Goal: Task Accomplishment & Management: Manage account settings

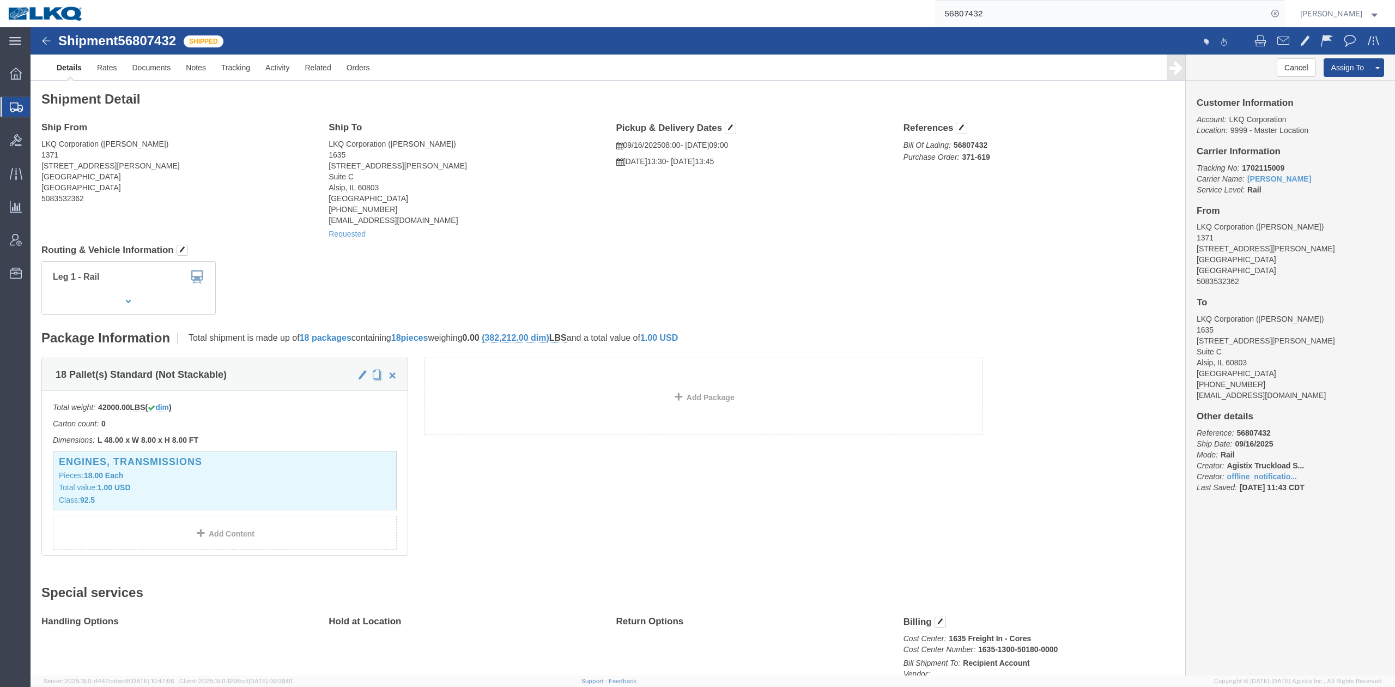
click at [988, 3] on input "56807432" at bounding box center [1101, 14] width 331 height 26
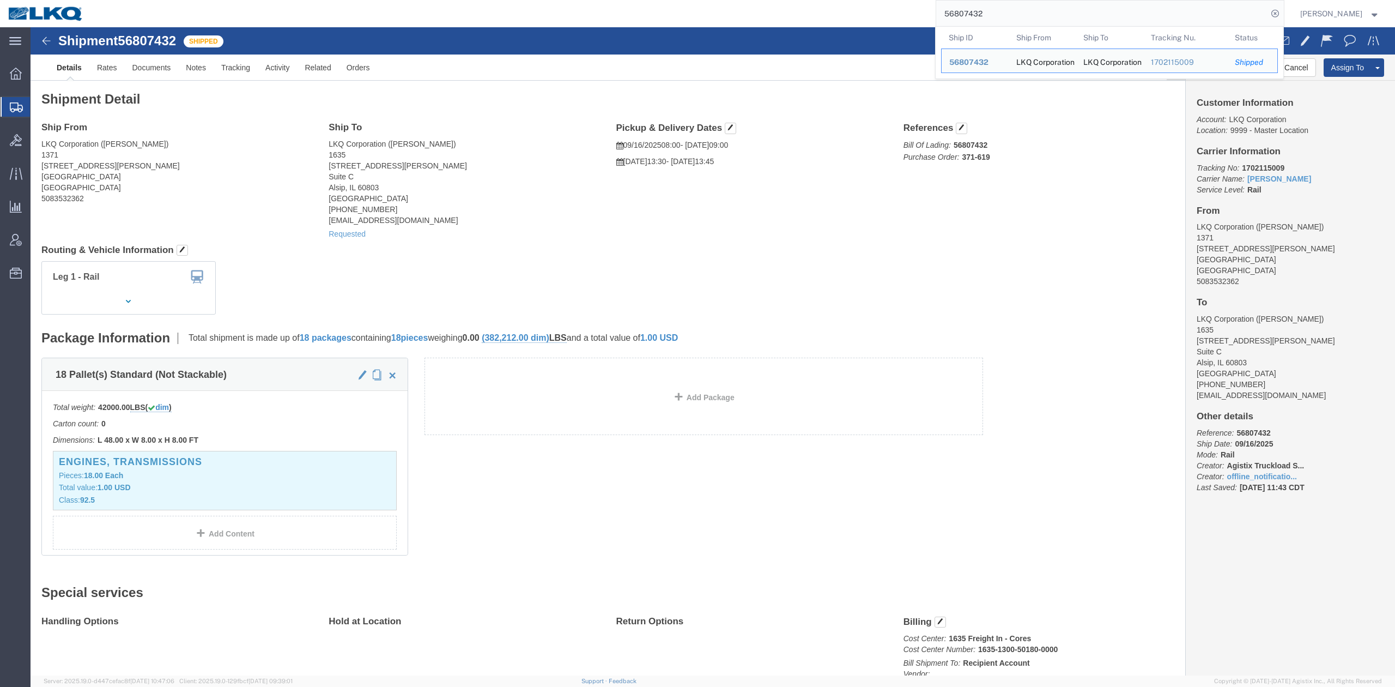
paste input "794554"
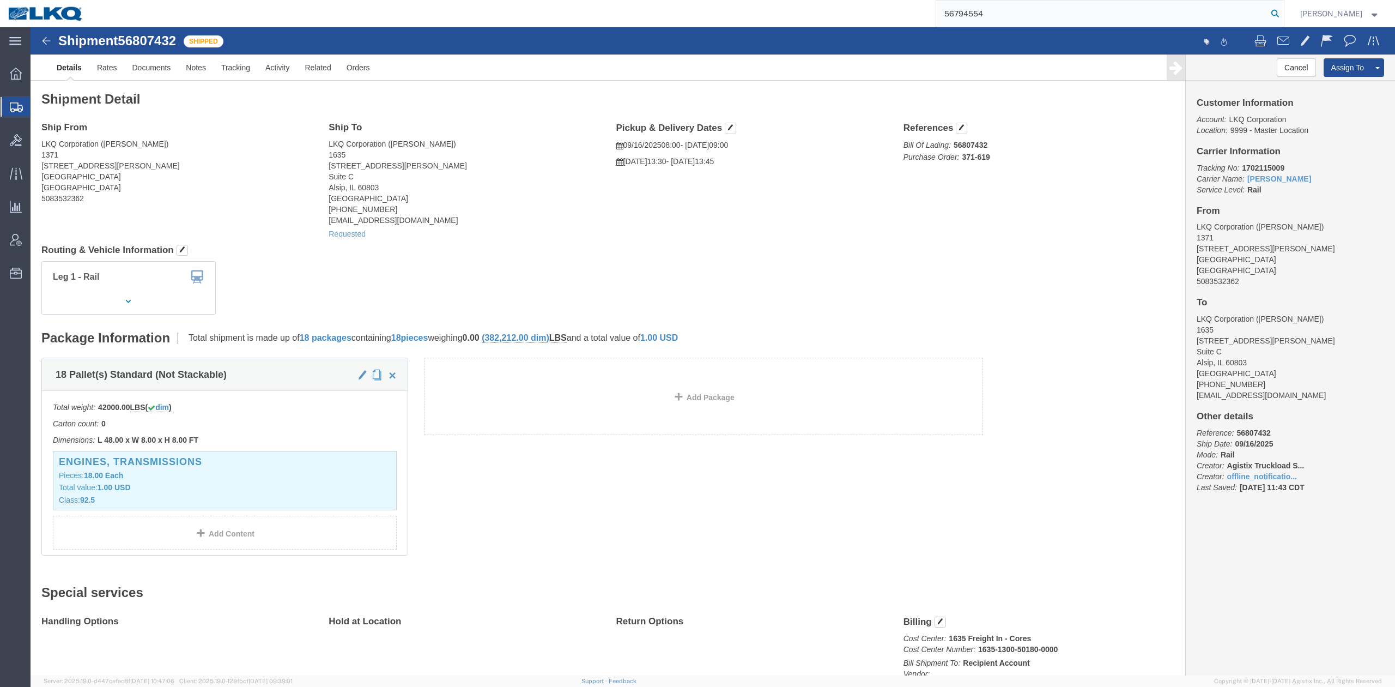
type input "56794554"
click at [1283, 16] on icon at bounding box center [1274, 13] width 15 height 15
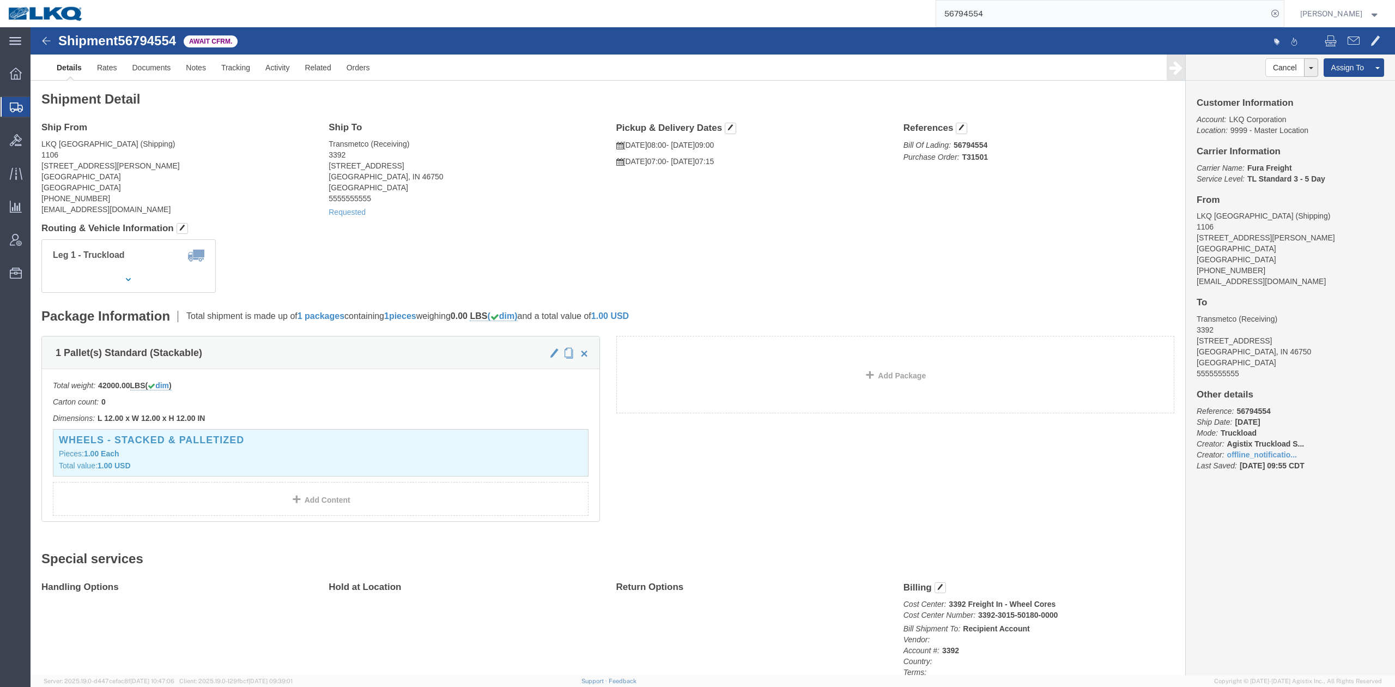
drag, startPoint x: 1232, startPoint y: 57, endPoint x: 888, endPoint y: 78, distance: 345.0
click link "Withdraw Shipment"
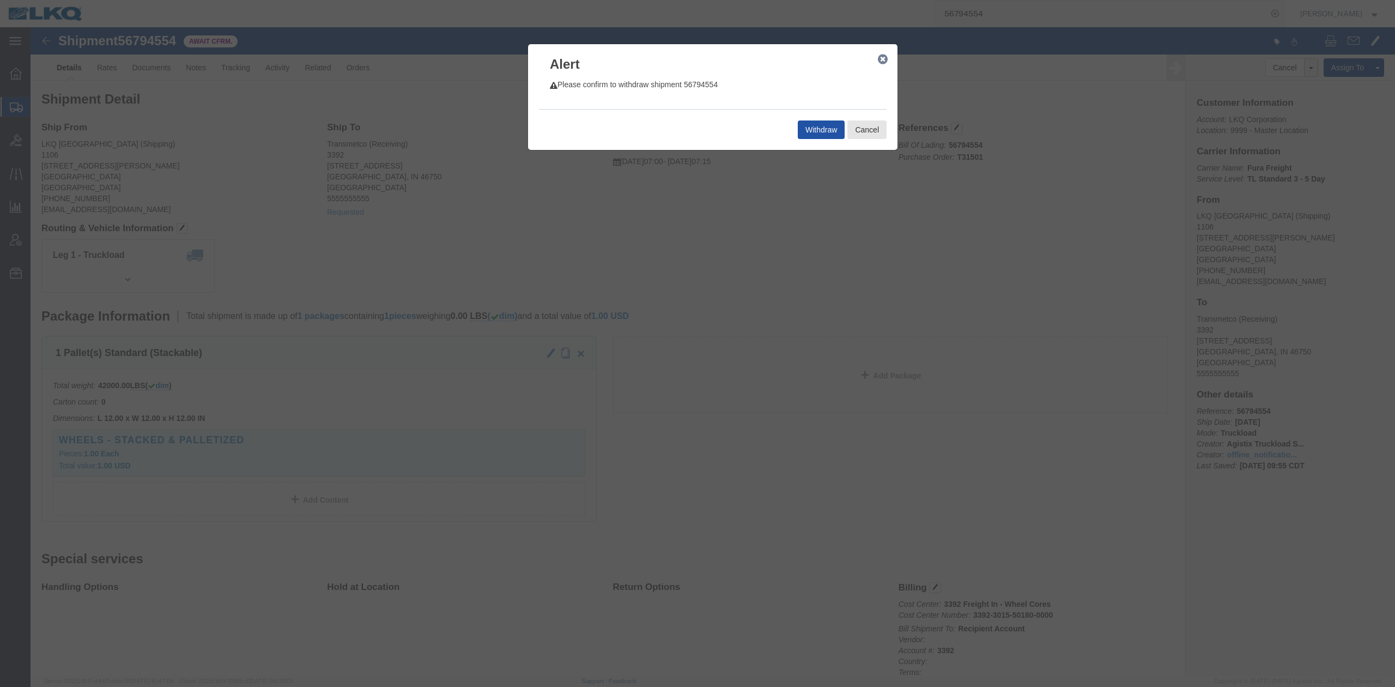
click button "Withdraw"
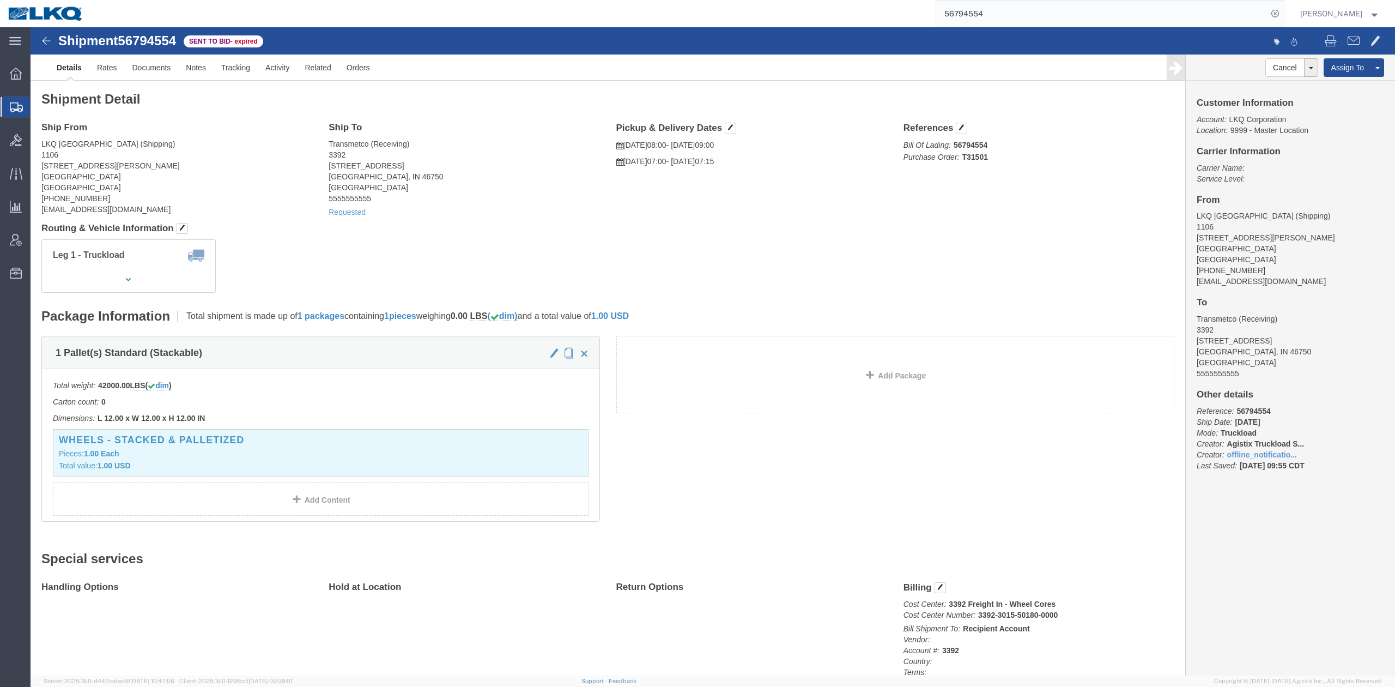
click at [992, 15] on input "56794554" at bounding box center [1101, 14] width 331 height 26
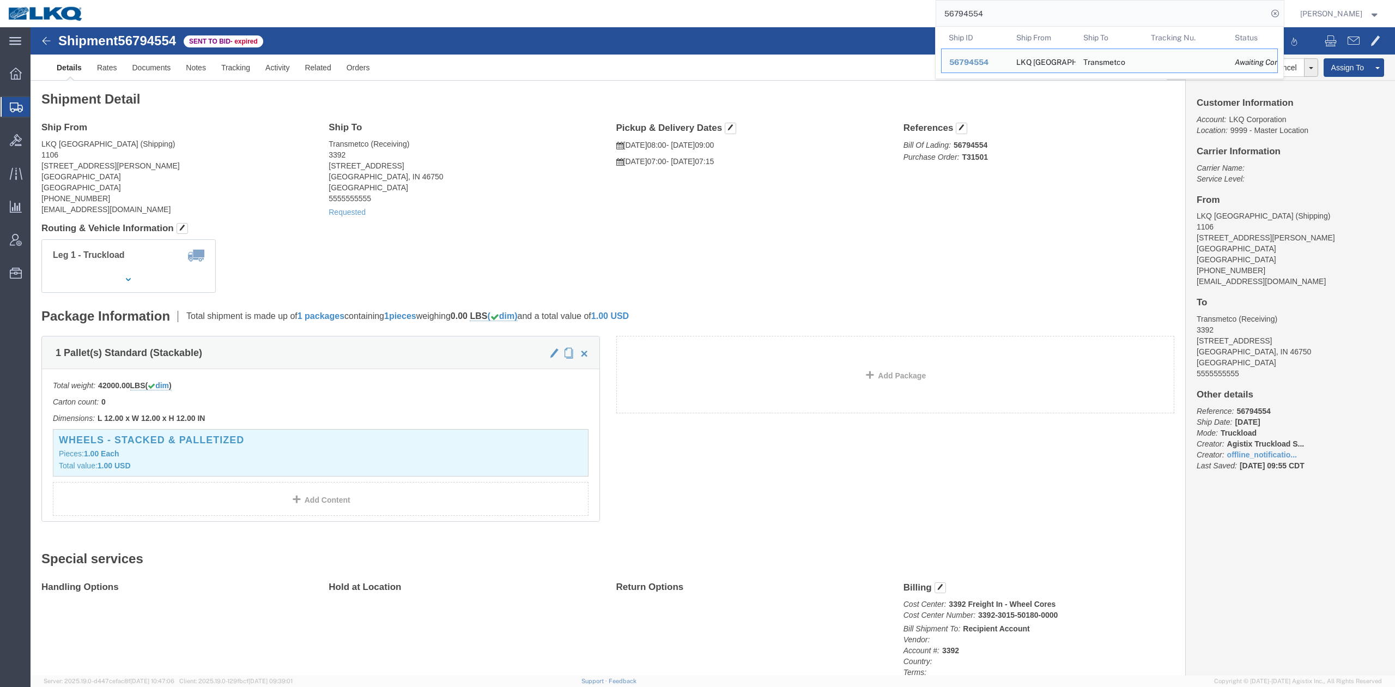
paste input "839592"
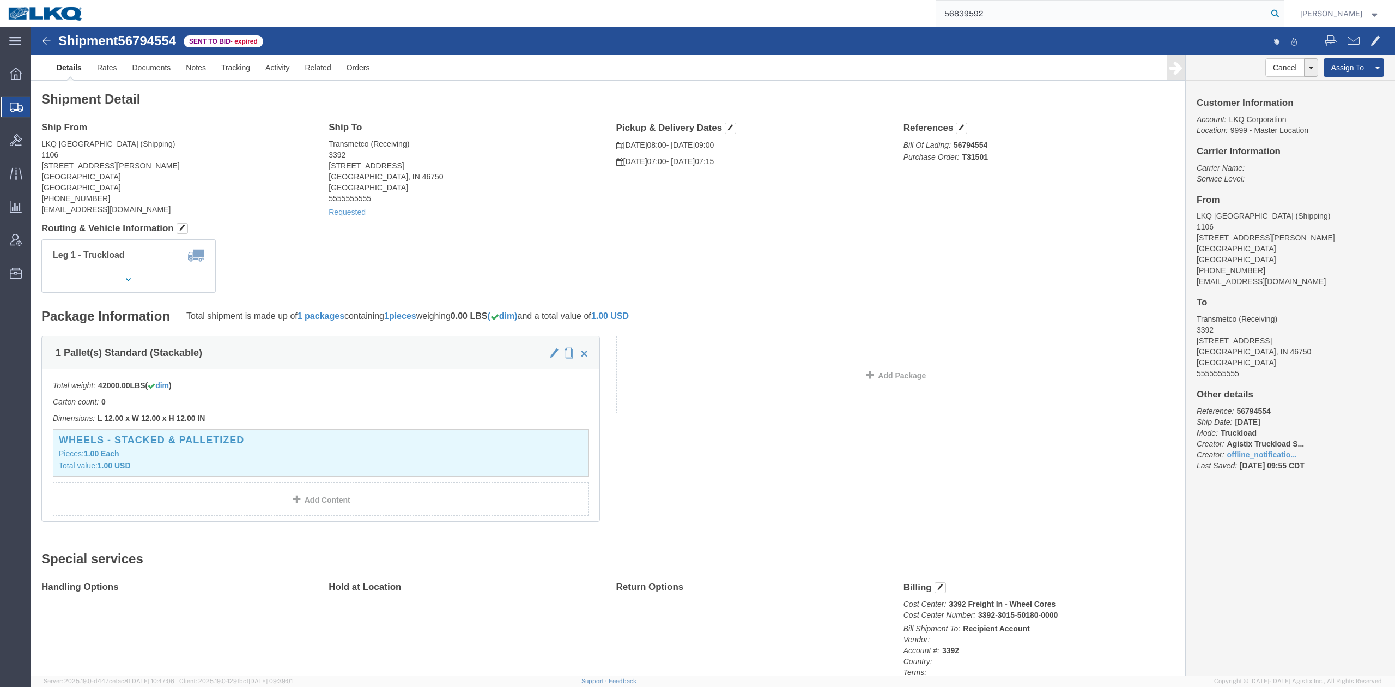
click at [1283, 13] on icon at bounding box center [1274, 13] width 15 height 15
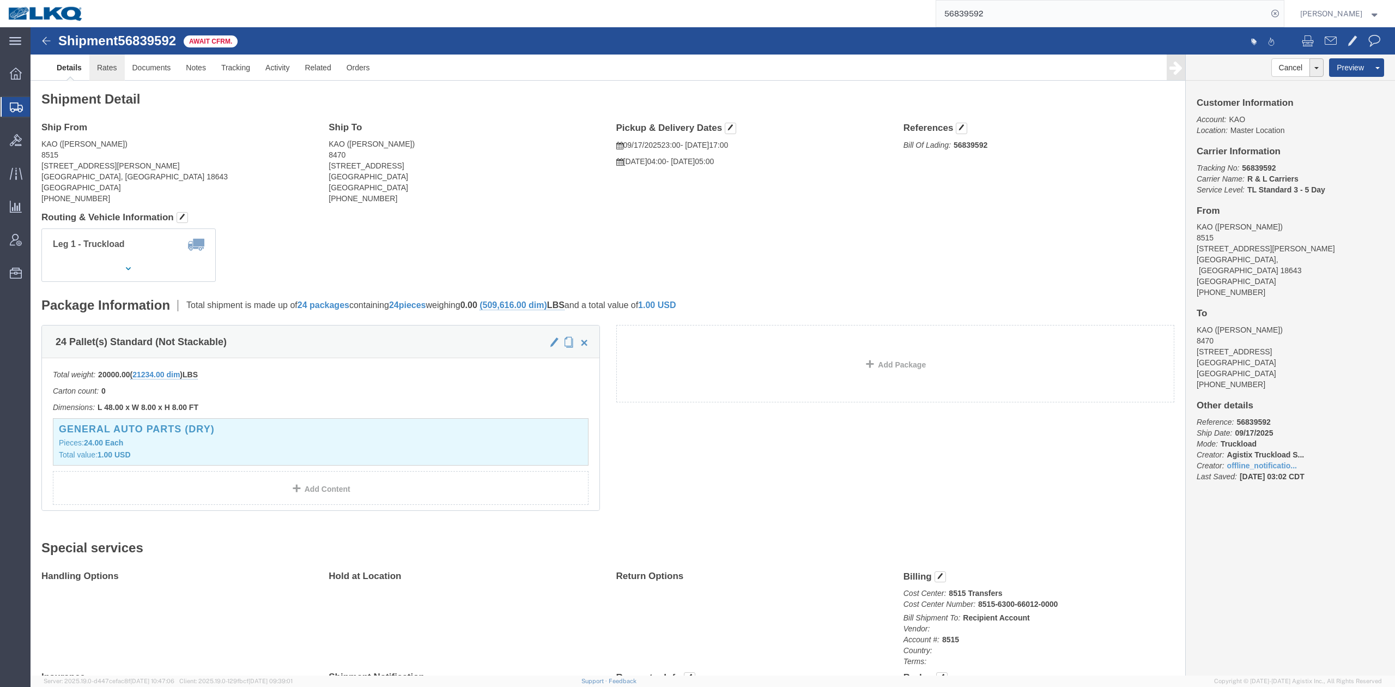
click link "Rates"
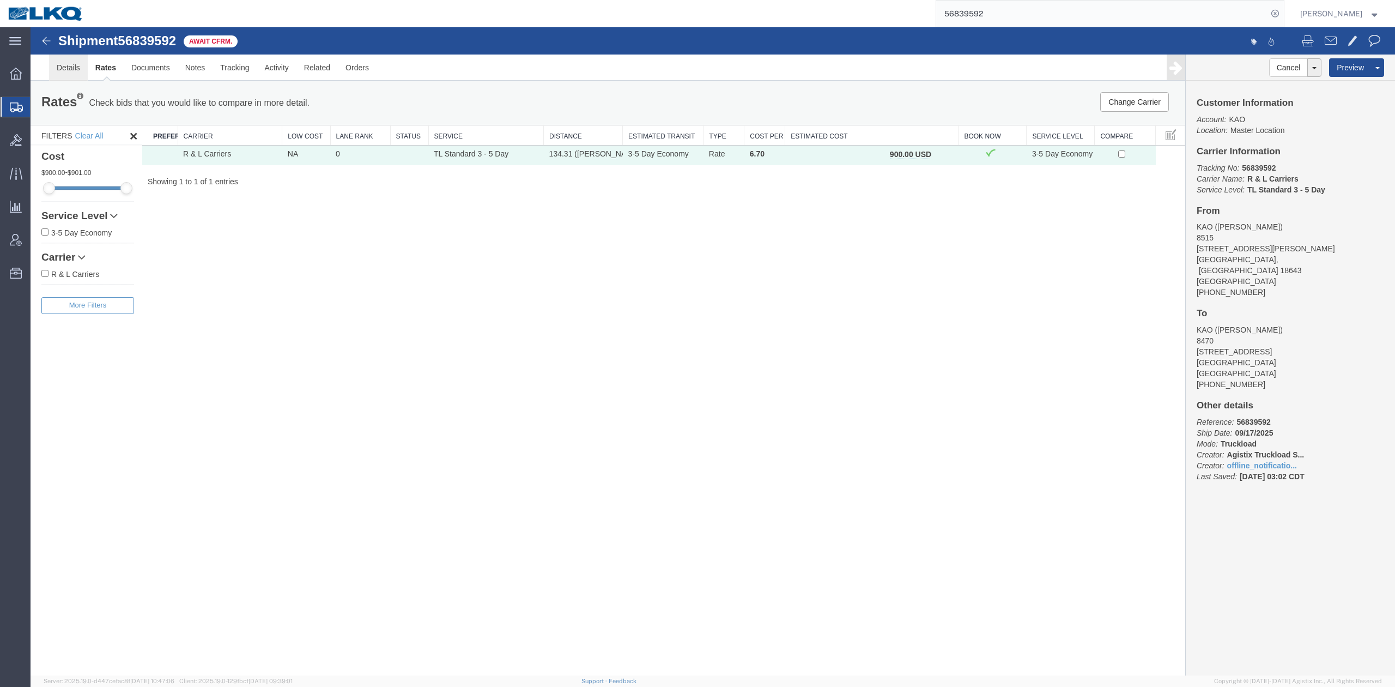
click at [51, 72] on link "Details" at bounding box center [68, 67] width 39 height 26
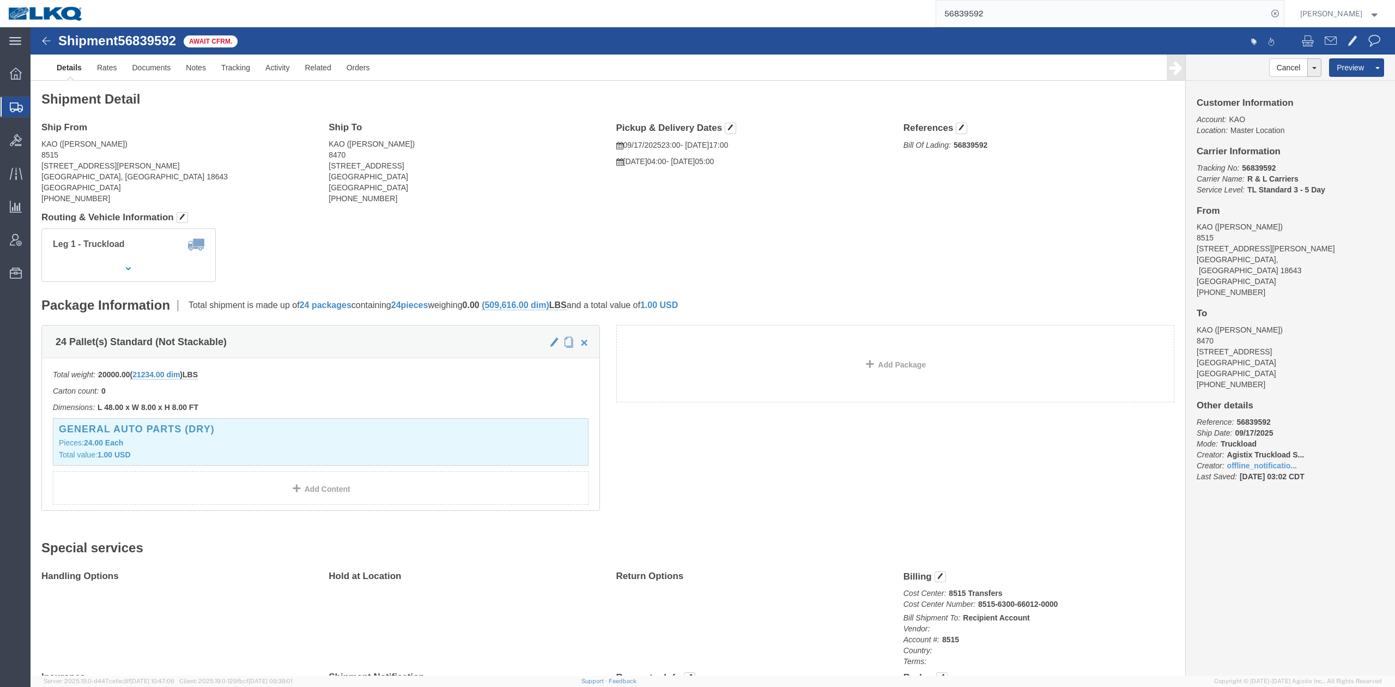
click at [1024, 21] on input "56839592" at bounding box center [1101, 14] width 331 height 26
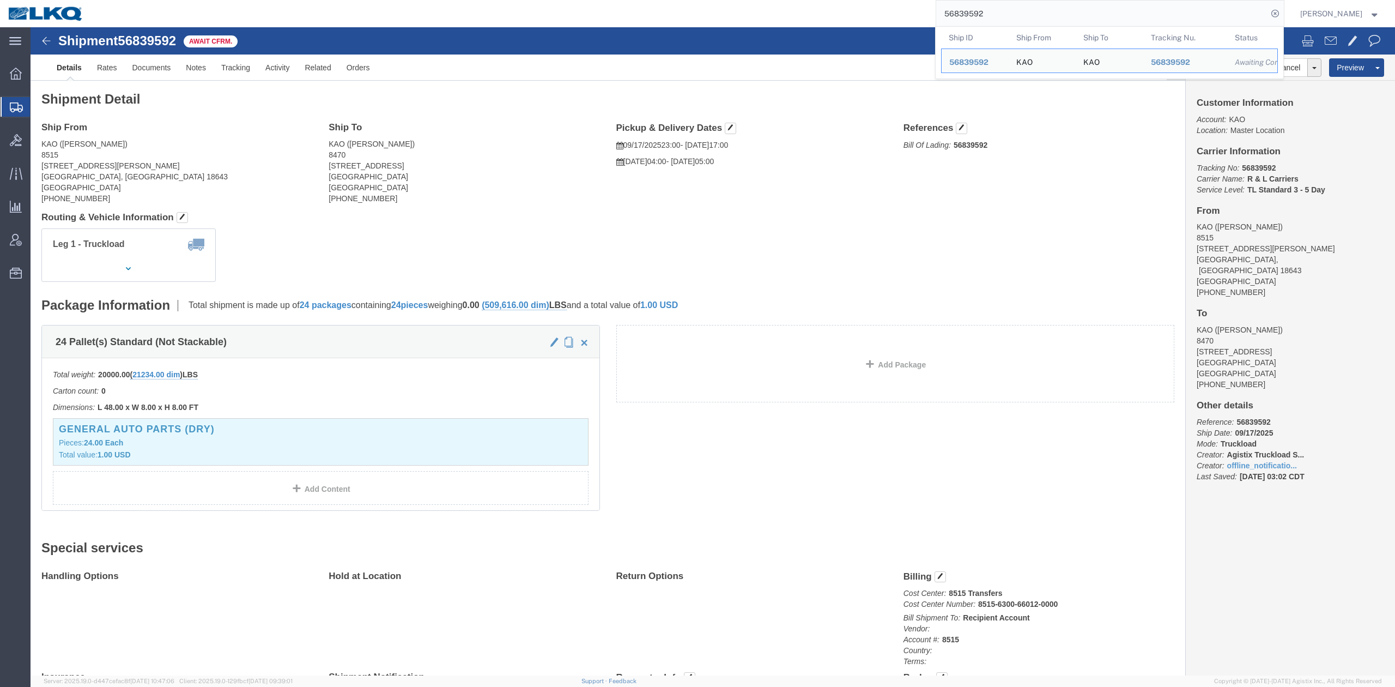
click at [1024, 20] on input "56839592" at bounding box center [1101, 14] width 331 height 26
paste input "06957"
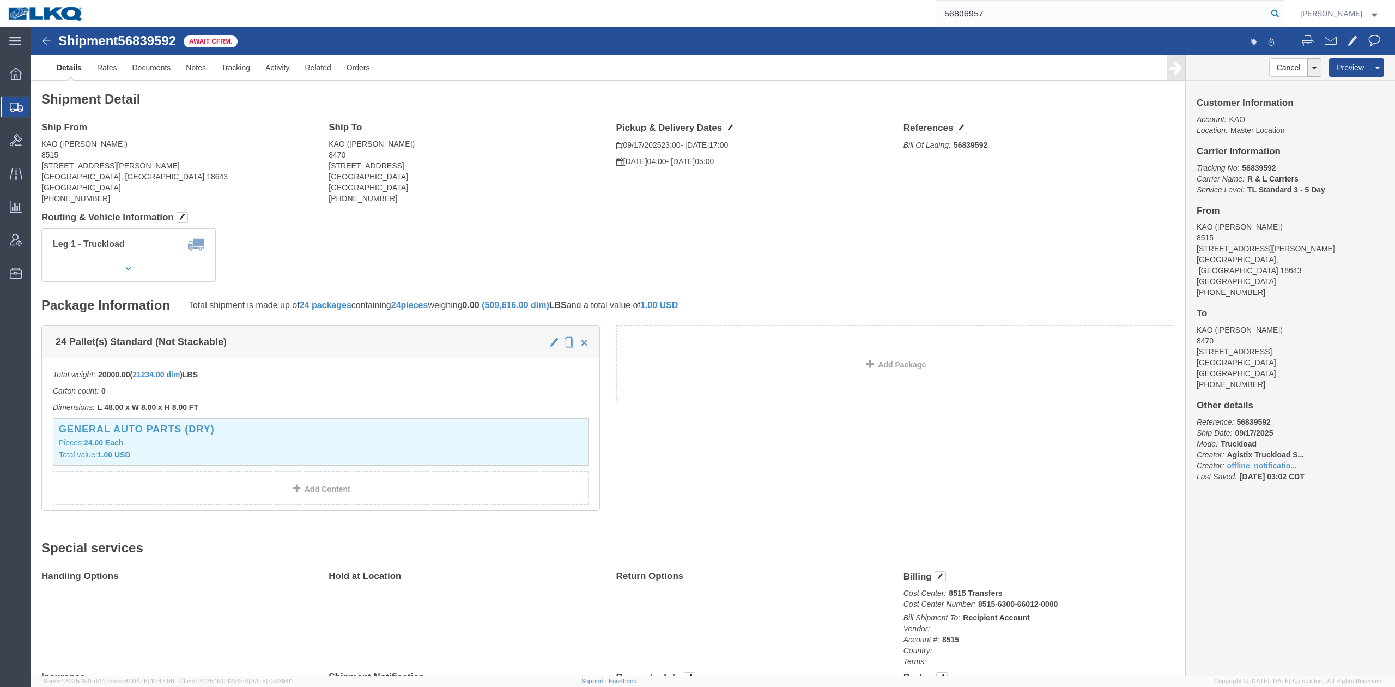
type input "56806957"
click at [1283, 14] on icon at bounding box center [1274, 13] width 15 height 15
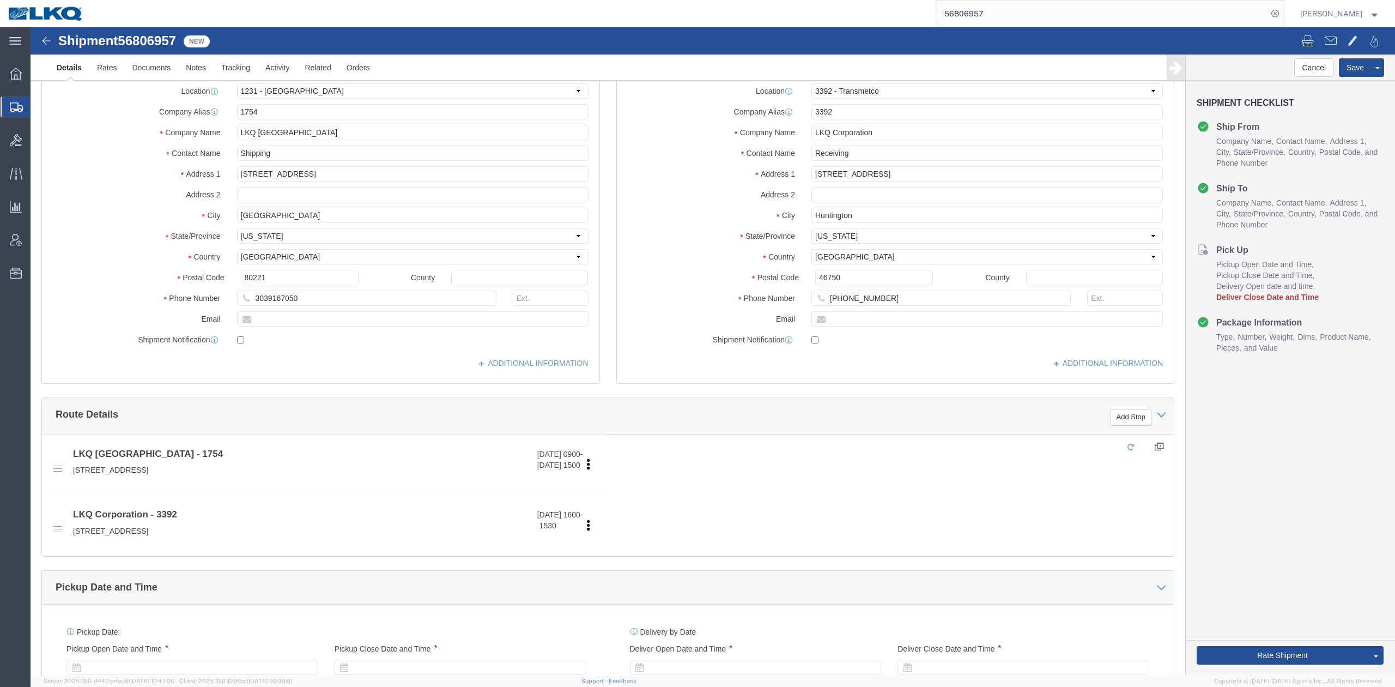
select select "27632"
select select "28018"
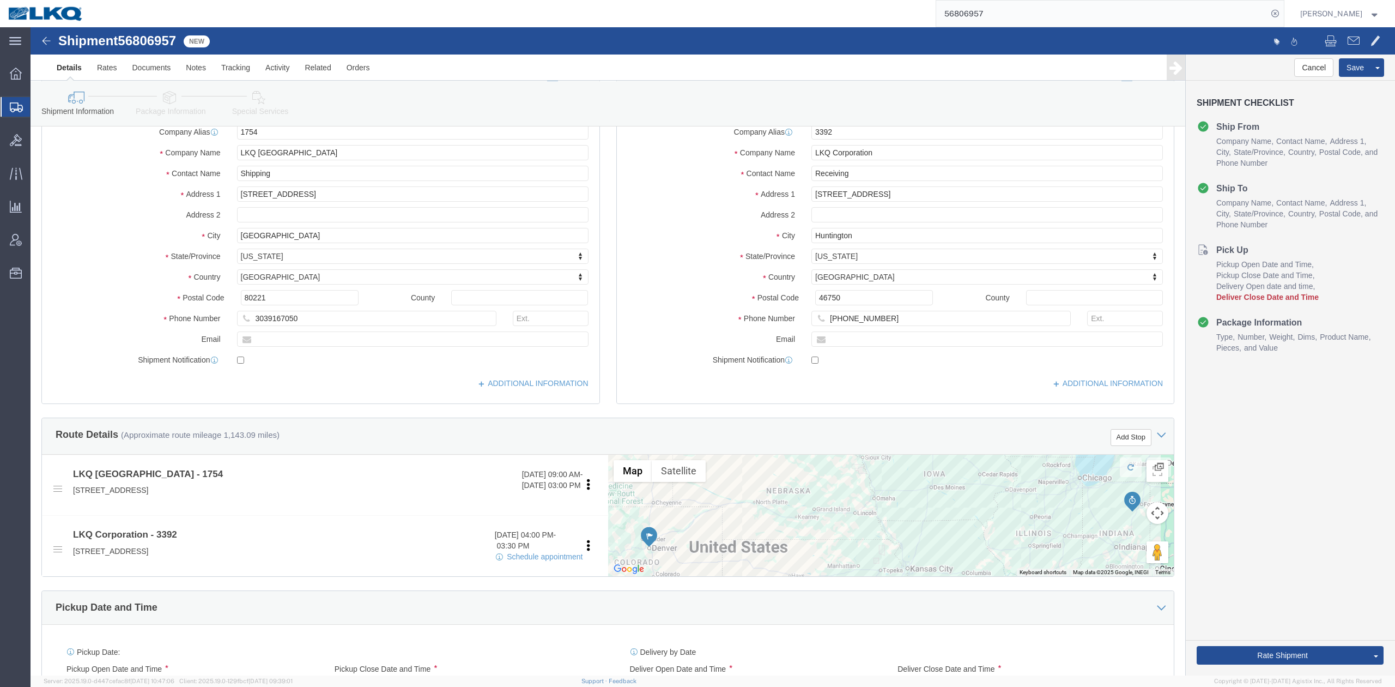
scroll to position [218, 0]
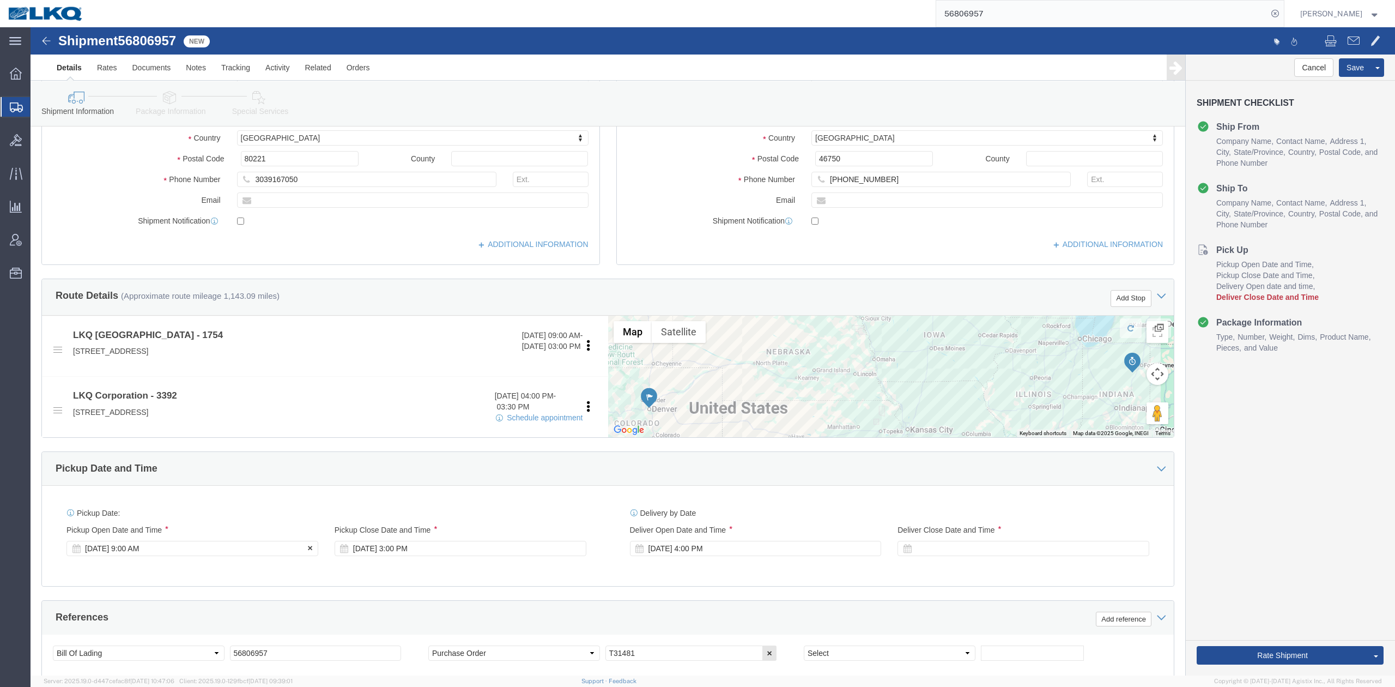
click div "[DATE] 9:00 AM"
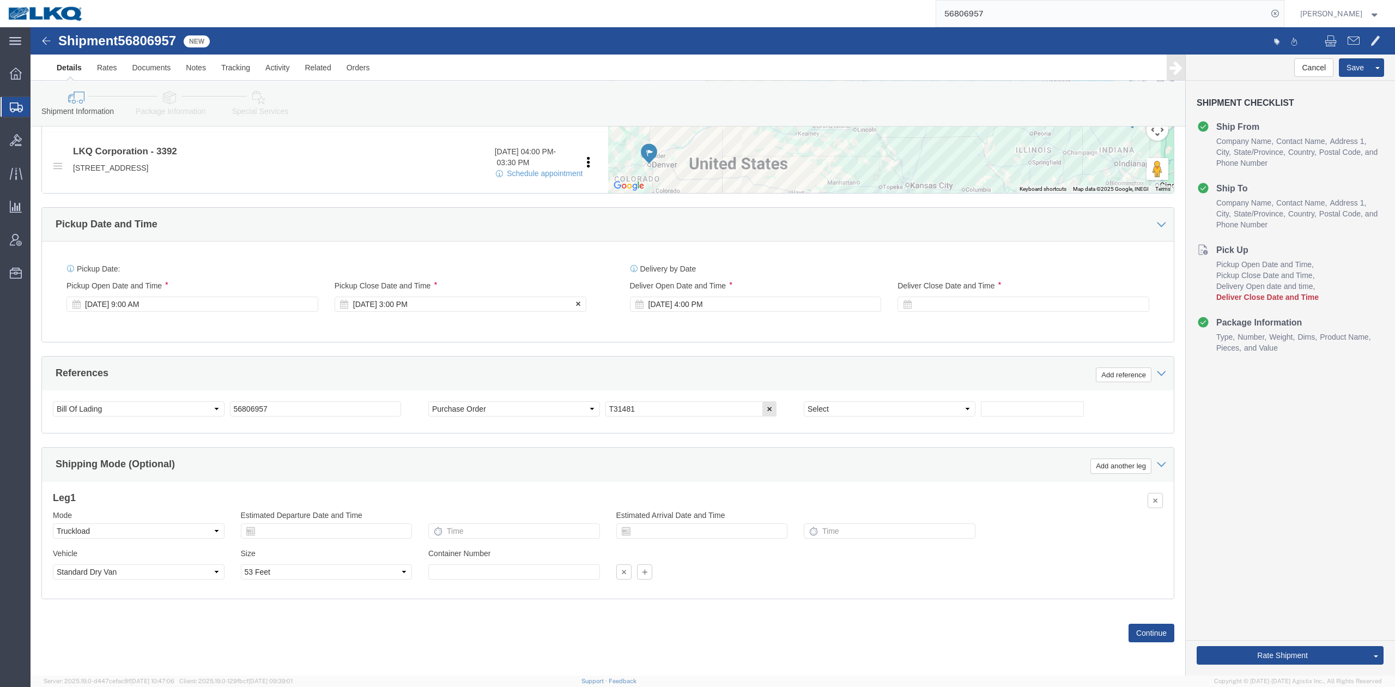
drag, startPoint x: 392, startPoint y: 302, endPoint x: 389, endPoint y: 265, distance: 37.2
click div "Pickup Date: Pickup Start Date Pickup Start Time Pickup Open Date and Time Sep …"
click div "Pickup Close Date Pickup Close Time Pickup Close Date and Time Sep 26 2025 3:00…"
click div "Sep 26 2025 3:00 PM"
click div "Ship From Location Location 1231 - Denver Select My Profile Location 1100 - LKQ…"
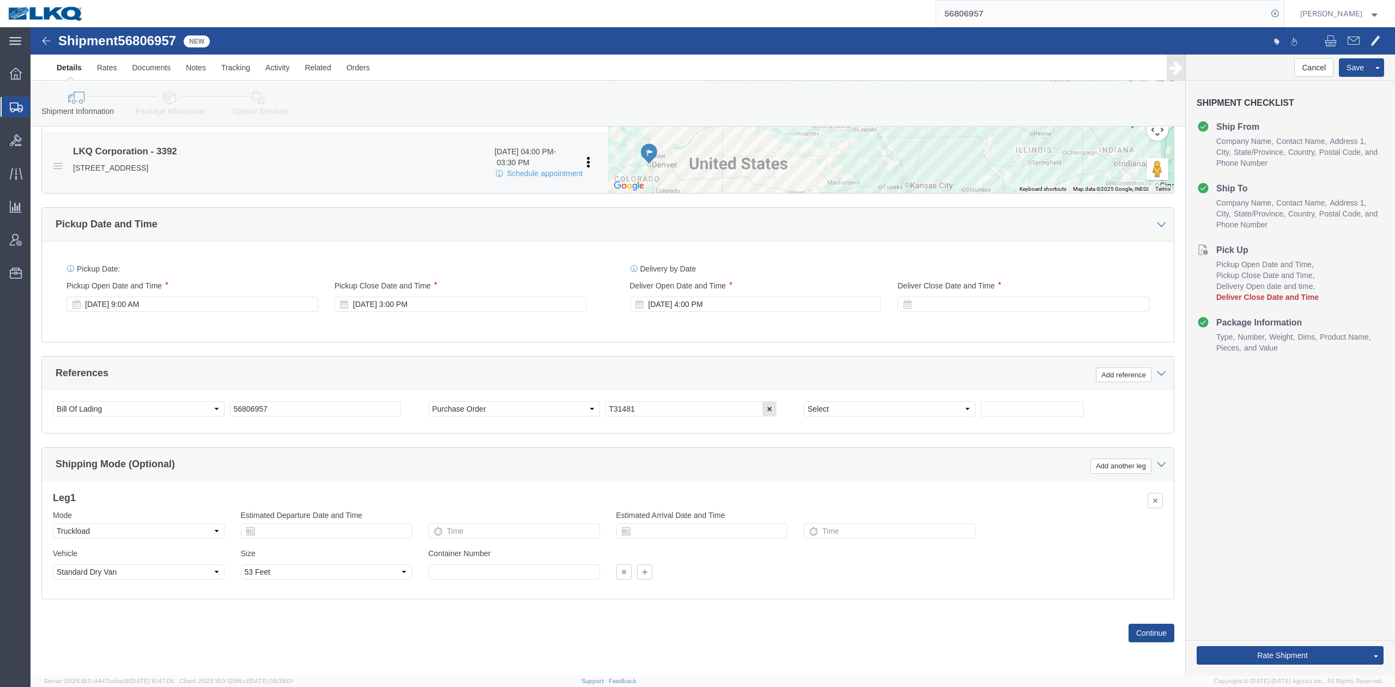
click li "LKQ Corporation - 3392 09/26/2025 04:00 PM - 03:30 PM Schedule appointment 1750…"
click link "Schedule appointment"
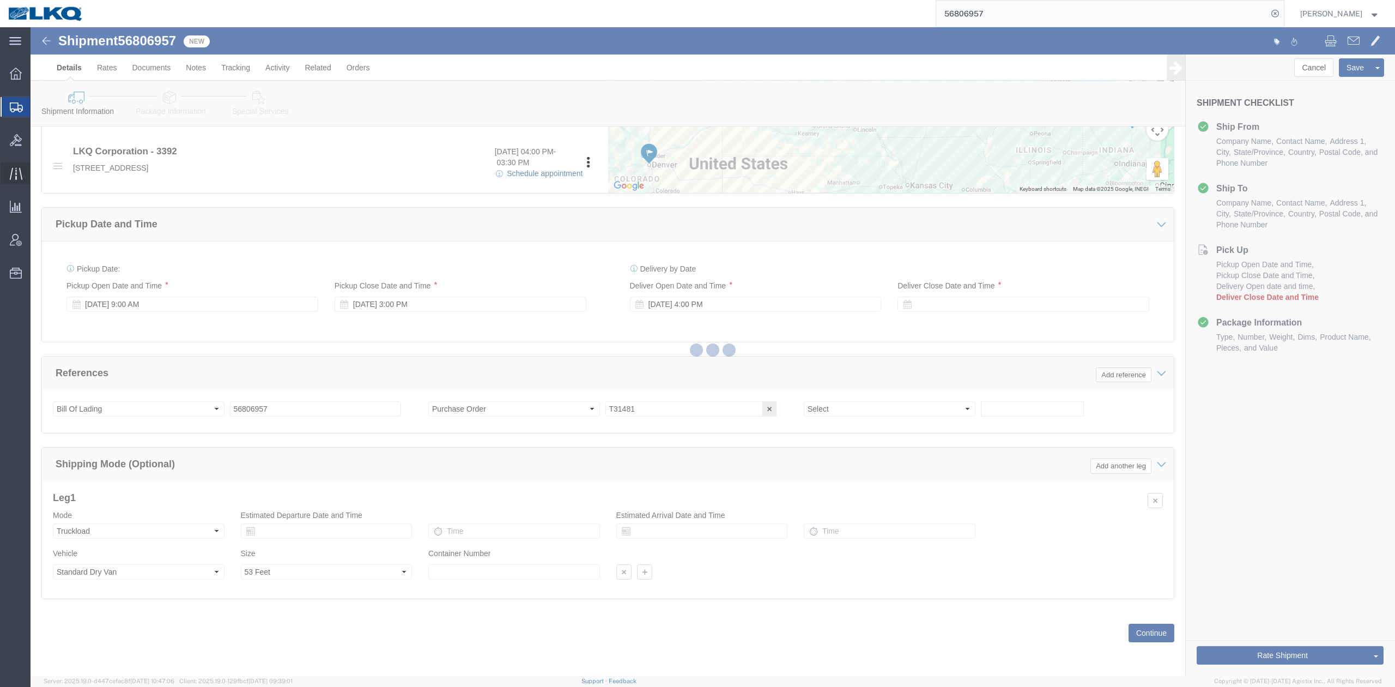
select select
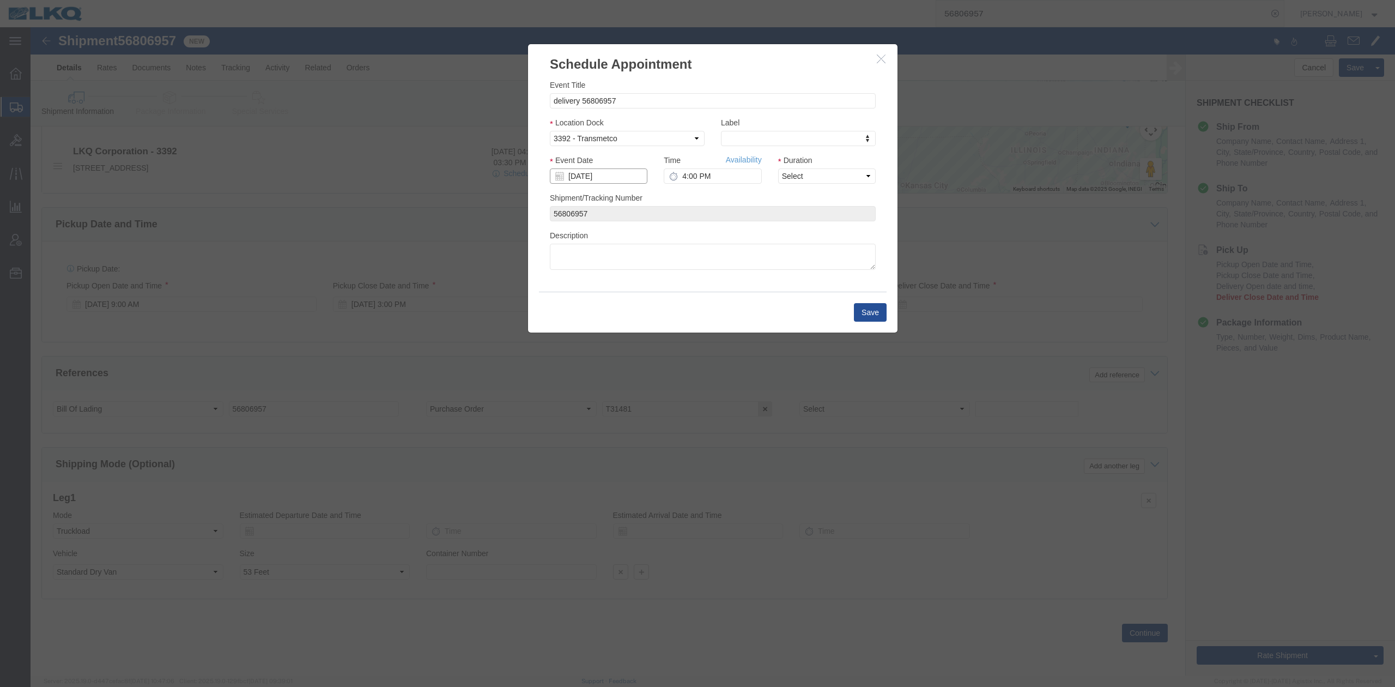
click input "09/22/2025"
click td "26"
type input "[DATE]"
drag, startPoint x: 744, startPoint y: 162, endPoint x: 713, endPoint y: 134, distance: 41.3
click link "Availability"
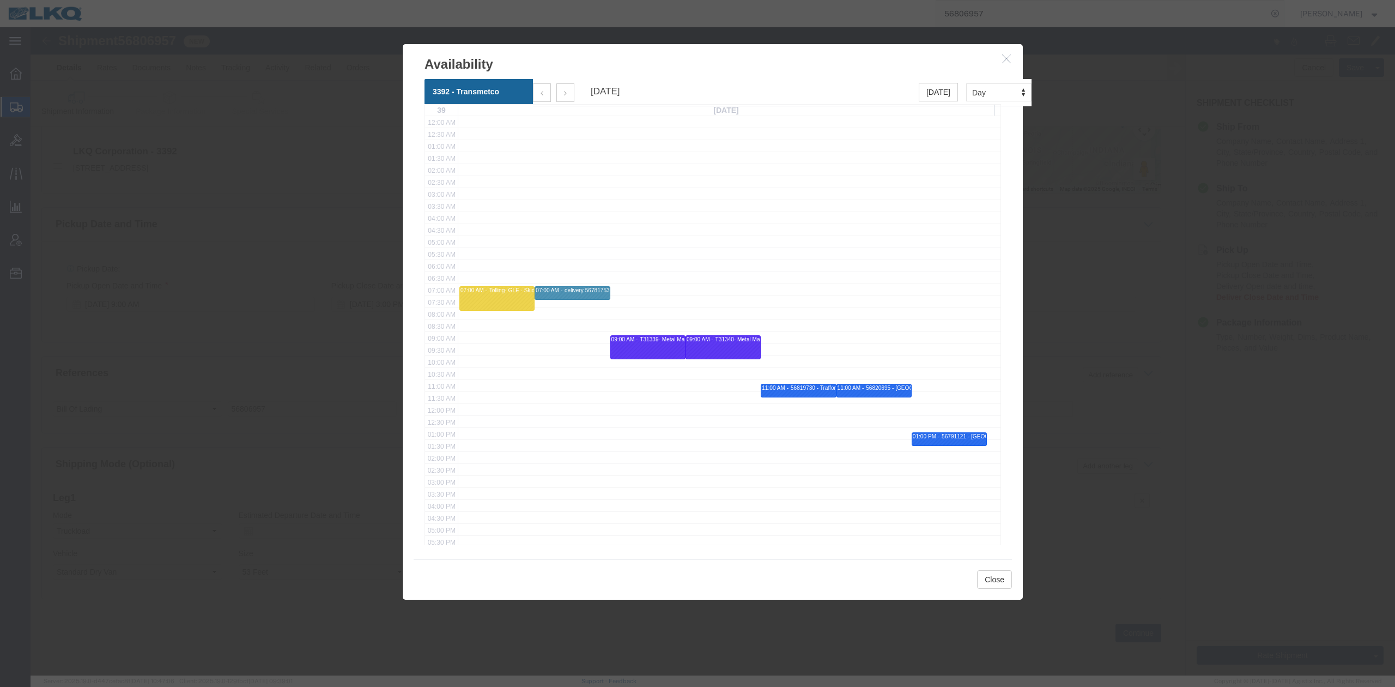
click icon "button"
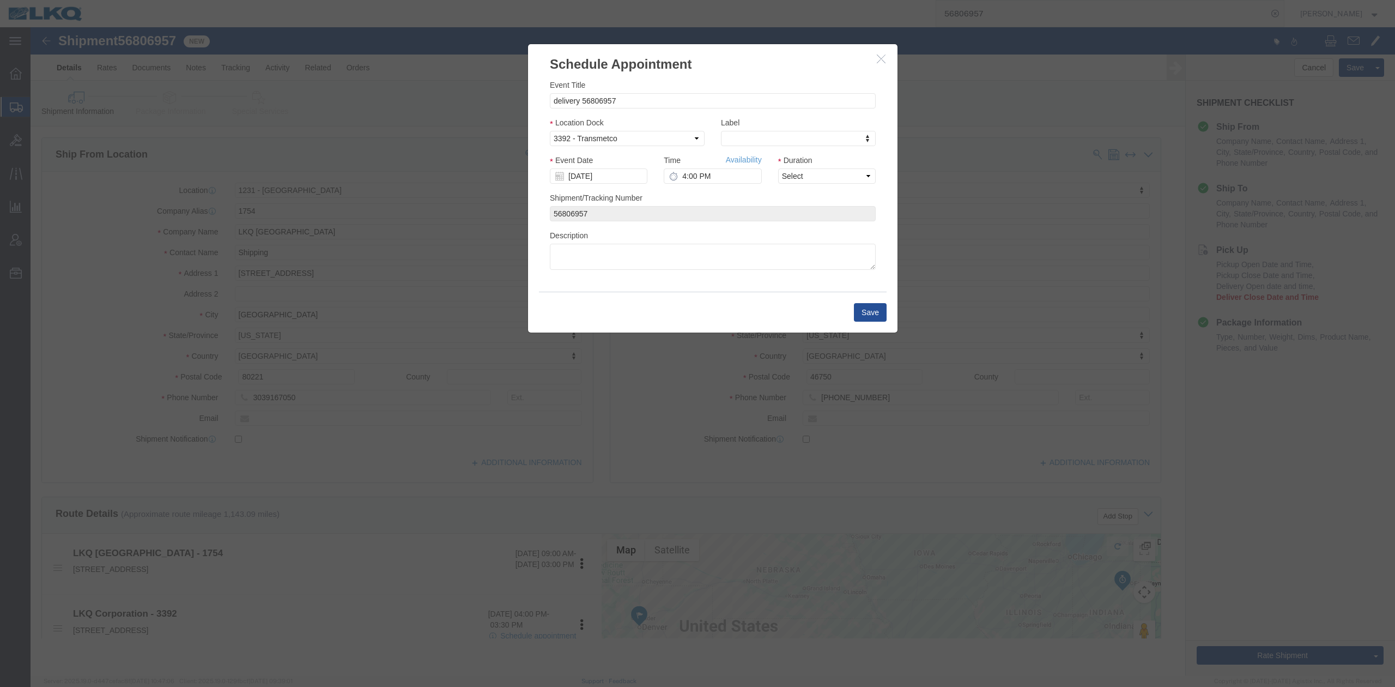
scroll to position [0, 0]
click icon "button"
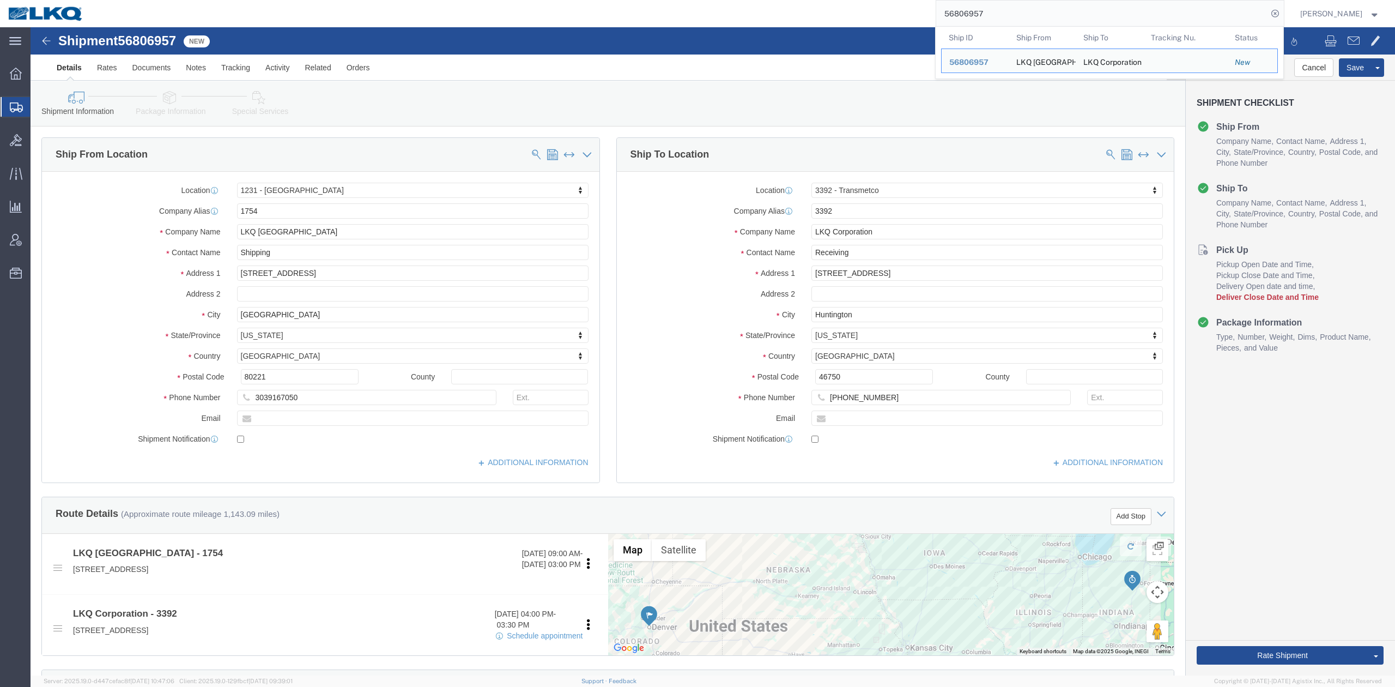
click at [991, 18] on input "56806957" at bounding box center [1101, 14] width 331 height 26
paste input "49804"
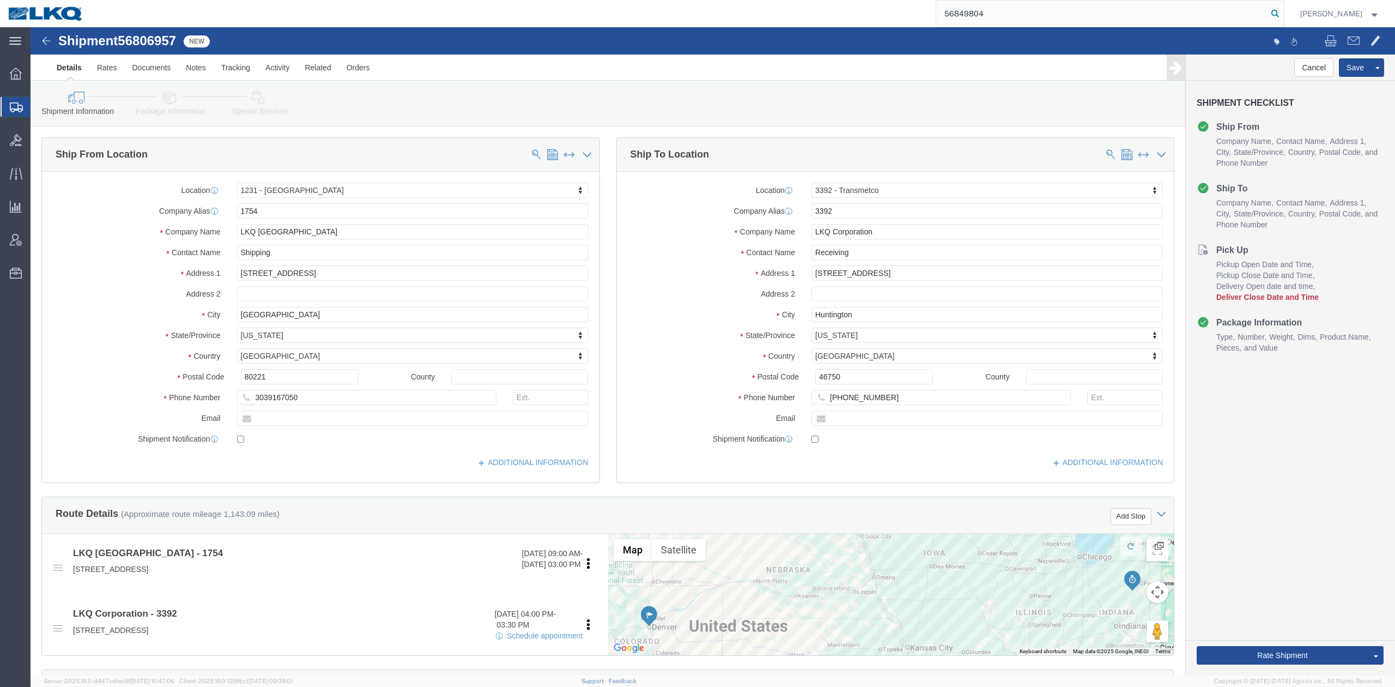
click at [1283, 14] on icon at bounding box center [1274, 13] width 15 height 15
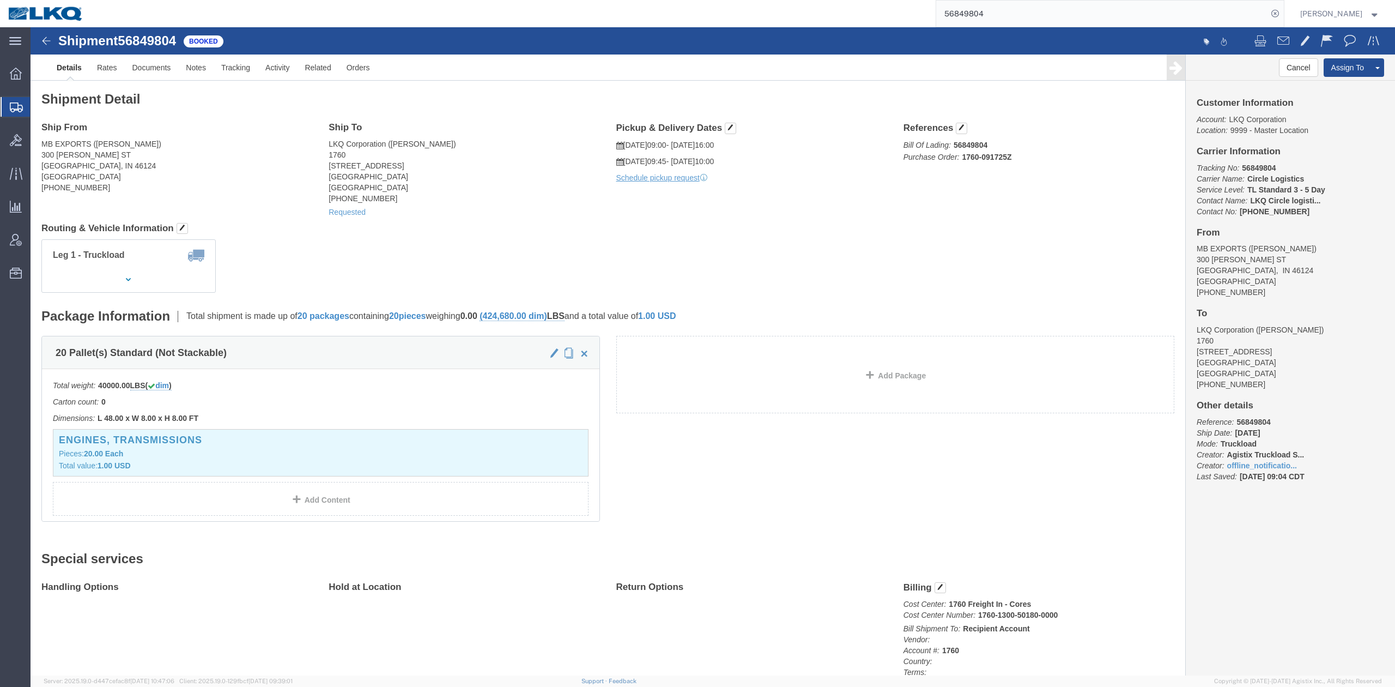
click at [994, 20] on input "56849804" at bounding box center [1101, 14] width 331 height 26
click at [994, 19] on input "56849804" at bounding box center [1101, 14] width 331 height 26
paste input "33705"
click at [1283, 14] on icon at bounding box center [1274, 13] width 15 height 15
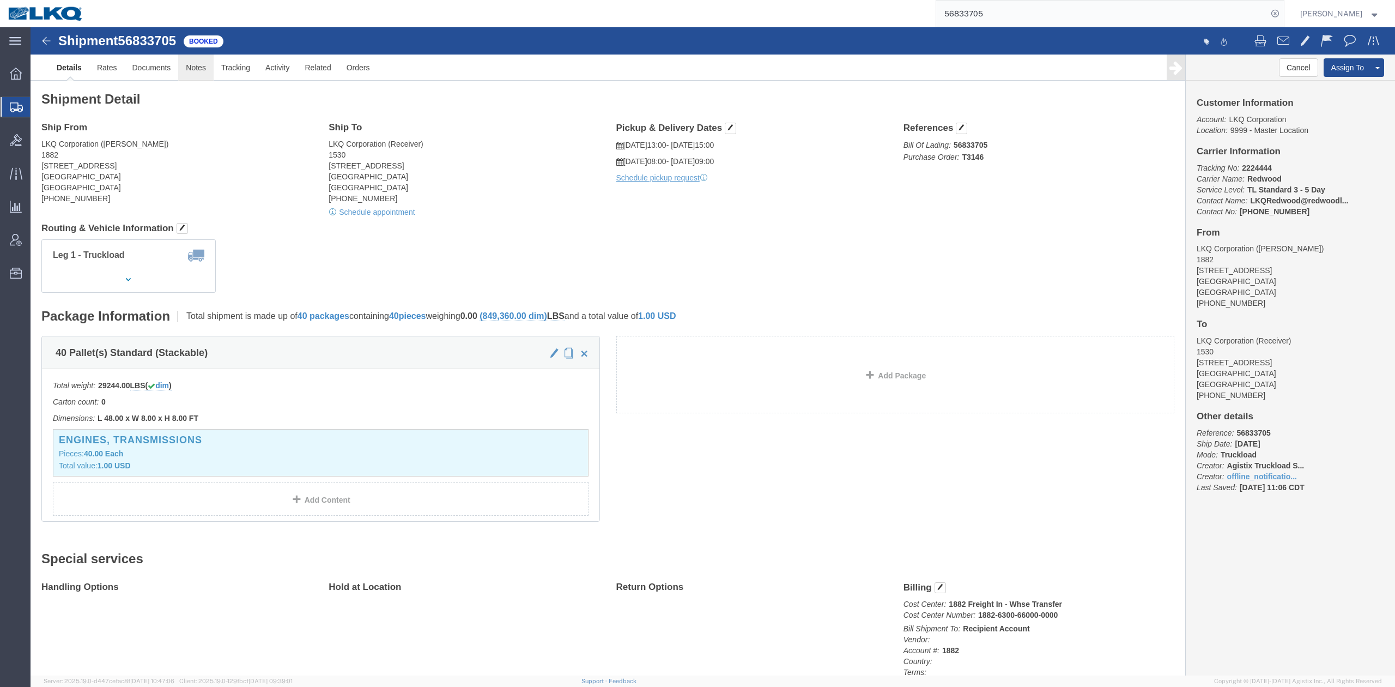
click link "Notes"
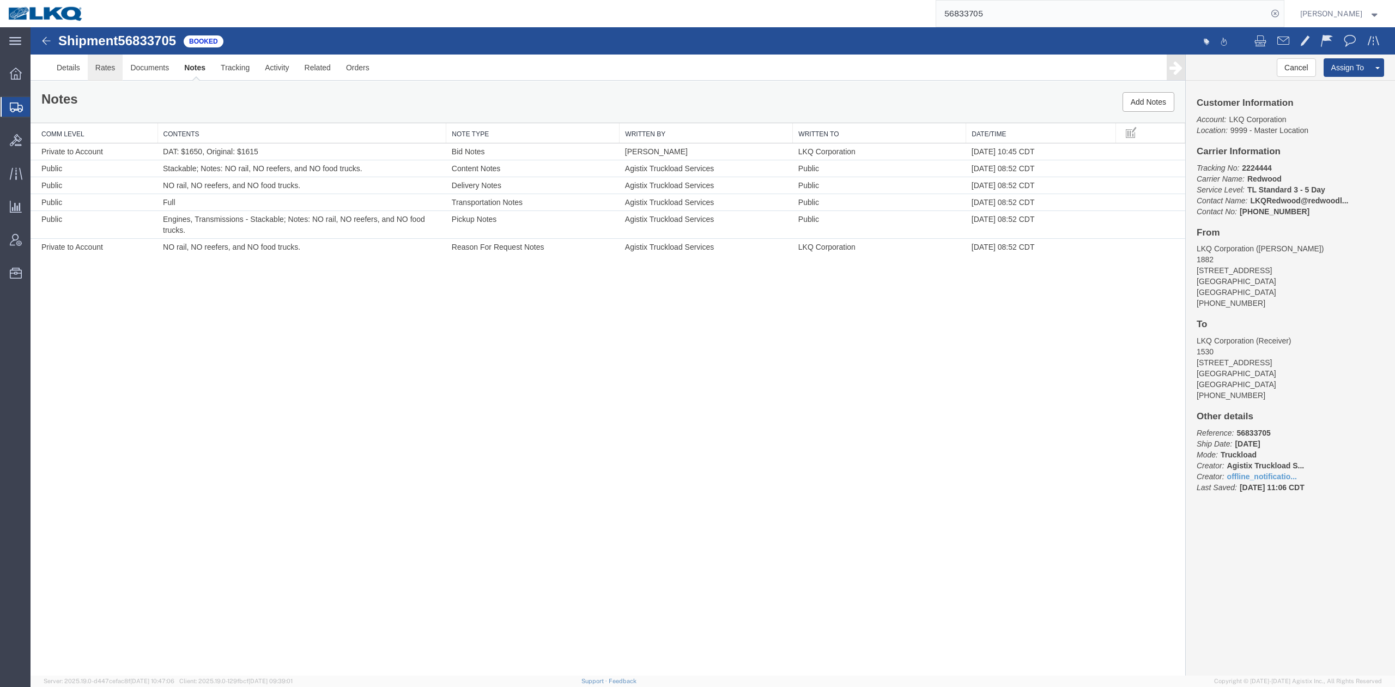
click at [113, 69] on link "Rates" at bounding box center [105, 67] width 35 height 26
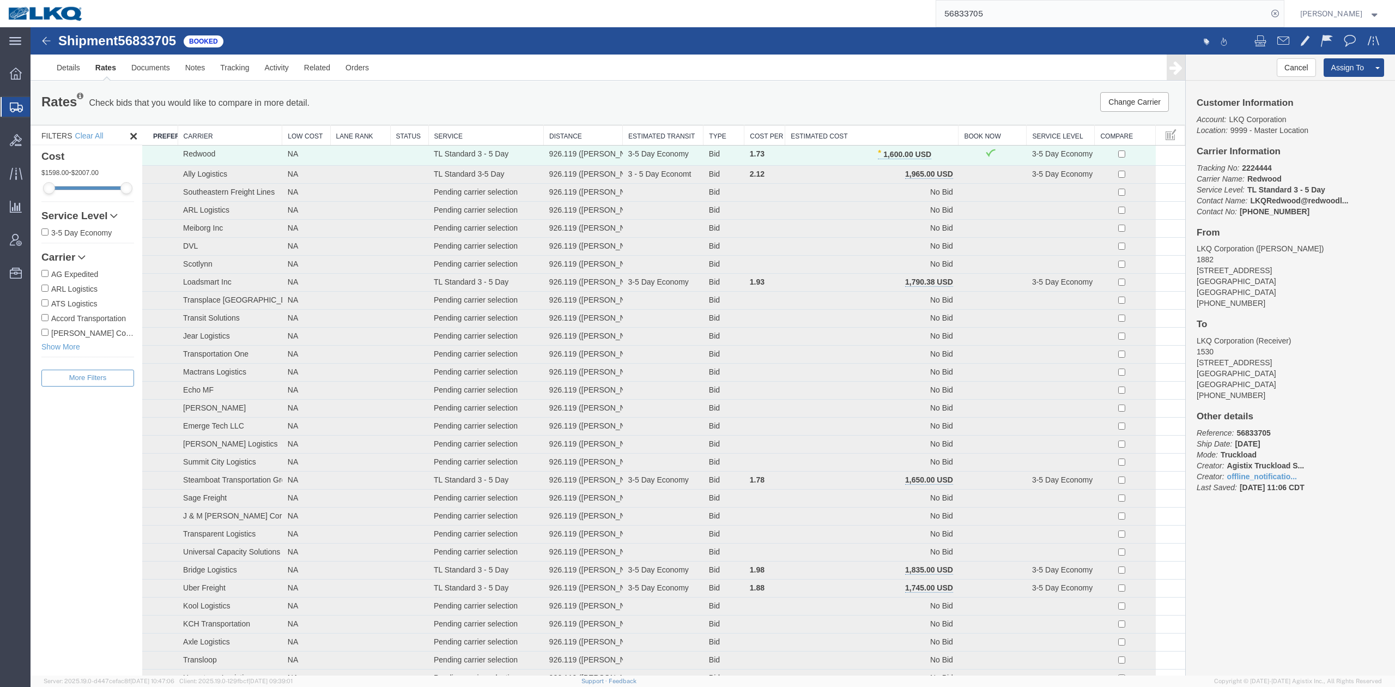
click at [998, 20] on input "56833705" at bounding box center [1101, 14] width 331 height 26
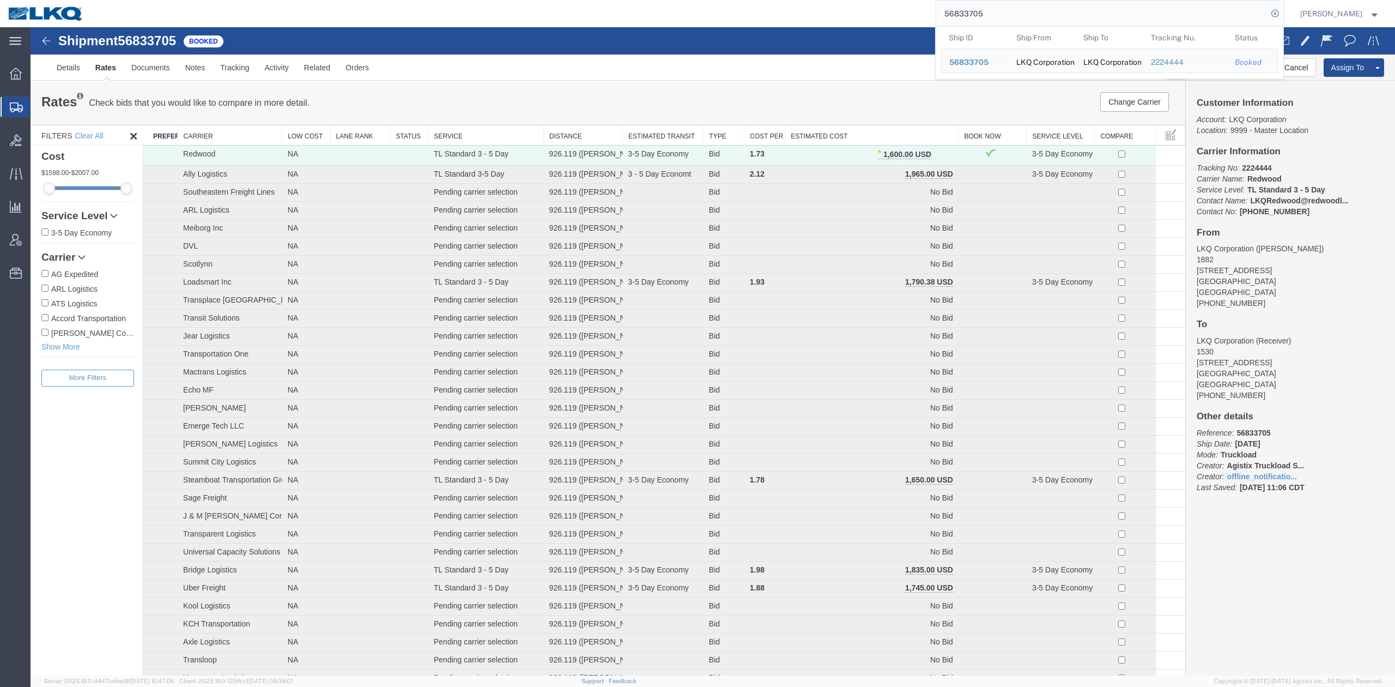
click at [998, 20] on input "56833705" at bounding box center [1101, 14] width 331 height 26
drag, startPoint x: 810, startPoint y: 56, endPoint x: 997, endPoint y: 20, distance: 190.8
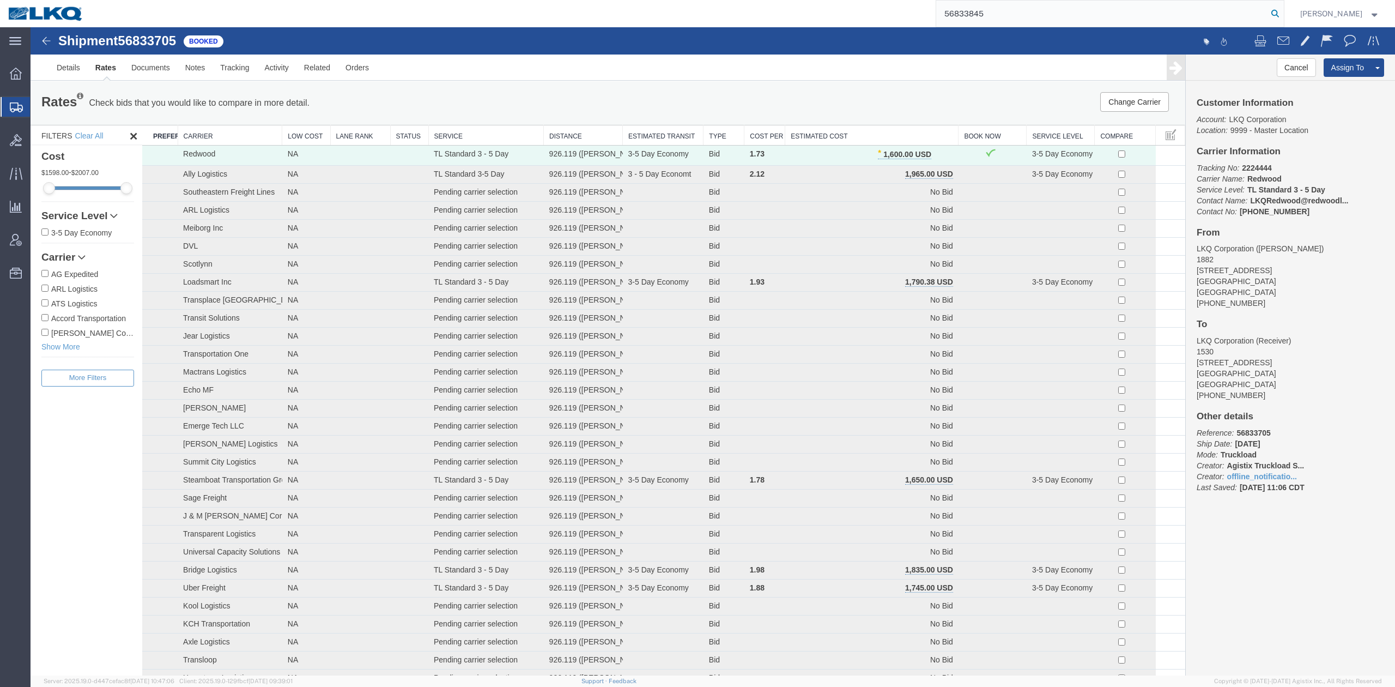
click at [1283, 14] on icon at bounding box center [1274, 13] width 15 height 15
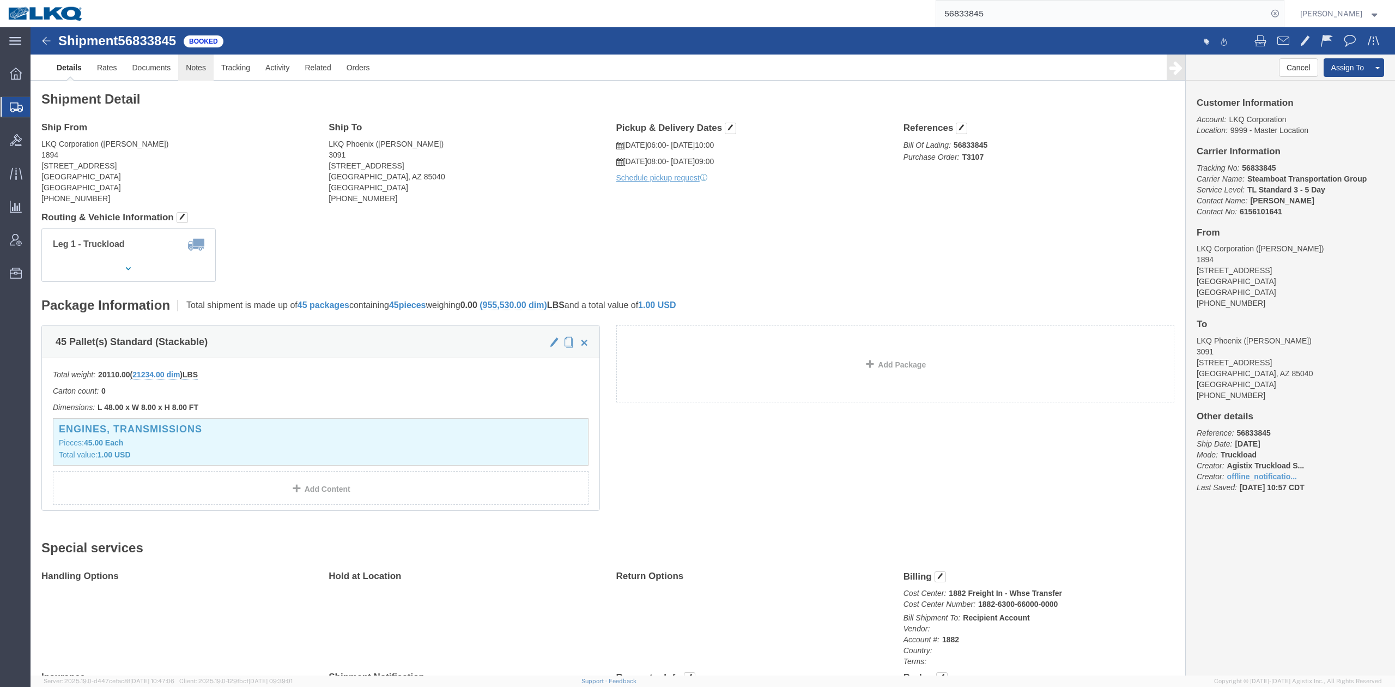
click link "Notes"
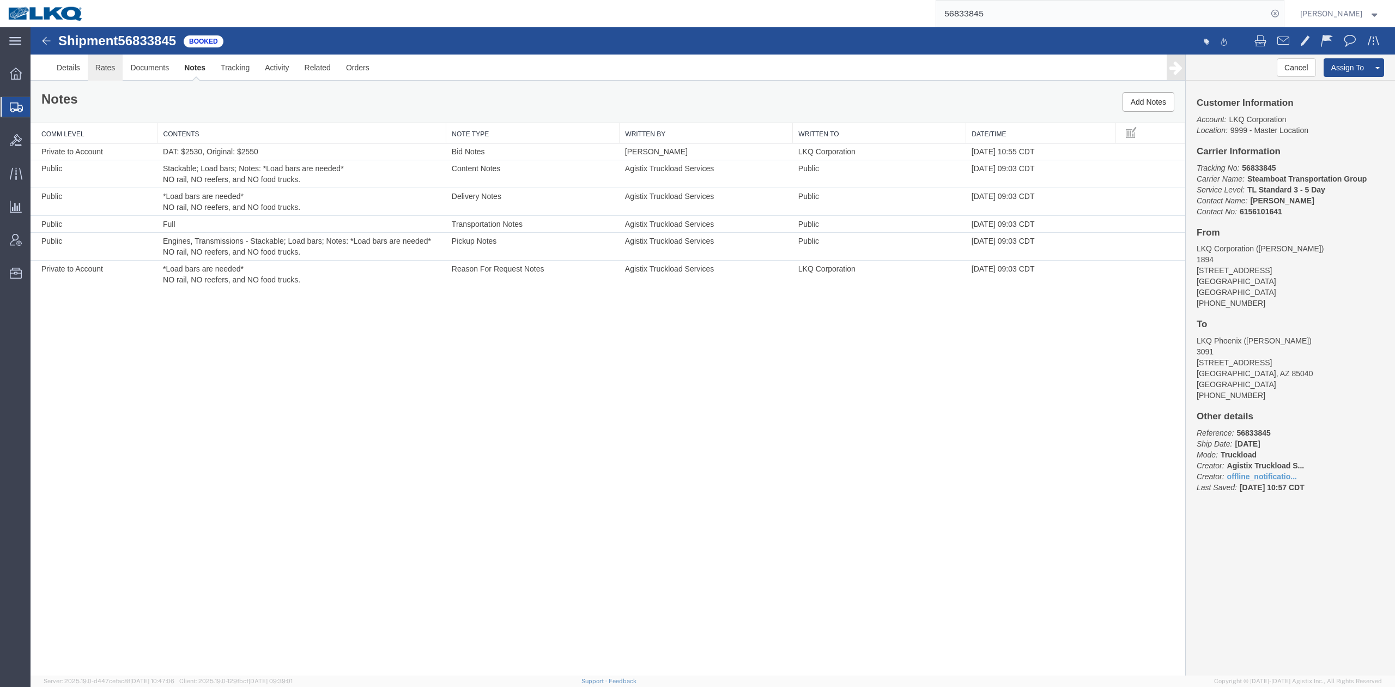
click at [110, 72] on link "Rates" at bounding box center [105, 67] width 35 height 26
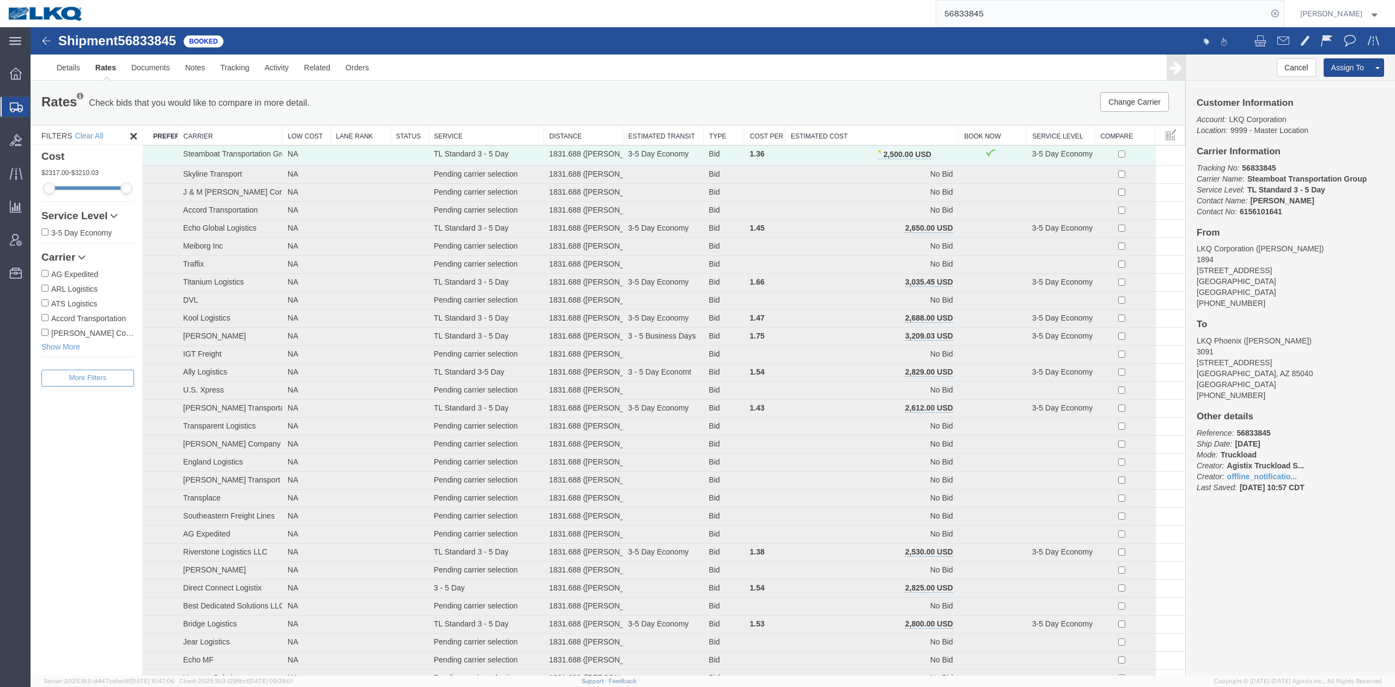
click at [984, 16] on input "56833845" at bounding box center [1101, 14] width 331 height 26
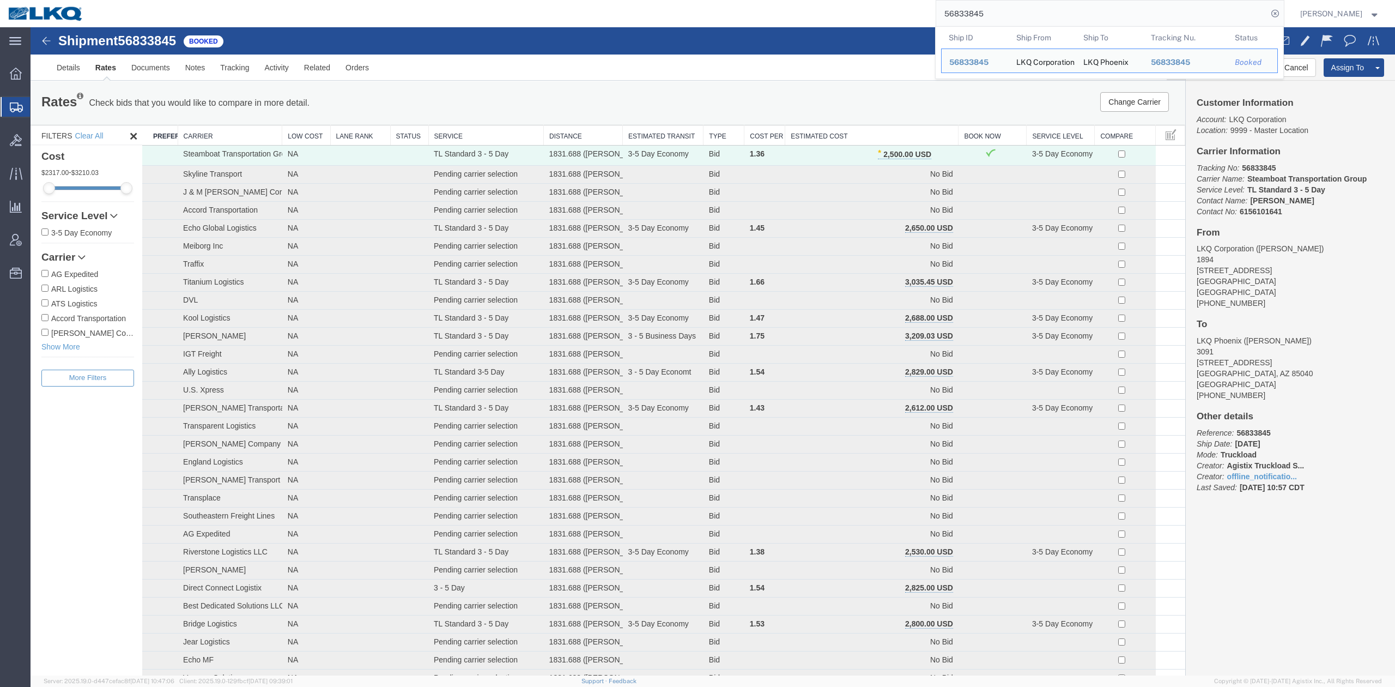
click at [984, 16] on input "56833845" at bounding box center [1101, 14] width 331 height 26
paste input "692236"
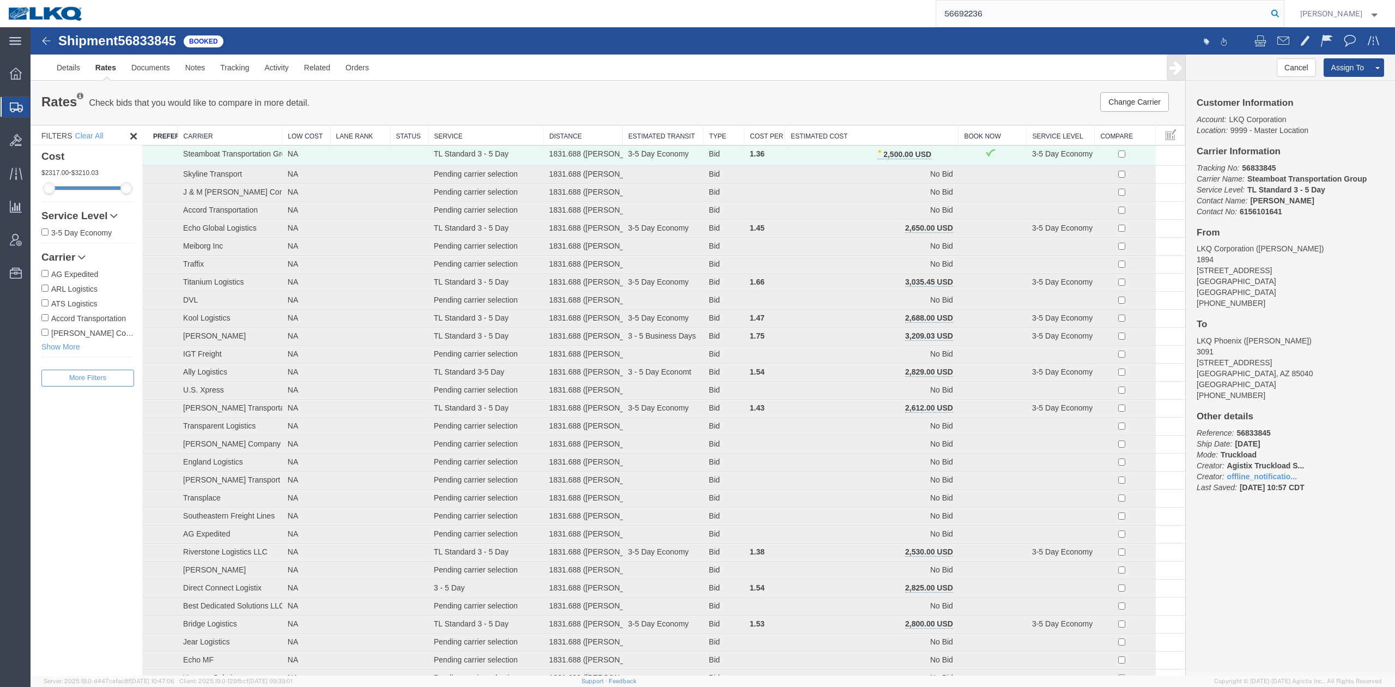
drag, startPoint x: 1293, startPoint y: 9, endPoint x: 511, endPoint y: 289, distance: 830.8
click at [1283, 9] on icon at bounding box center [1274, 13] width 15 height 15
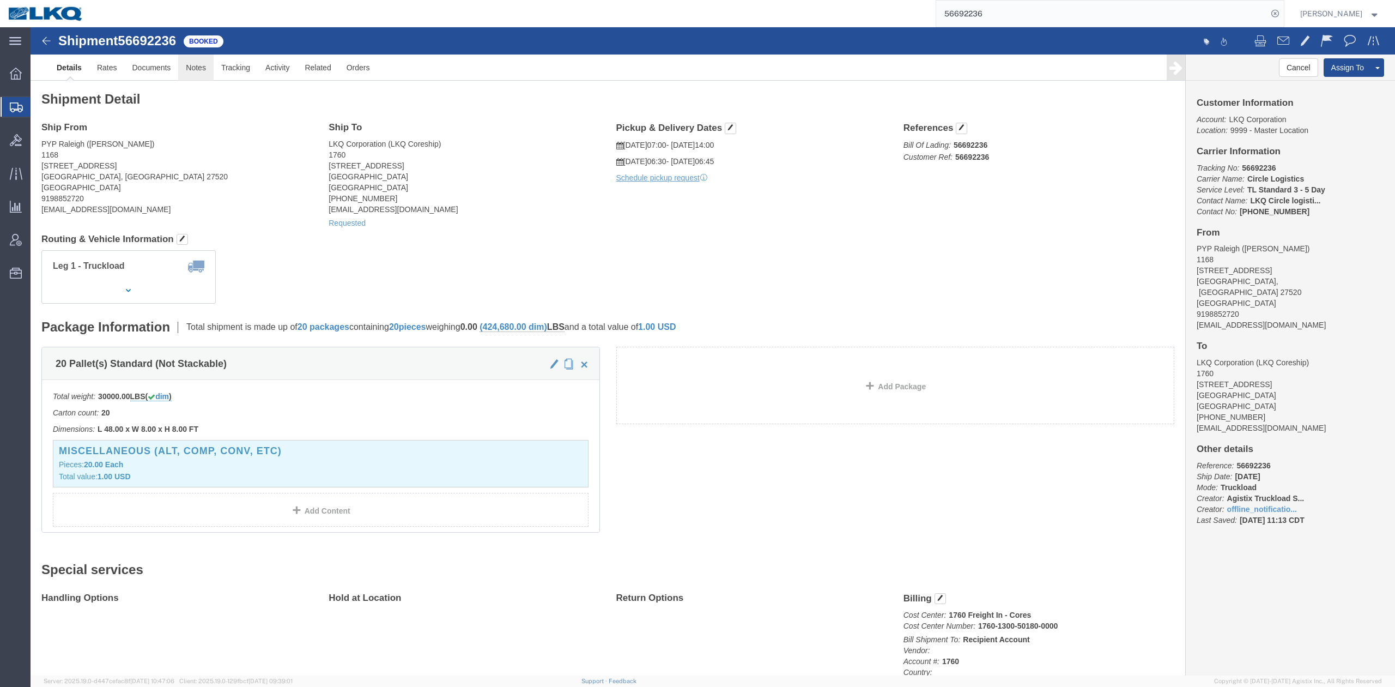
click link "Notes"
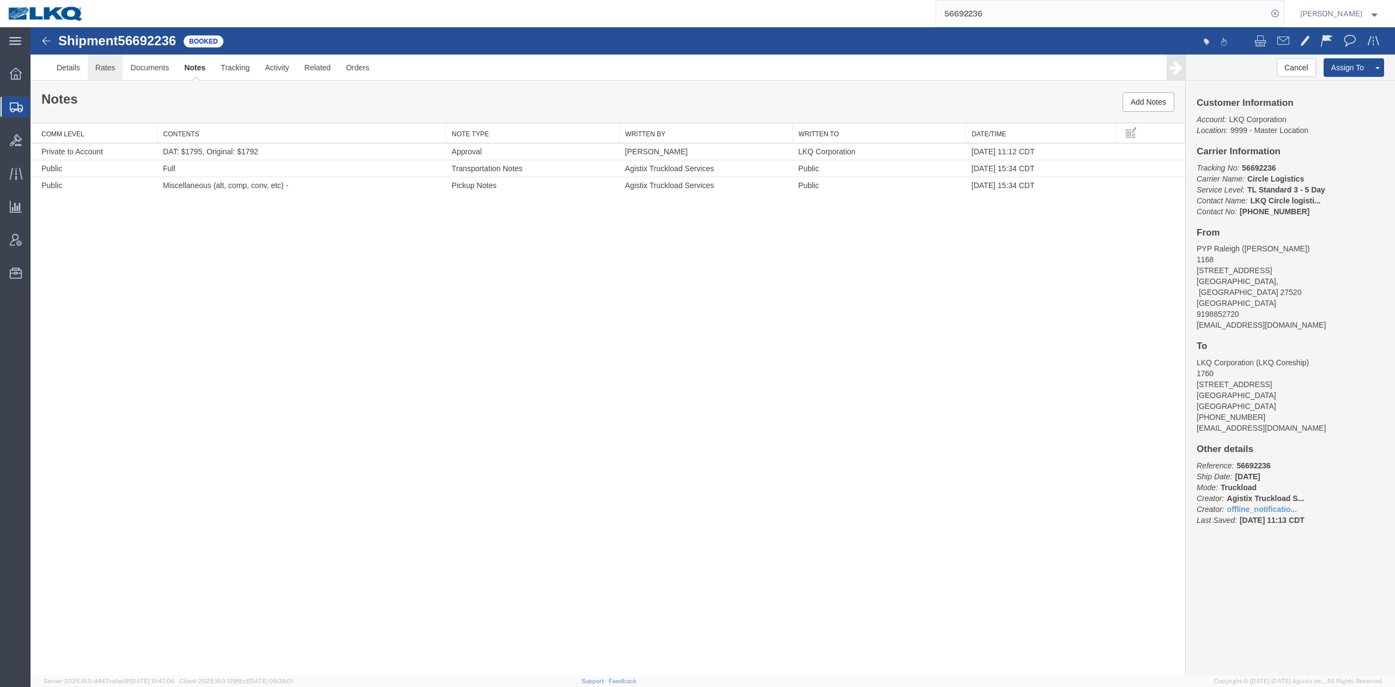
click at [114, 66] on link "Rates" at bounding box center [105, 67] width 35 height 26
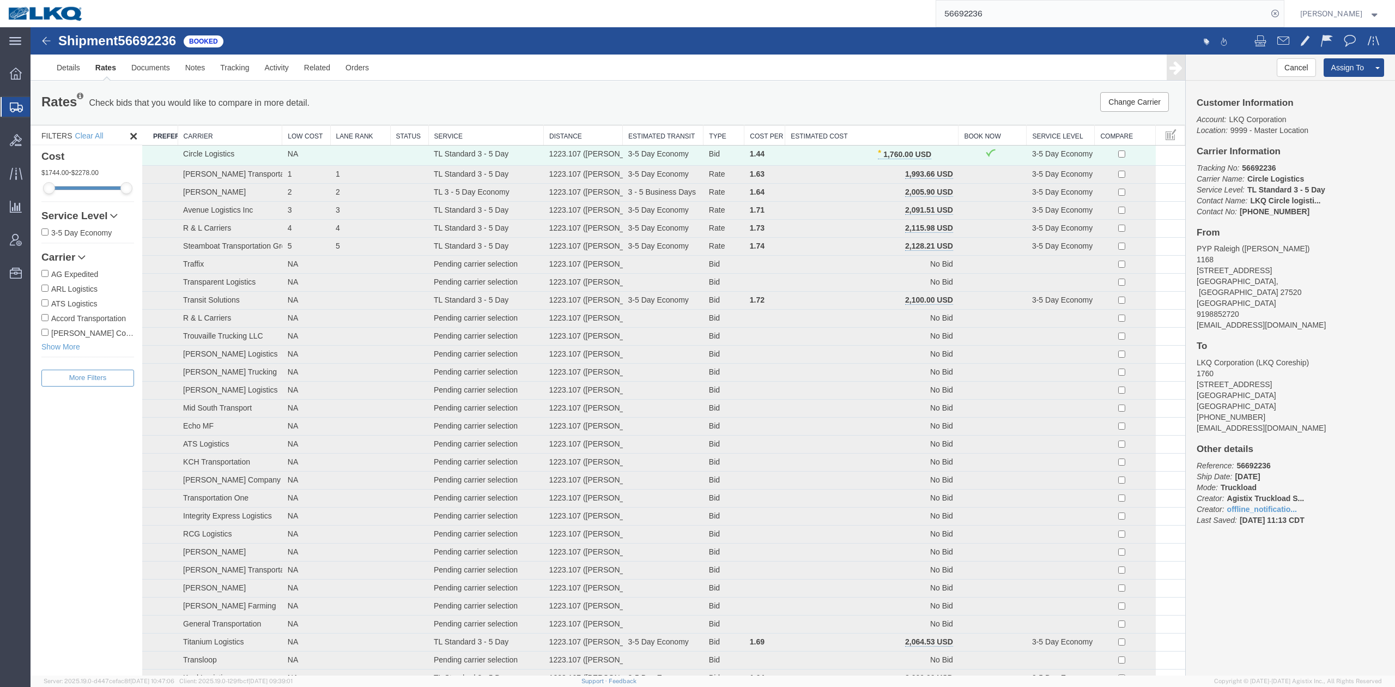
click at [966, 25] on input "56692236" at bounding box center [1101, 14] width 331 height 26
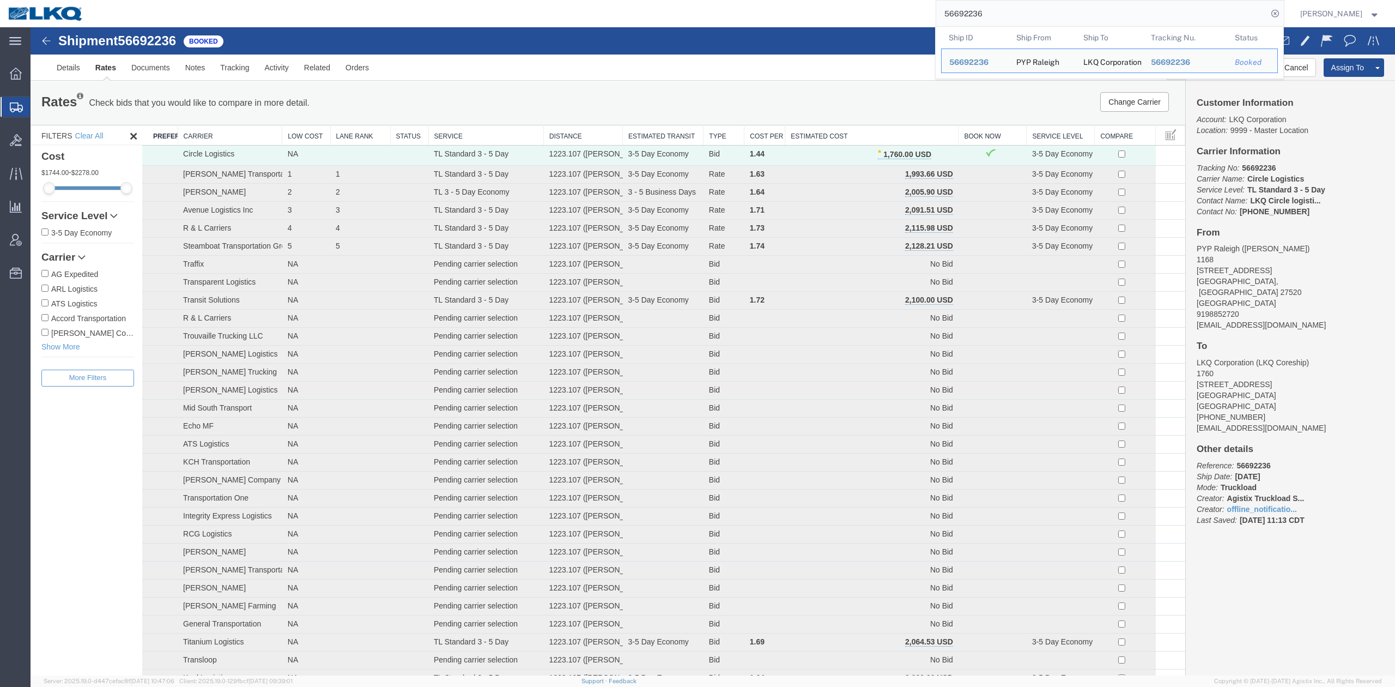
click at [966, 25] on input "56692236" at bounding box center [1101, 14] width 331 height 26
paste input "795768"
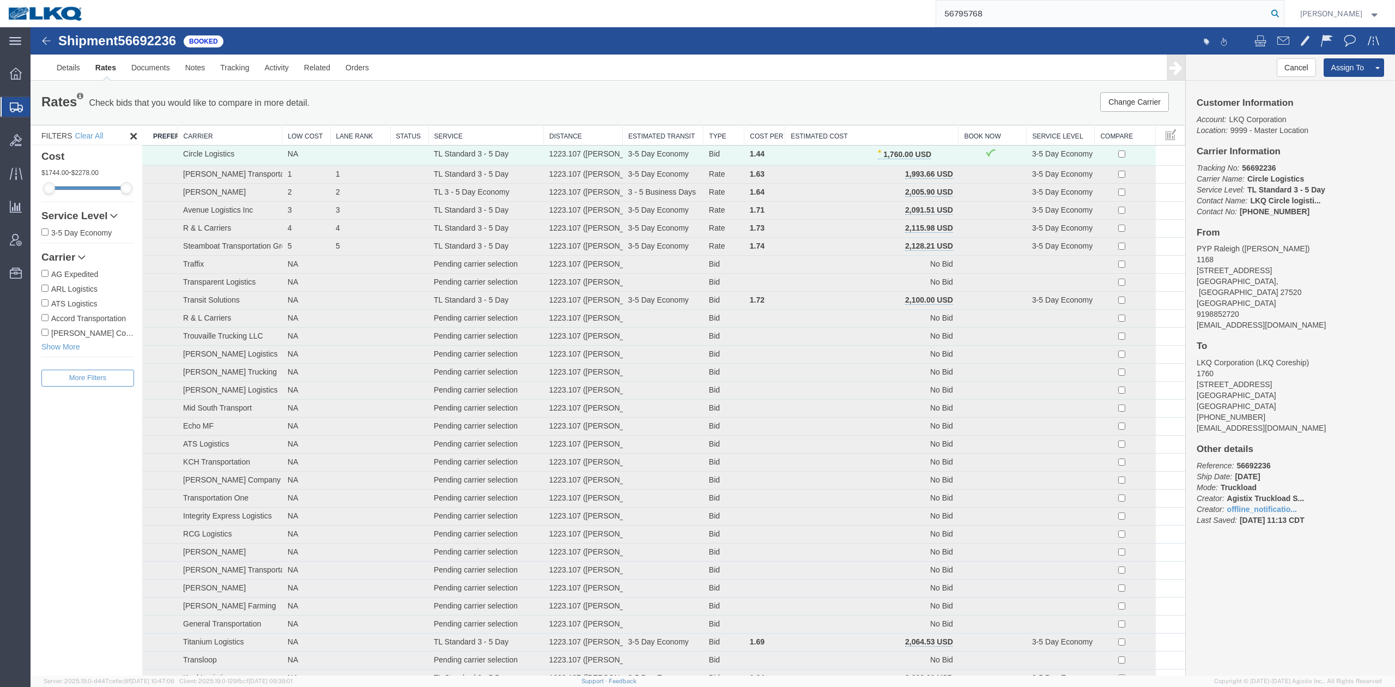
click at [1283, 7] on icon at bounding box center [1274, 13] width 15 height 15
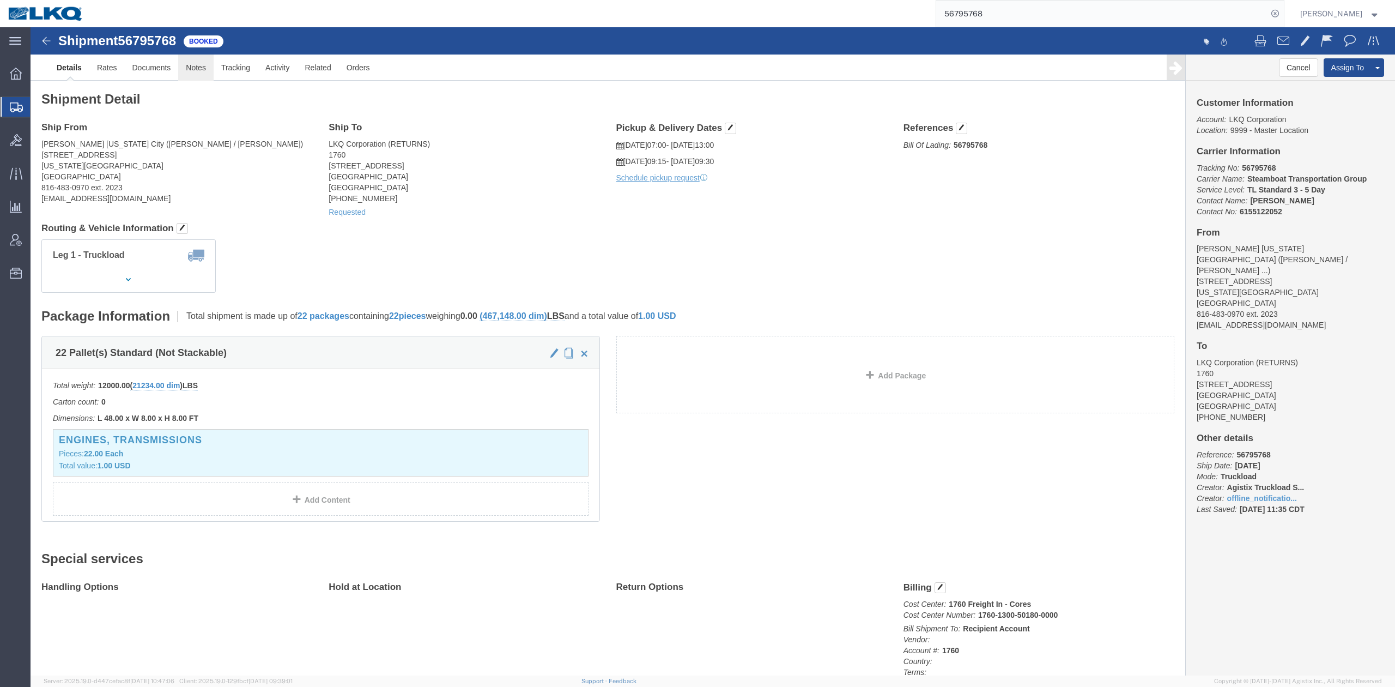
click link "Notes"
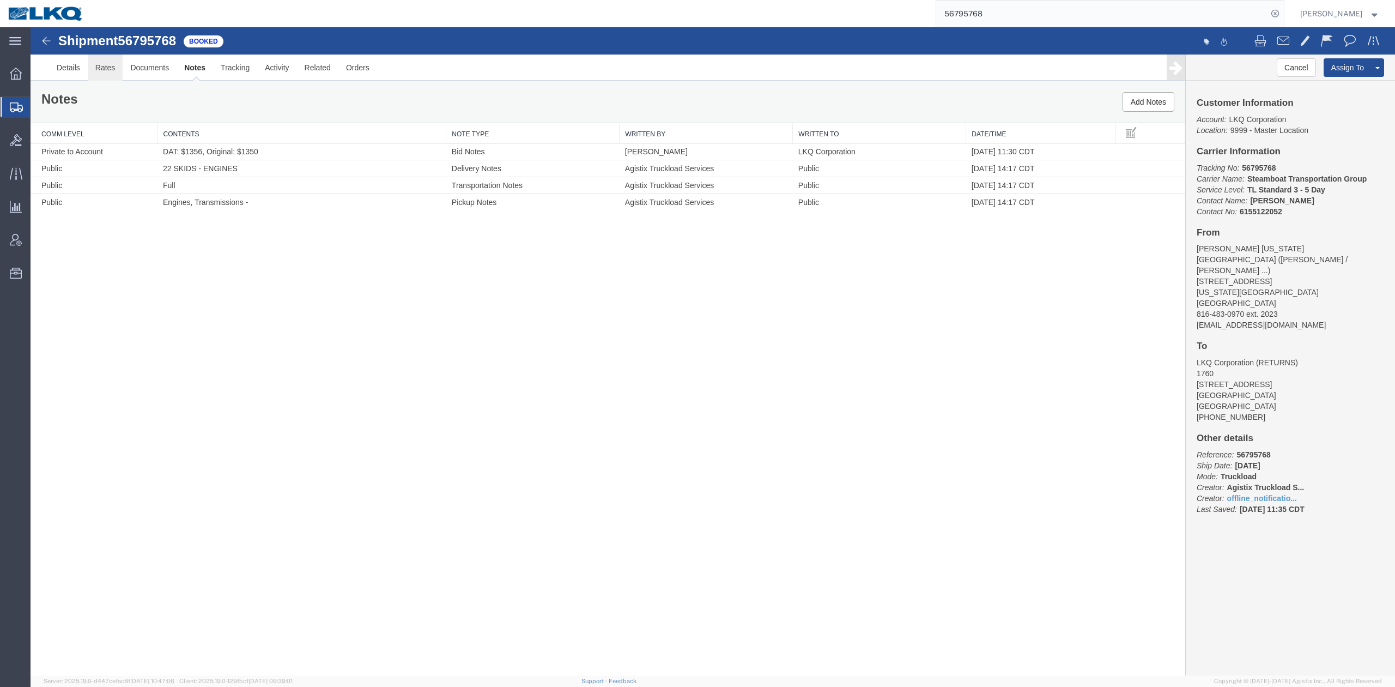
drag, startPoint x: 137, startPoint y: 96, endPoint x: 107, endPoint y: 68, distance: 41.3
click at [107, 68] on link "Rates" at bounding box center [105, 67] width 35 height 26
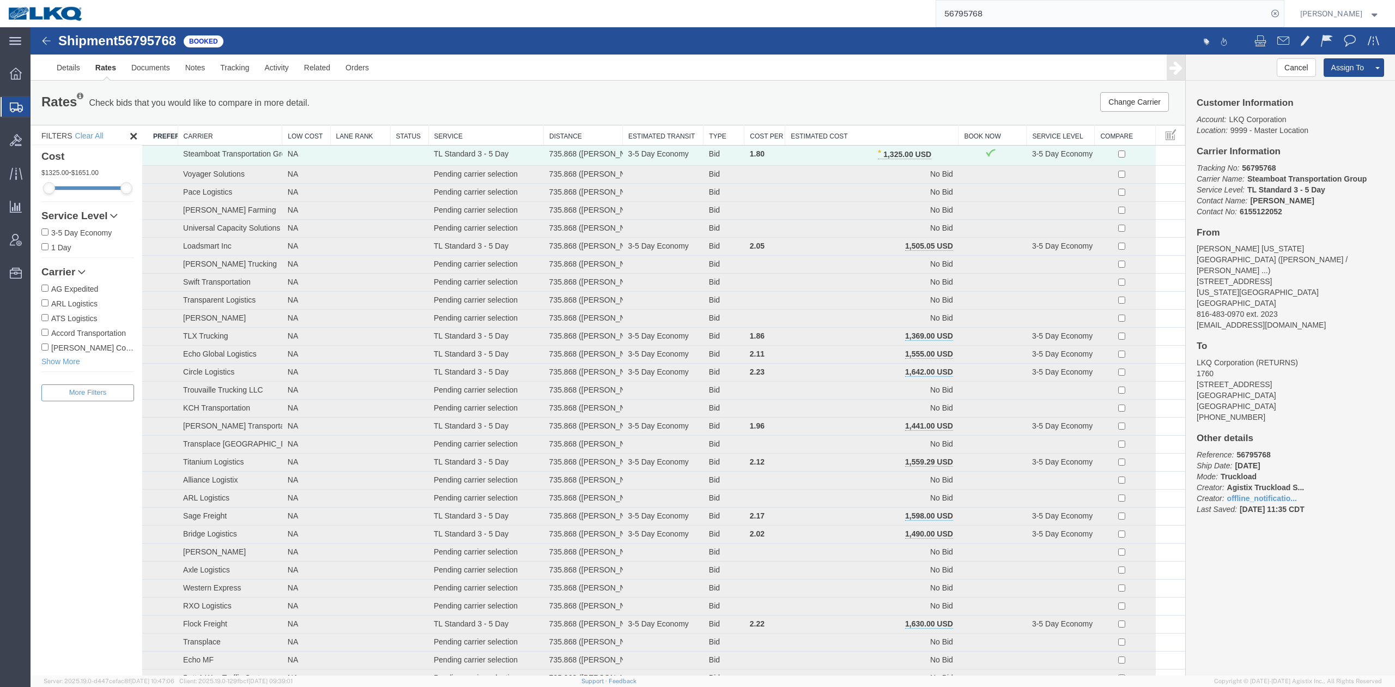
click at [977, 14] on input "56795768" at bounding box center [1101, 14] width 331 height 26
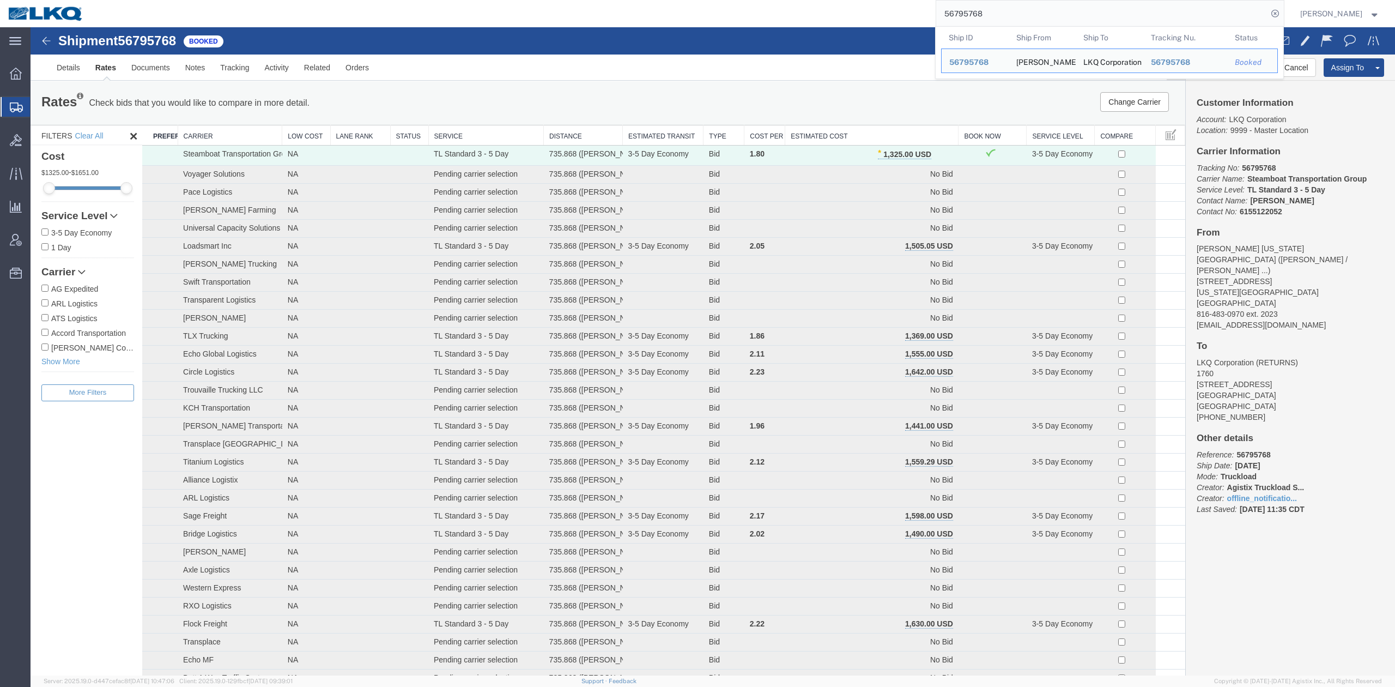
paste input "833789"
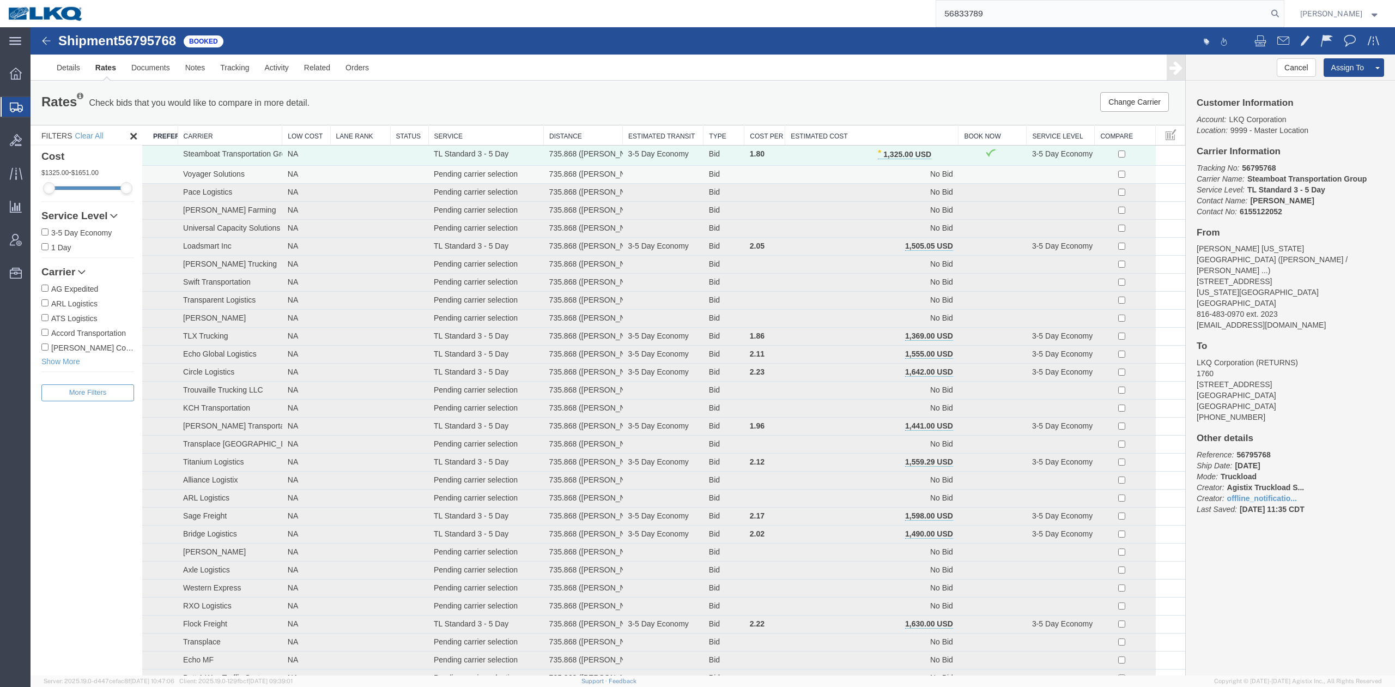
type input "56833789"
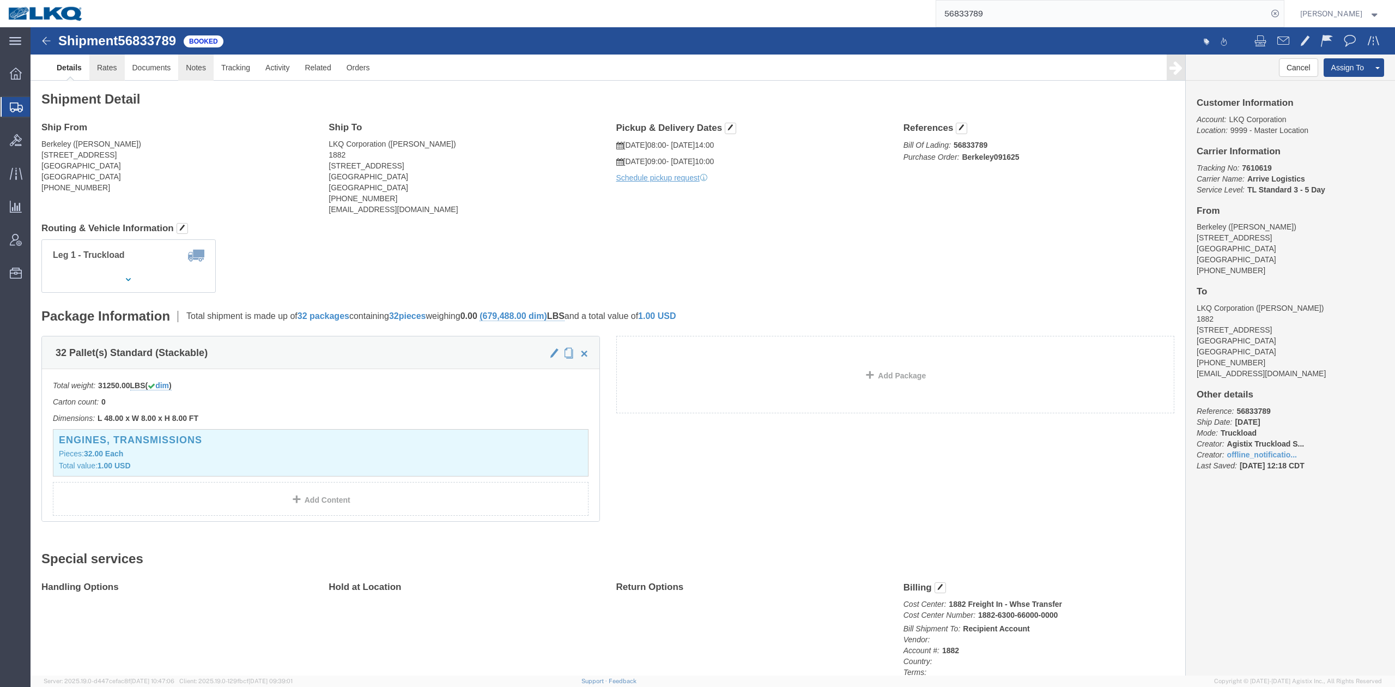
drag, startPoint x: 169, startPoint y: 40, endPoint x: 80, endPoint y: 46, distance: 89.5
click link "Notes"
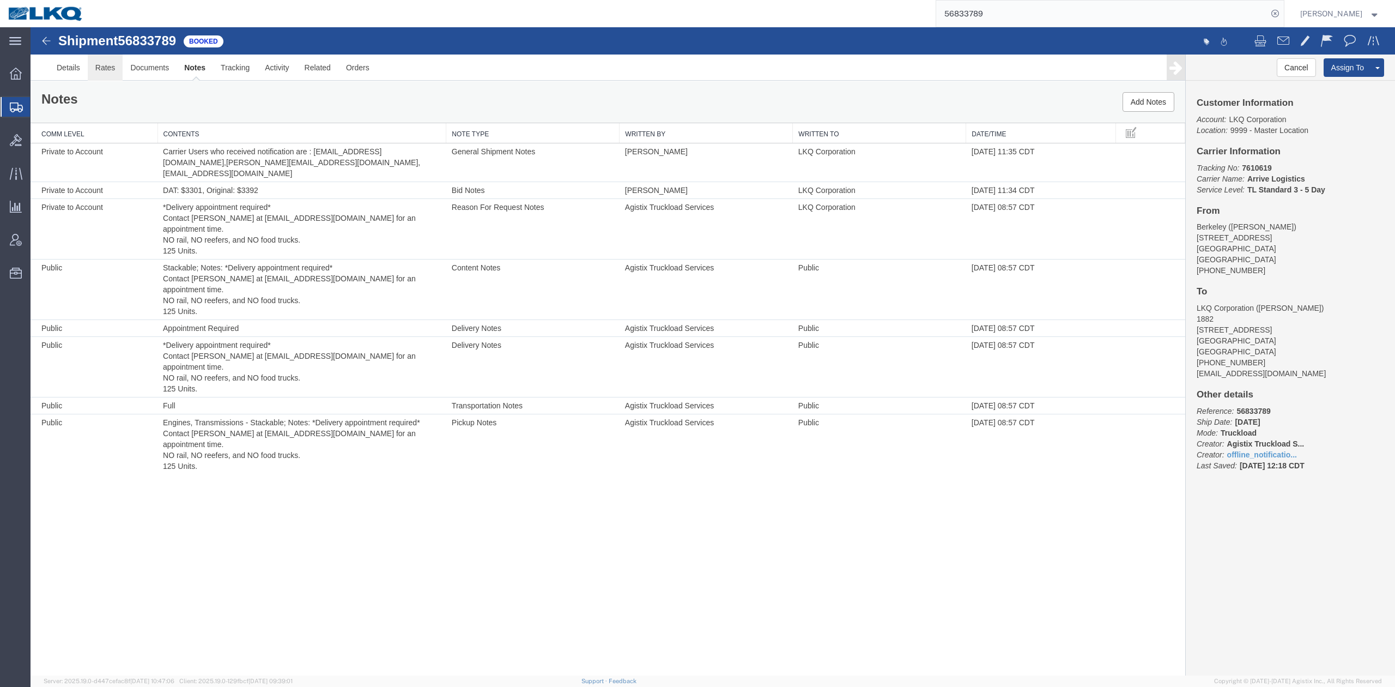
click at [110, 71] on link "Rates" at bounding box center [105, 67] width 35 height 26
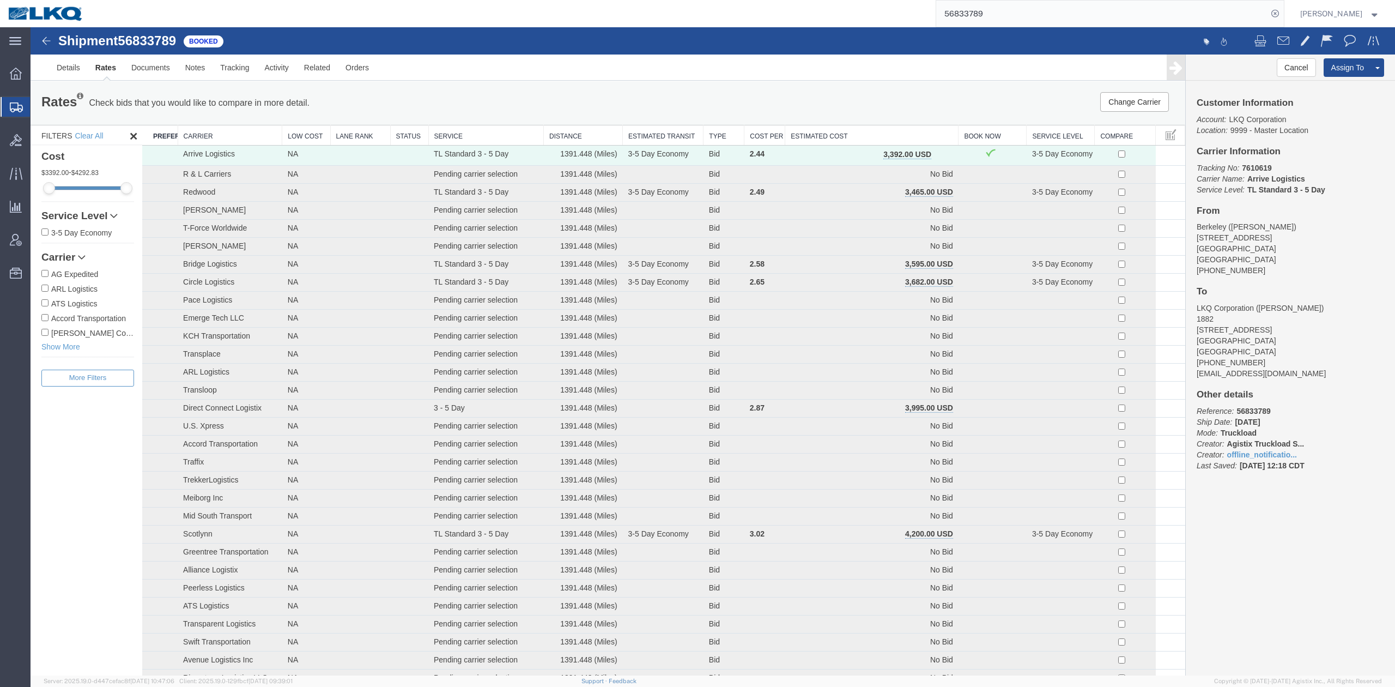
click at [940, 151] on span "button" at bounding box center [943, 154] width 6 height 8
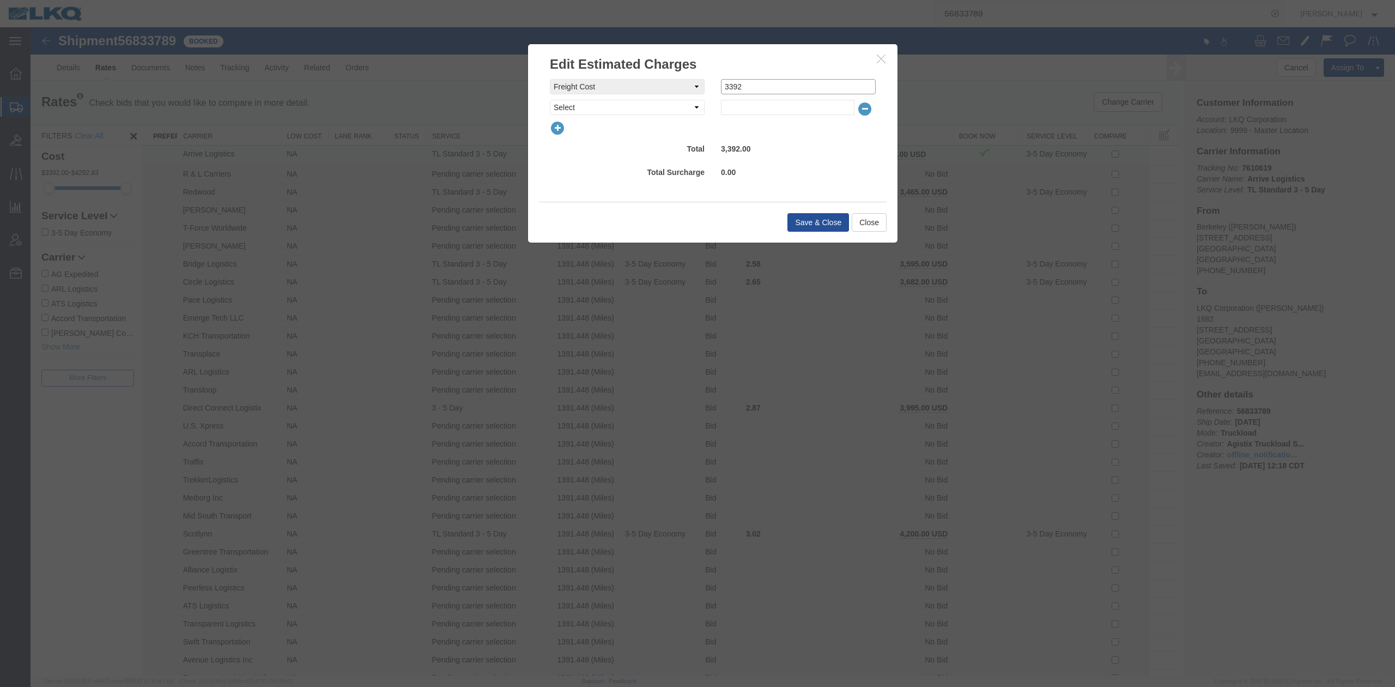
drag, startPoint x: 735, startPoint y: 86, endPoint x: 768, endPoint y: 90, distance: 34.0
click at [768, 90] on input "3392" at bounding box center [798, 86] width 155 height 15
type input "3350"
click at [817, 219] on button "Save & Close" at bounding box center [818, 222] width 62 height 19
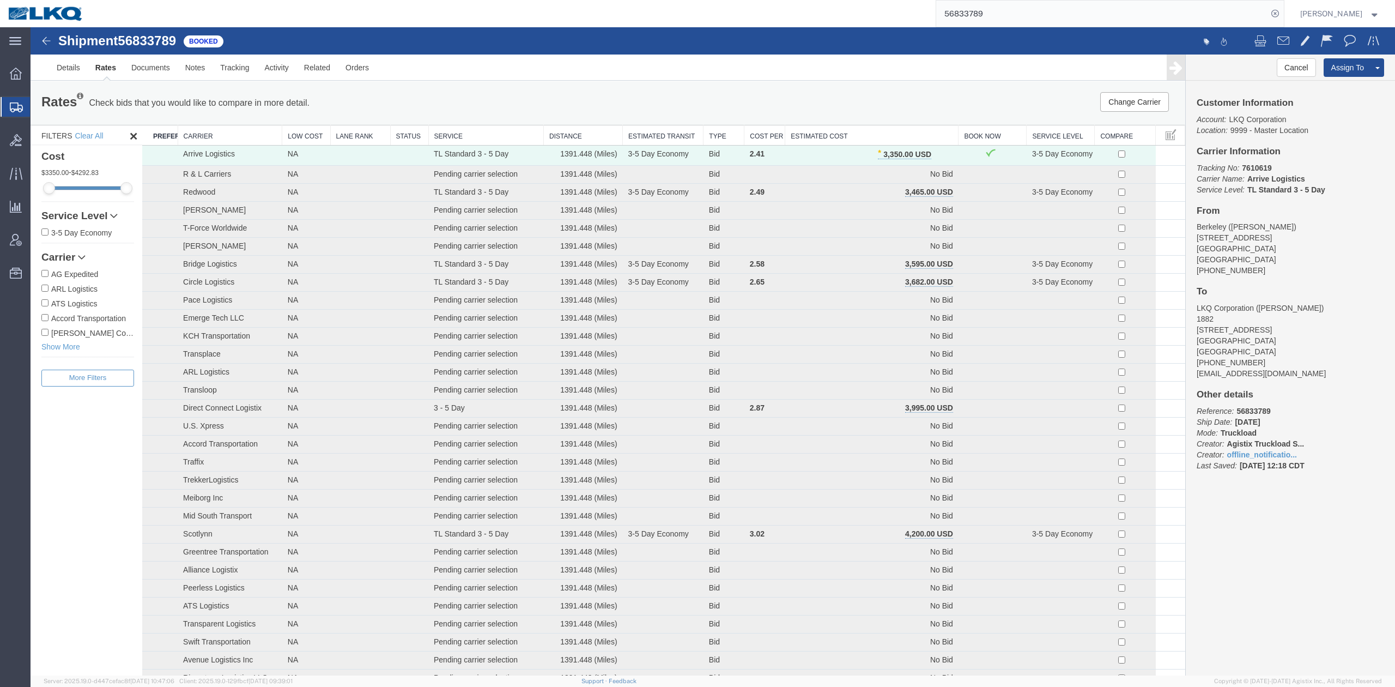
click at [1006, 15] on input "56833789" at bounding box center [1101, 14] width 331 height 26
click at [1006, 14] on input "56833789" at bounding box center [1101, 14] width 331 height 26
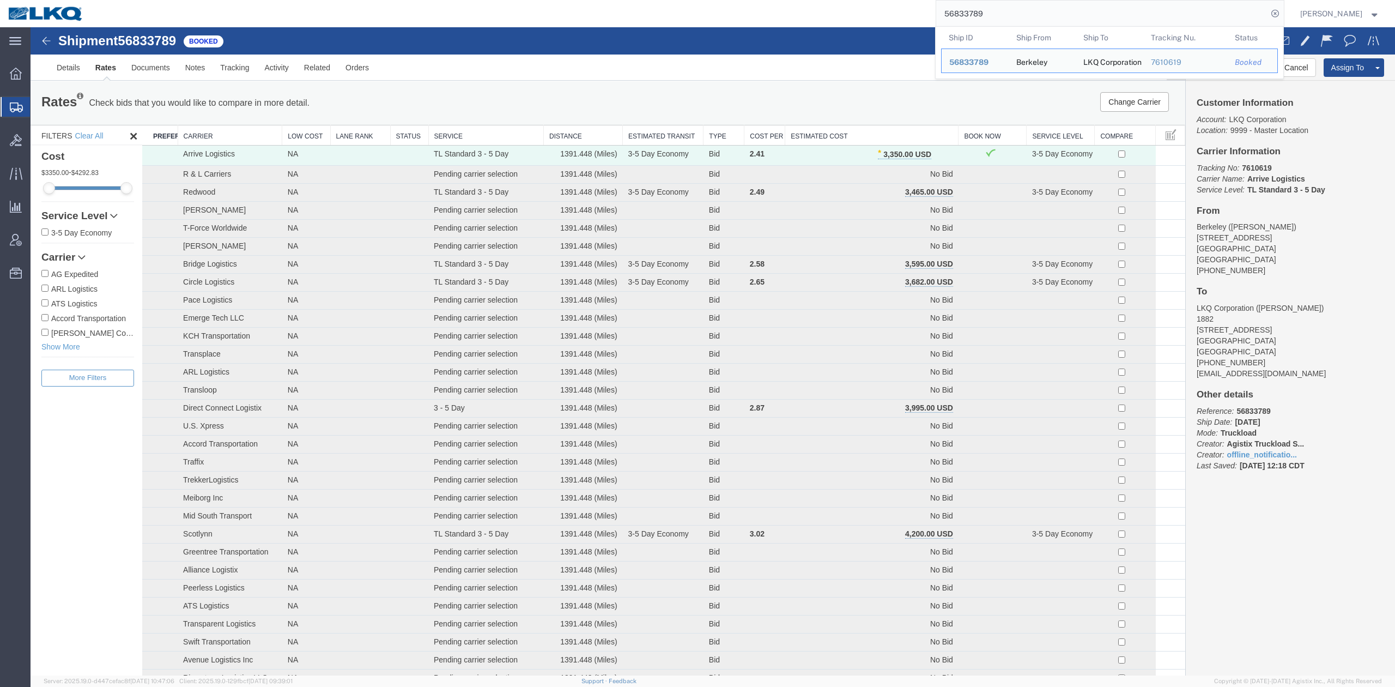
paste input "7063"
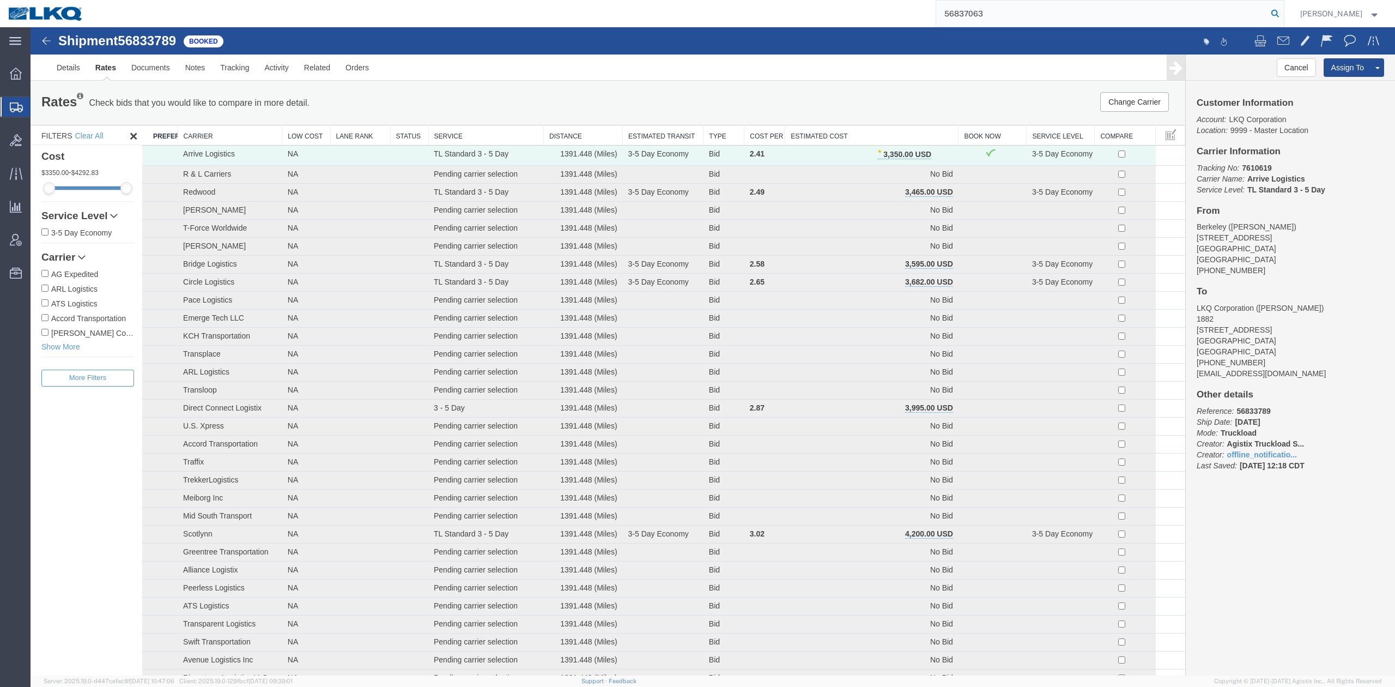
click at [1283, 12] on icon at bounding box center [1274, 13] width 15 height 15
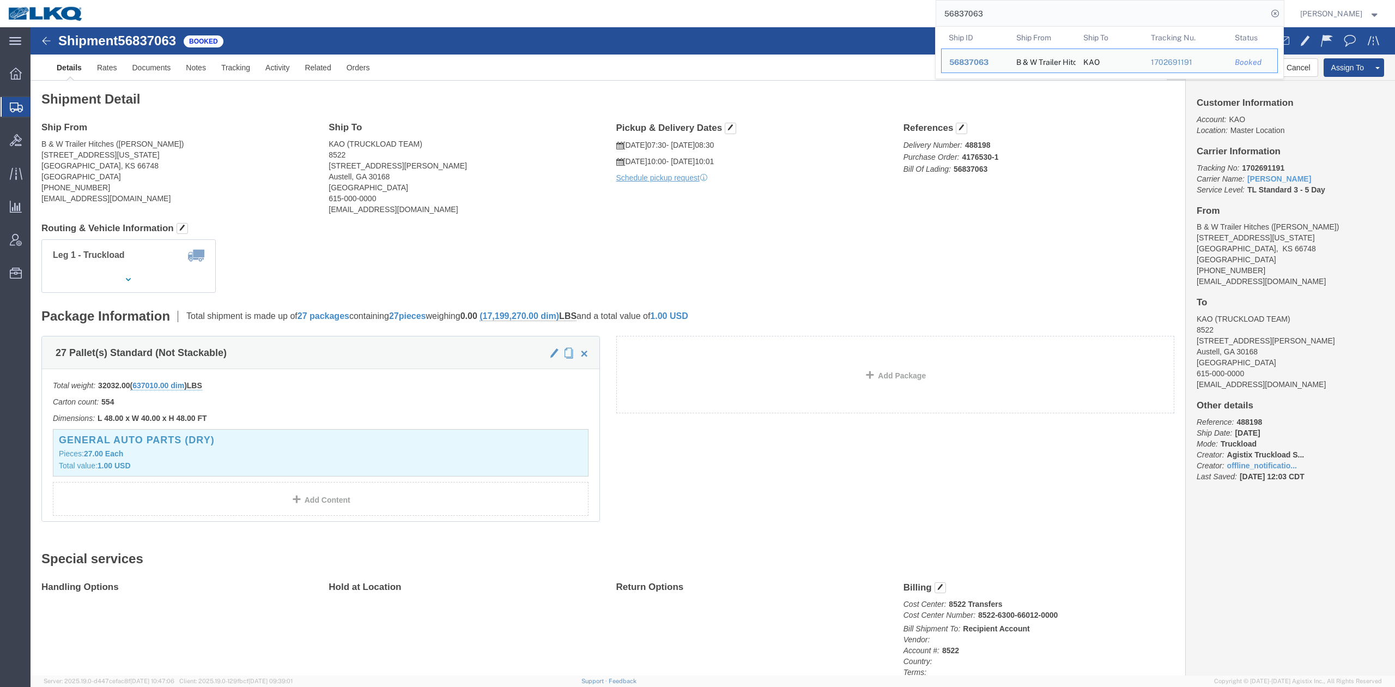
click at [996, 16] on input "56837063" at bounding box center [1101, 14] width 331 height 26
paste input "746281"
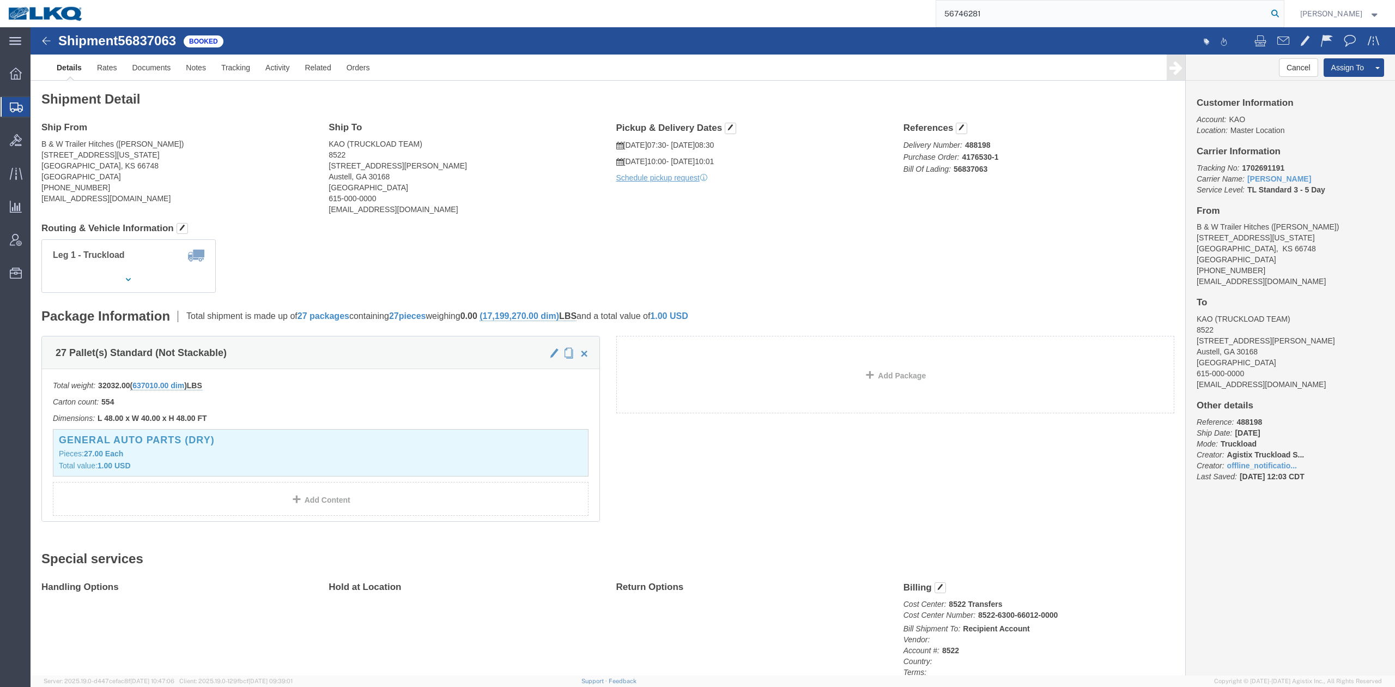
type input "56746281"
click at [1283, 11] on icon at bounding box center [1274, 13] width 15 height 15
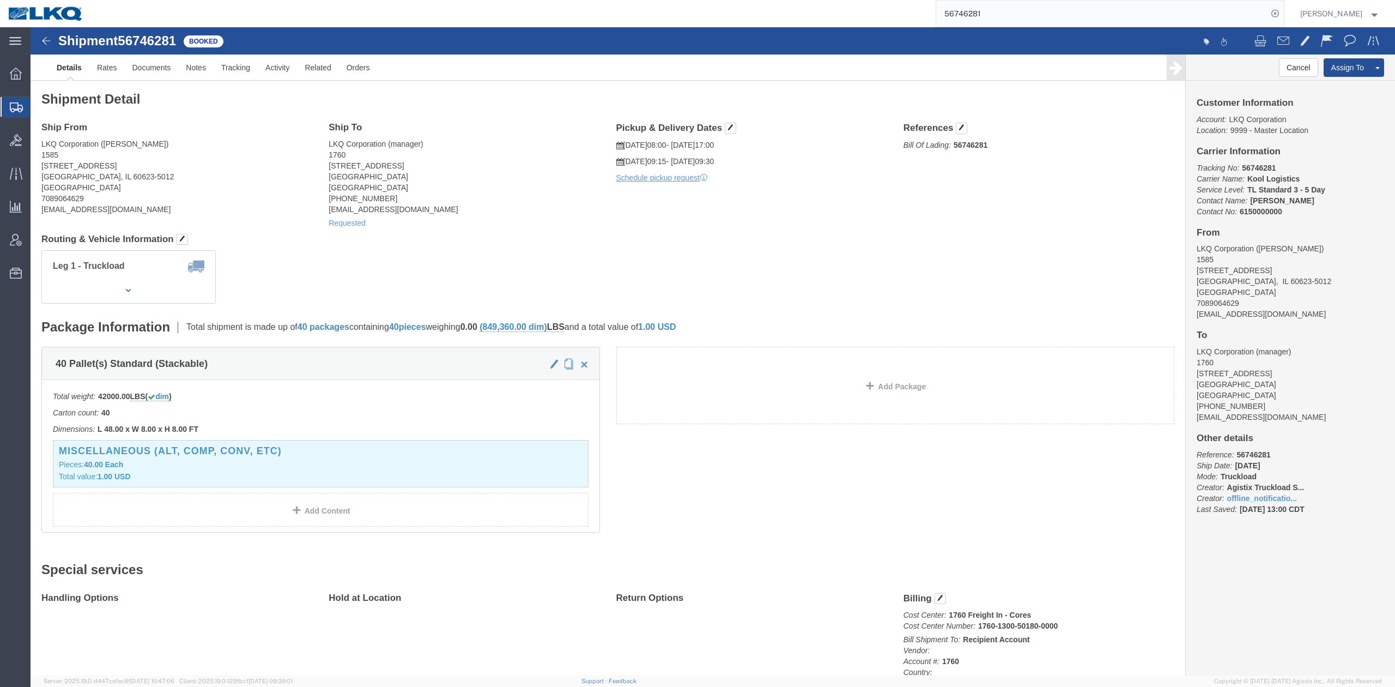
click div "Shipment Detail Ship From LKQ Corporation (terry simmons) 1585 3130 S St Louis …"
click link "Notes"
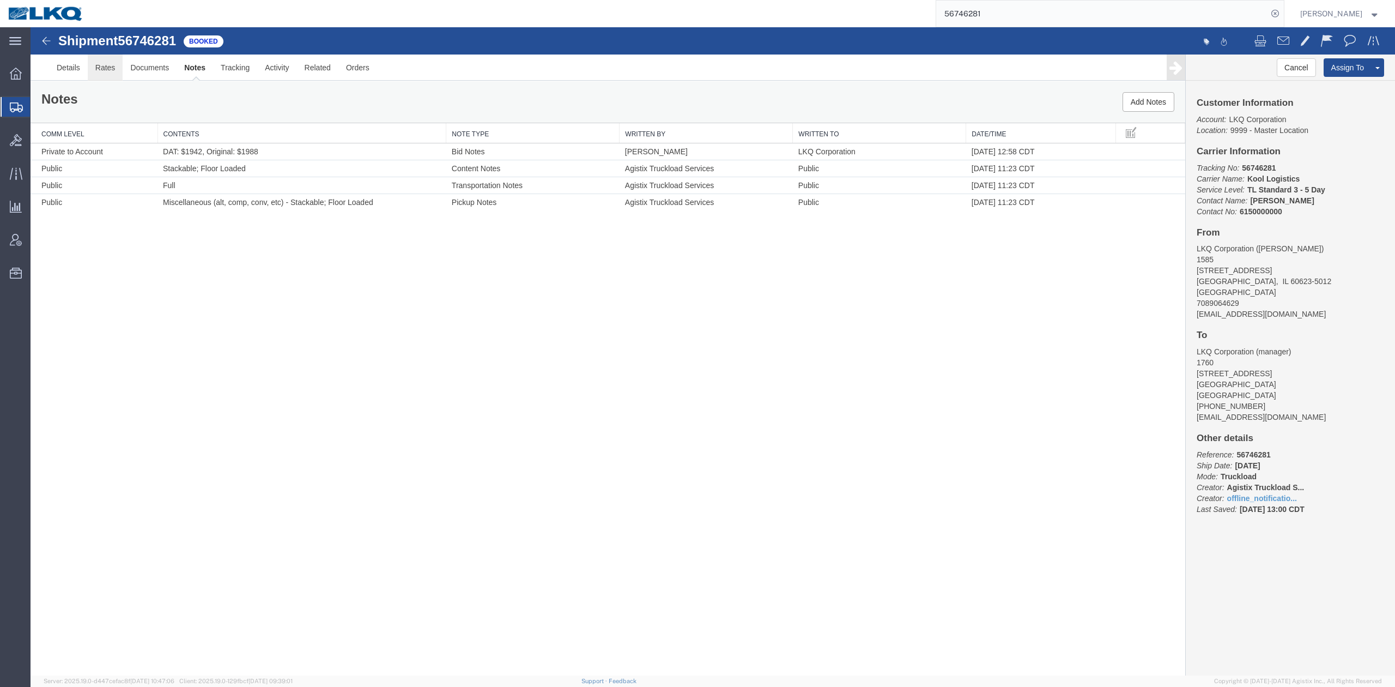
click at [117, 64] on link "Rates" at bounding box center [105, 67] width 35 height 26
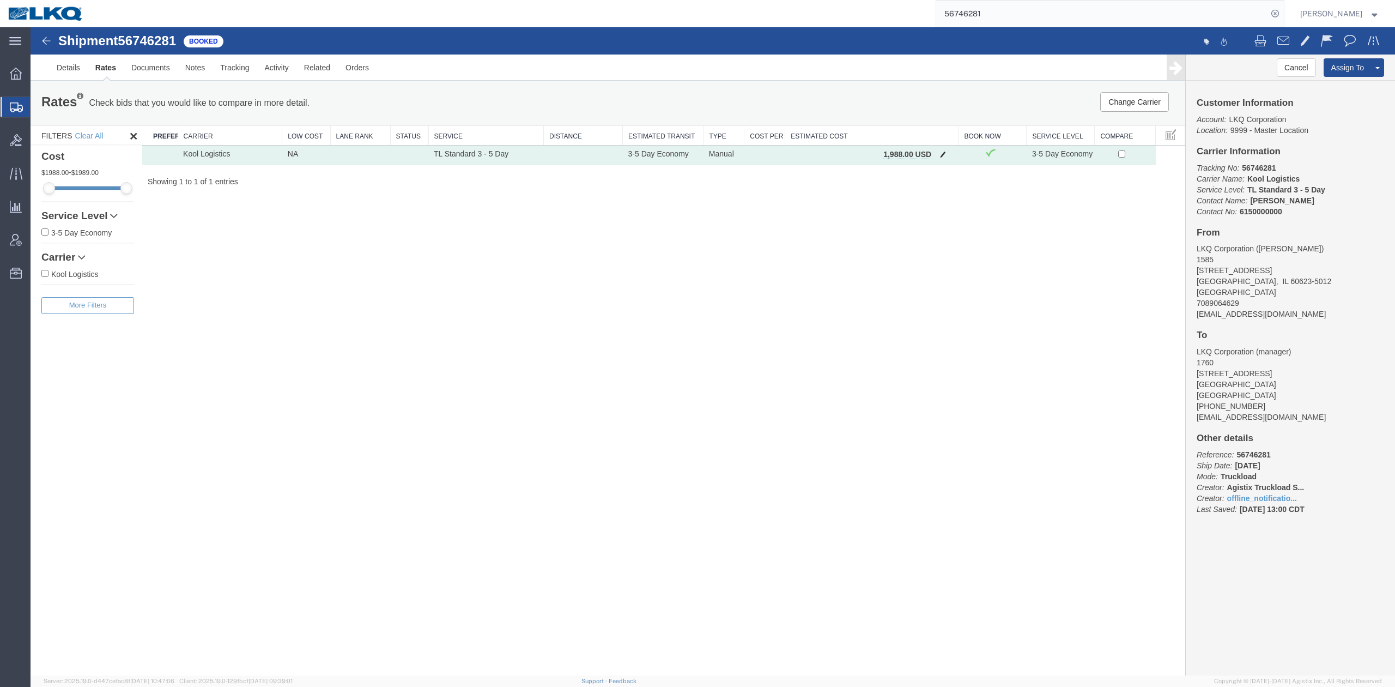
click at [948, 160] on button "button" at bounding box center [943, 155] width 15 height 14
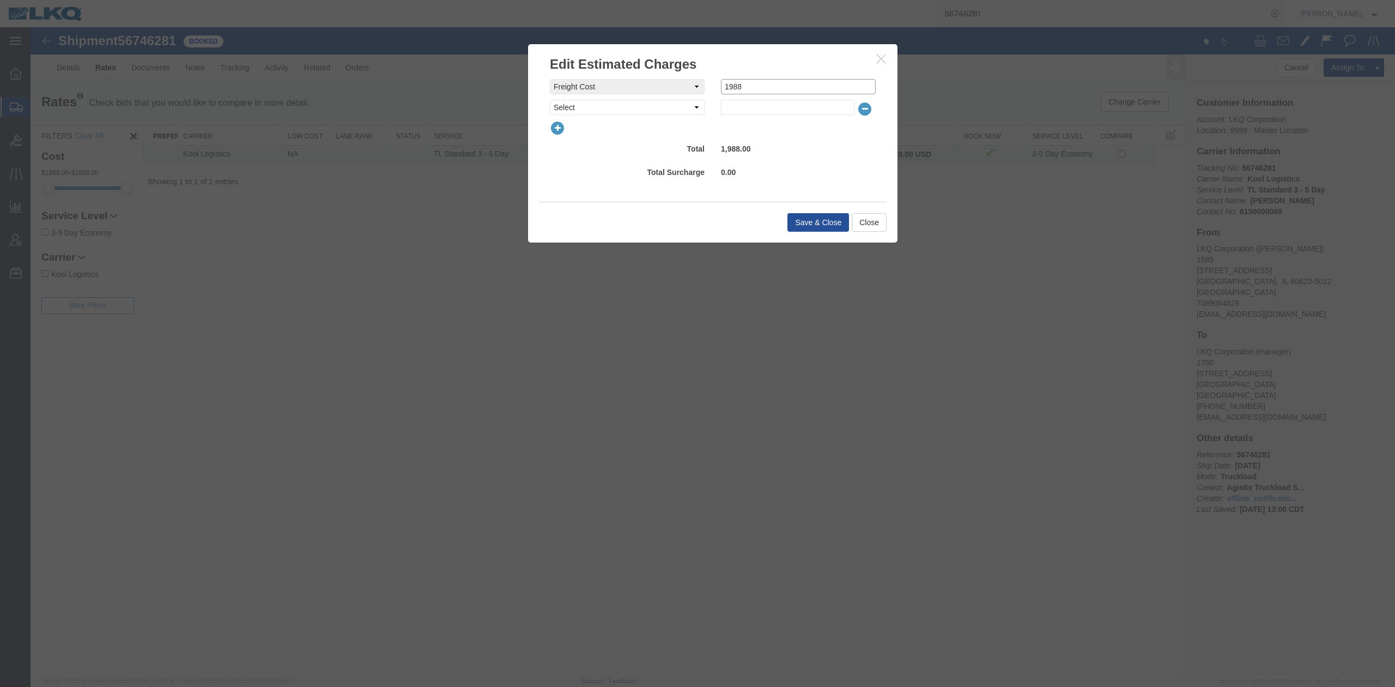
drag, startPoint x: 732, startPoint y: 89, endPoint x: 772, endPoint y: 112, distance: 45.4
click at [757, 99] on div "freightCost Select AES Filing Accessorial Delivery Charge Additional Invoice De…" at bounding box center [713, 97] width 326 height 36
type input "1950"
click at [817, 217] on button "Save & Close" at bounding box center [818, 222] width 62 height 19
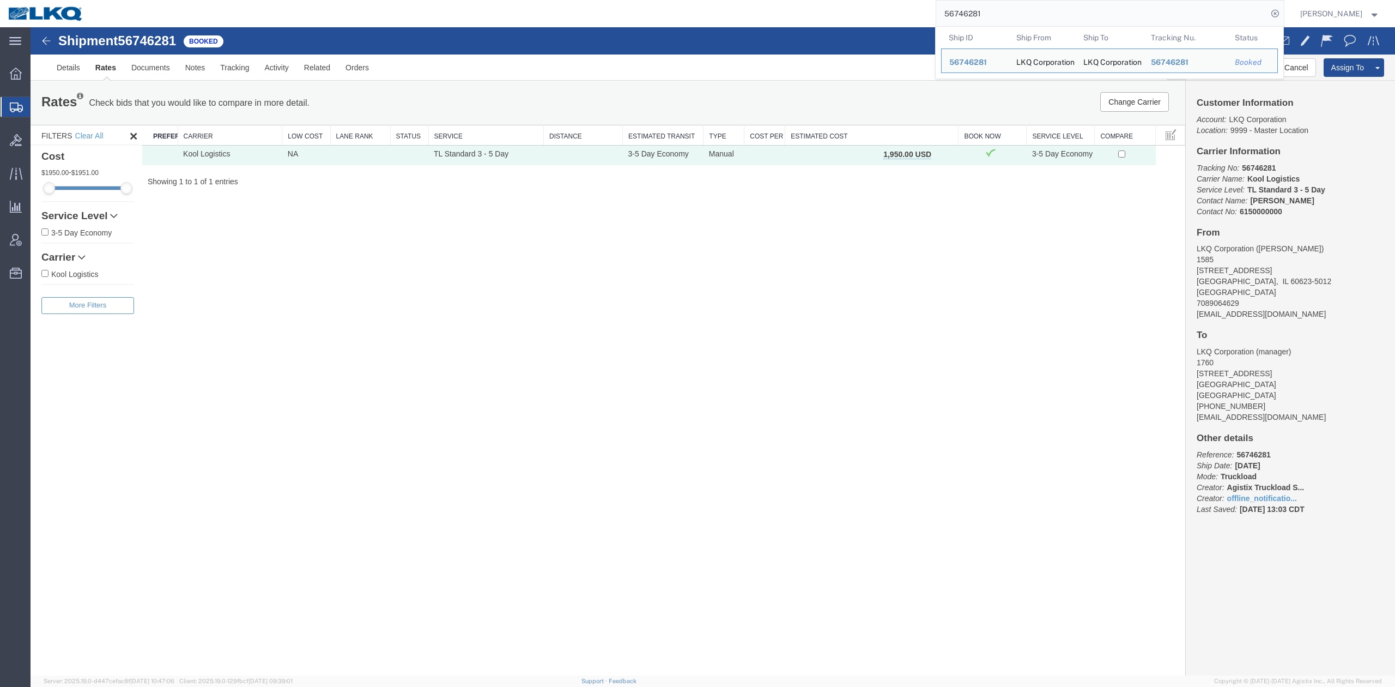
click at [1042, 8] on input "56746281" at bounding box center [1101, 14] width 331 height 26
paste input "687123"
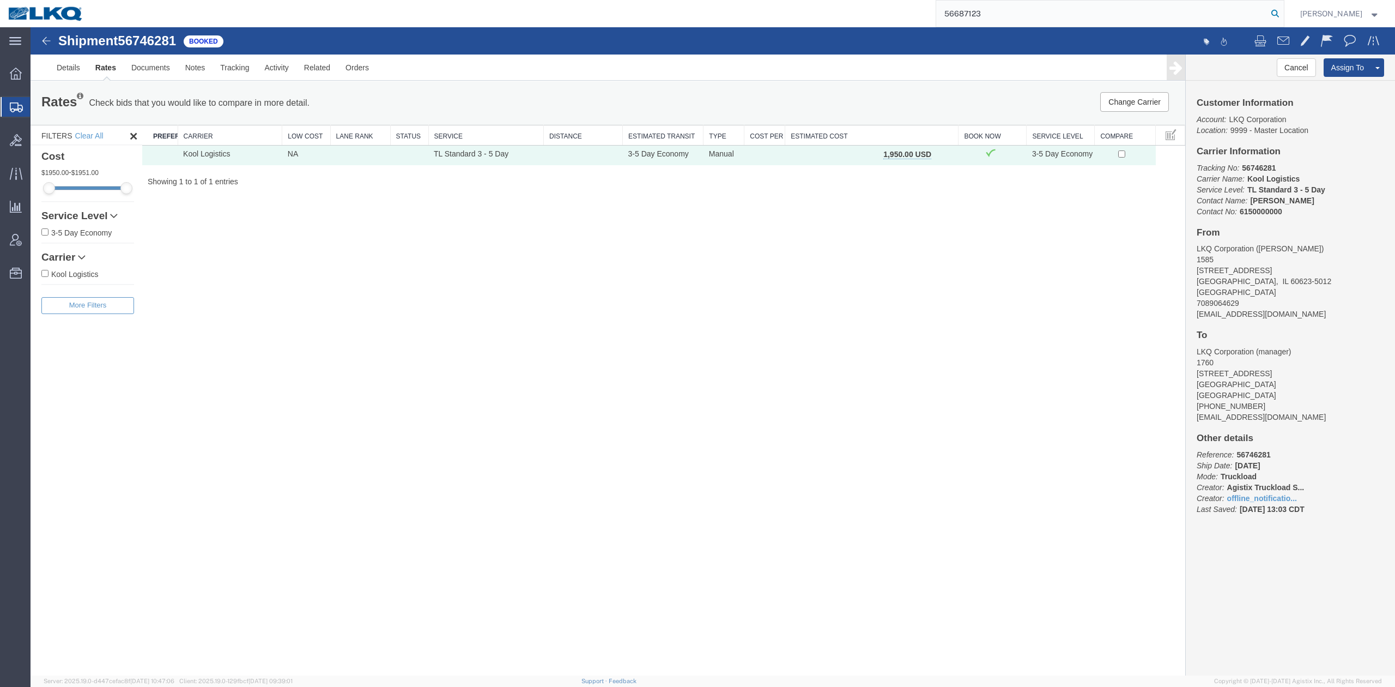
click at [1283, 14] on icon at bounding box center [1274, 13] width 15 height 15
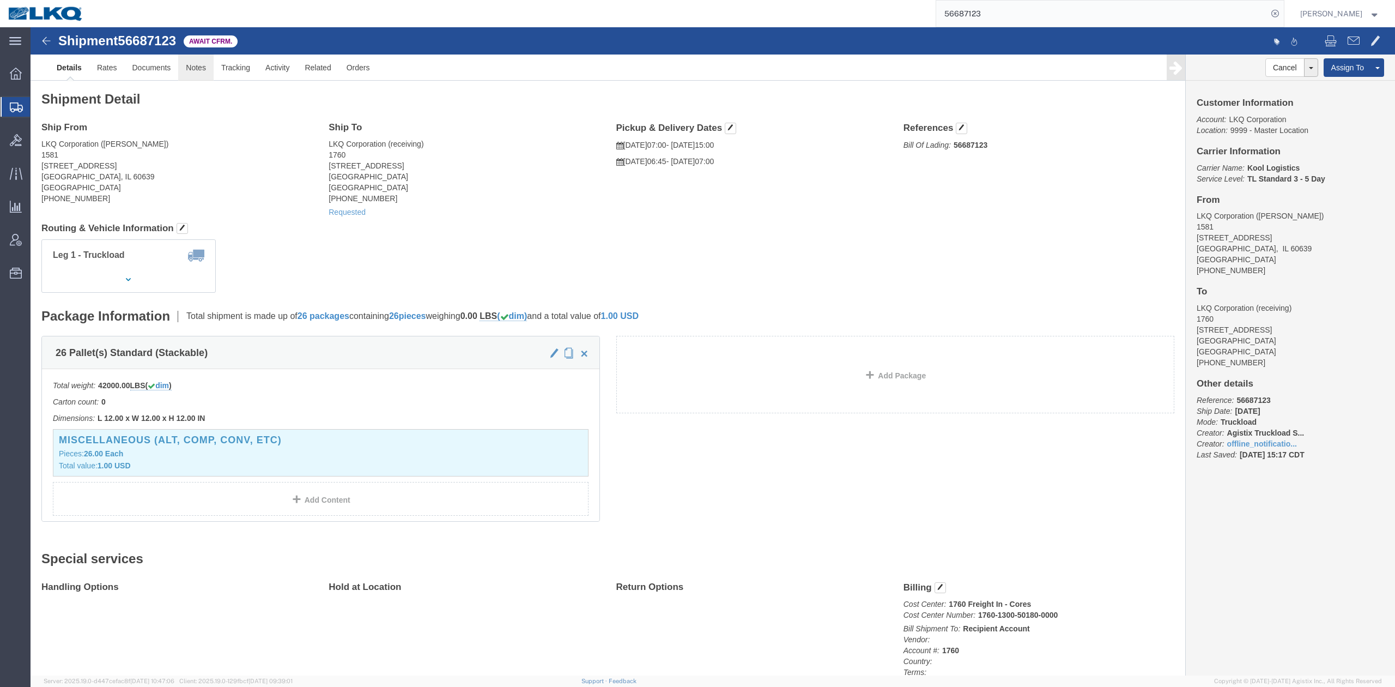
click link "Notes"
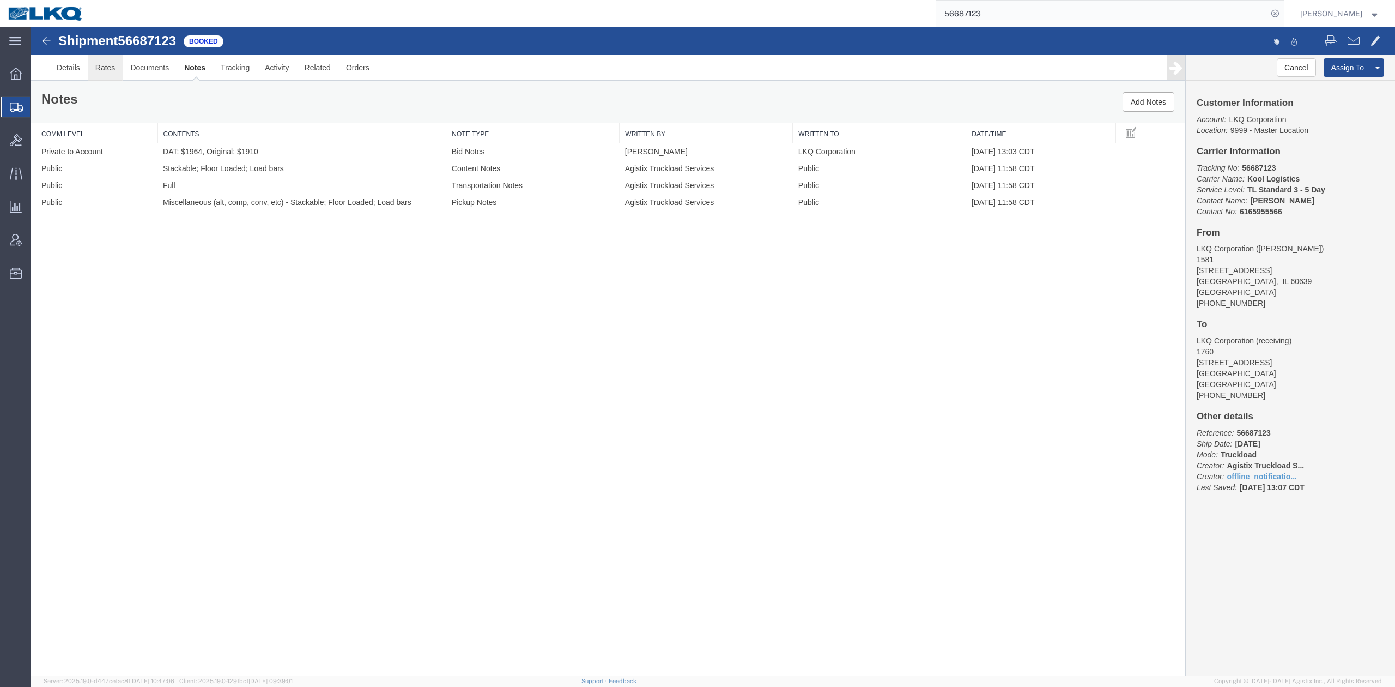
click at [120, 62] on link "Rates" at bounding box center [105, 67] width 35 height 26
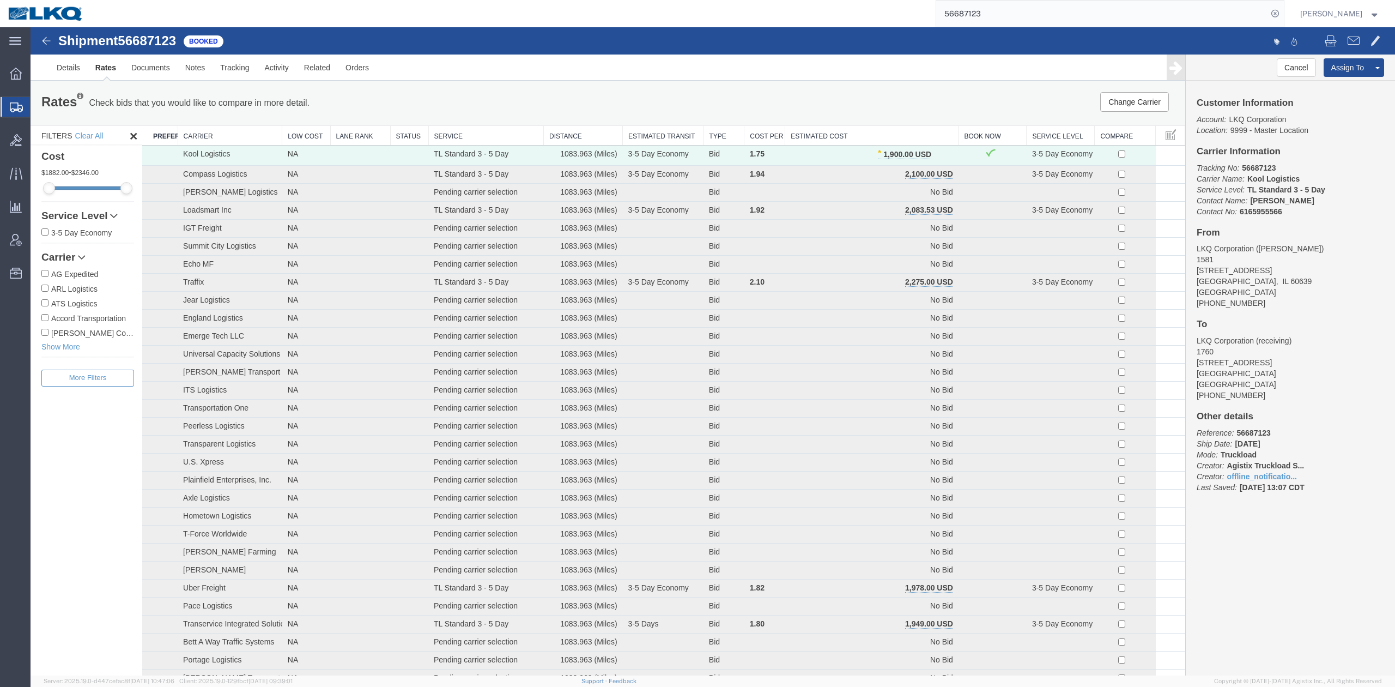
click at [986, 16] on input "56687123" at bounding box center [1101, 14] width 331 height 26
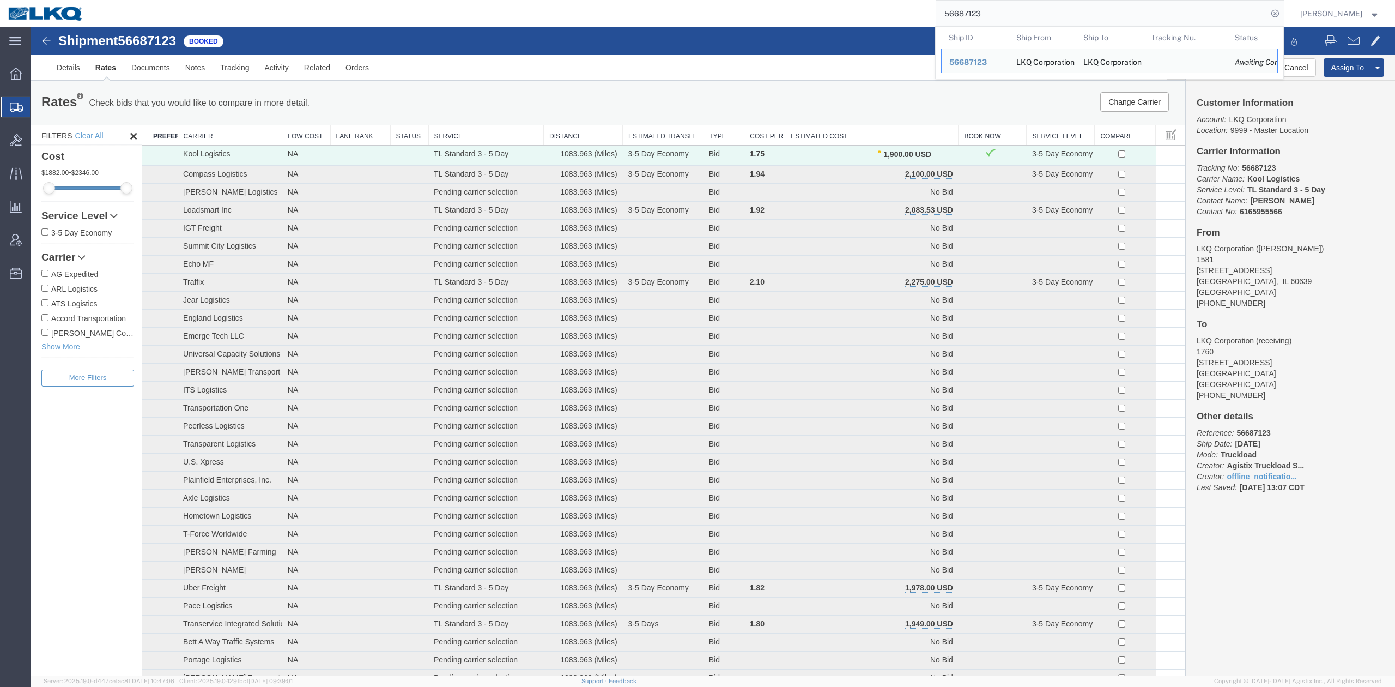
paste input "806957"
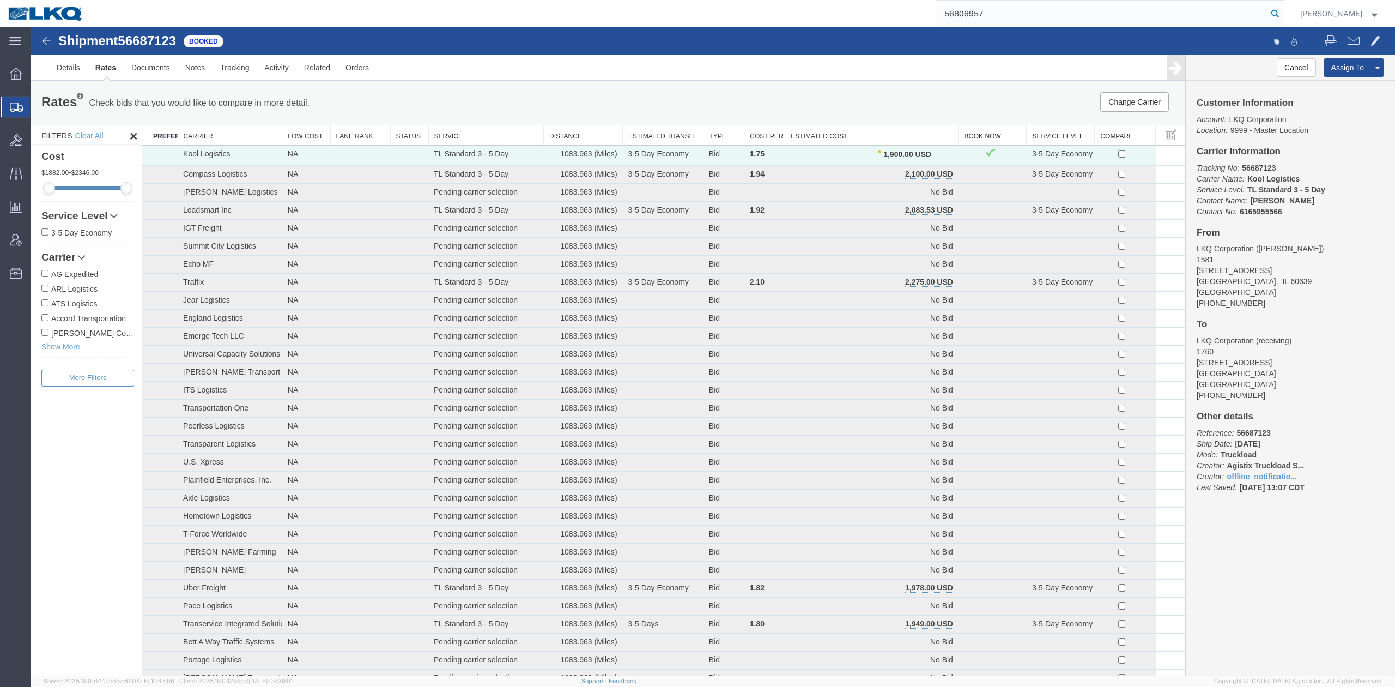
type input "56806957"
click at [1283, 8] on icon at bounding box center [1274, 13] width 15 height 15
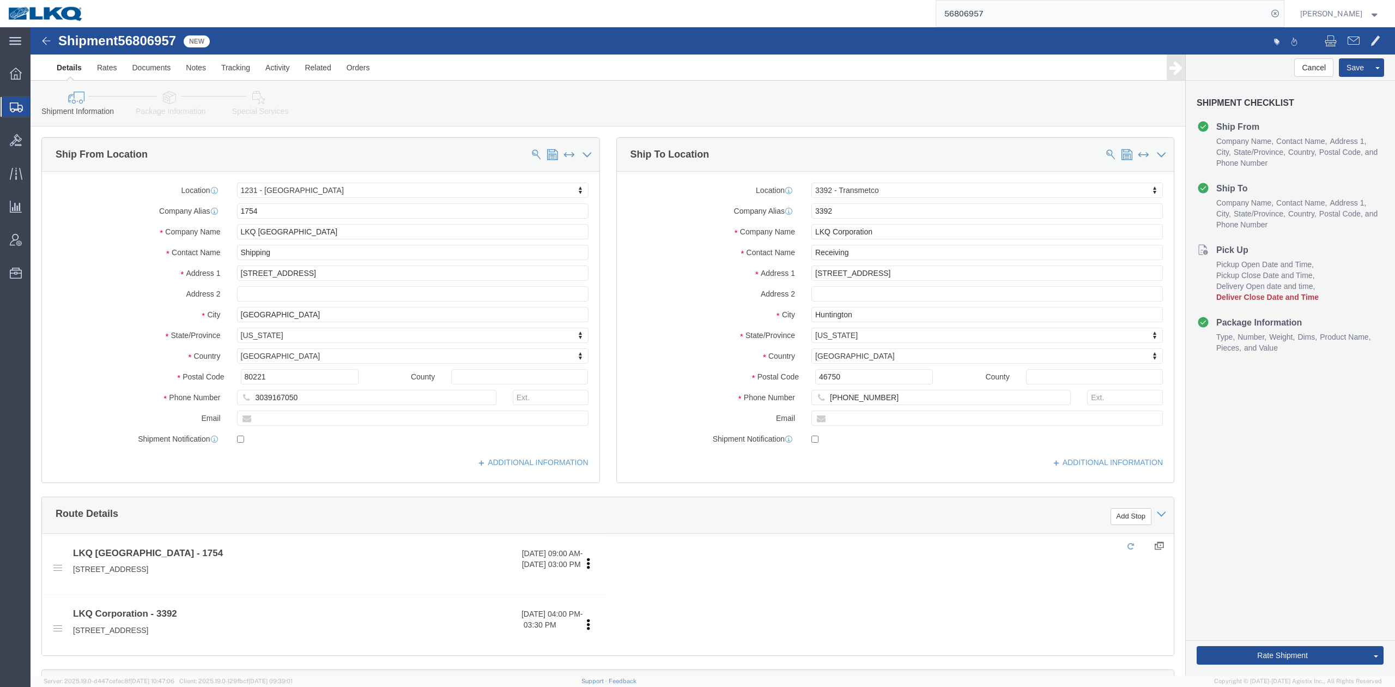
select select "27632"
select select "28018"
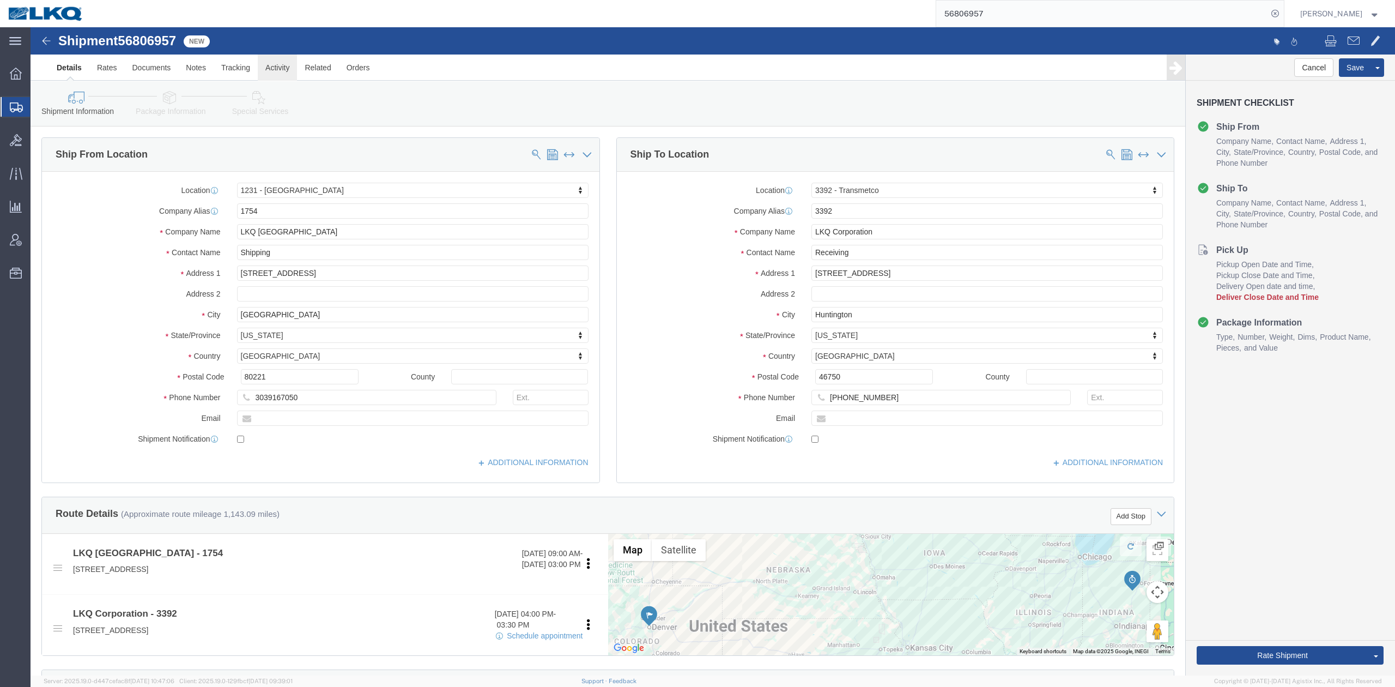
drag, startPoint x: 242, startPoint y: 34, endPoint x: 177, endPoint y: 80, distance: 79.4
click link "Activity"
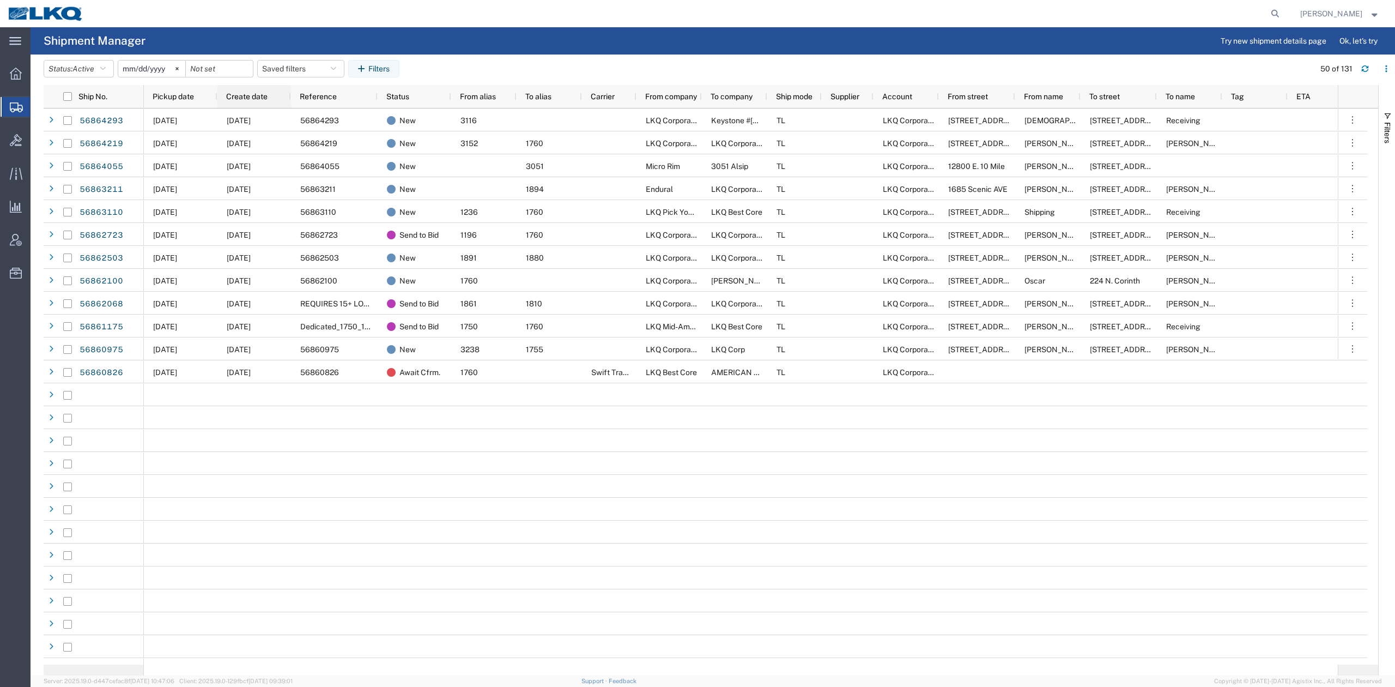
click at [190, 99] on span "Pickup date" at bounding box center [173, 96] width 41 height 9
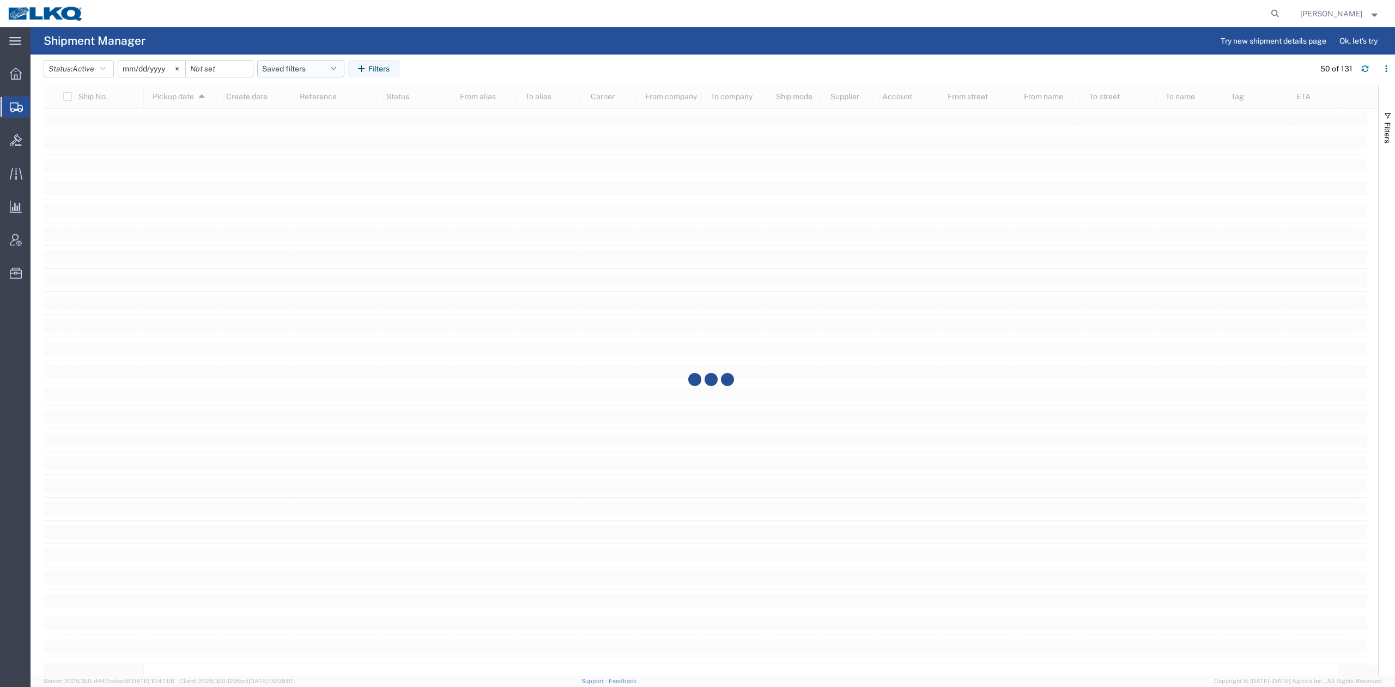
click at [288, 60] on button "Saved filters" at bounding box center [300, 68] width 87 height 17
click at [304, 133] on span "No PGW/LTL" at bounding box center [330, 136] width 143 height 20
type input "[DATE]"
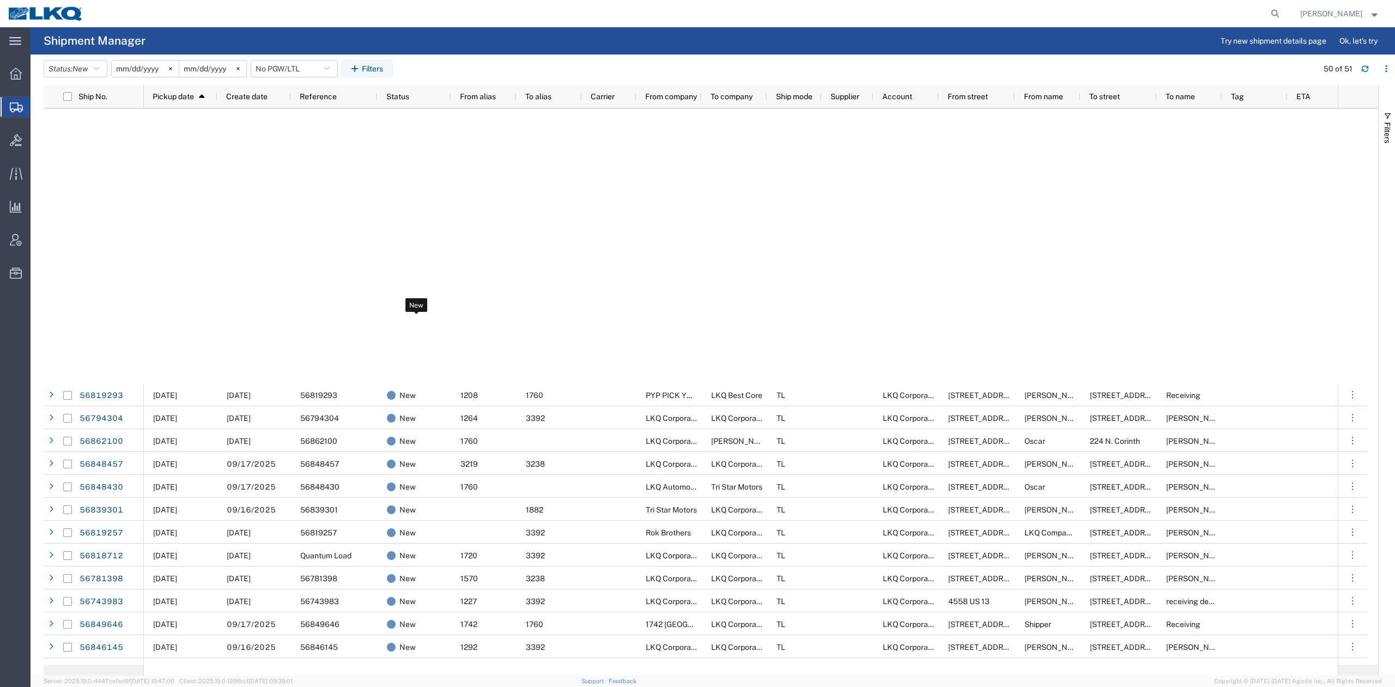
scroll to position [508, 0]
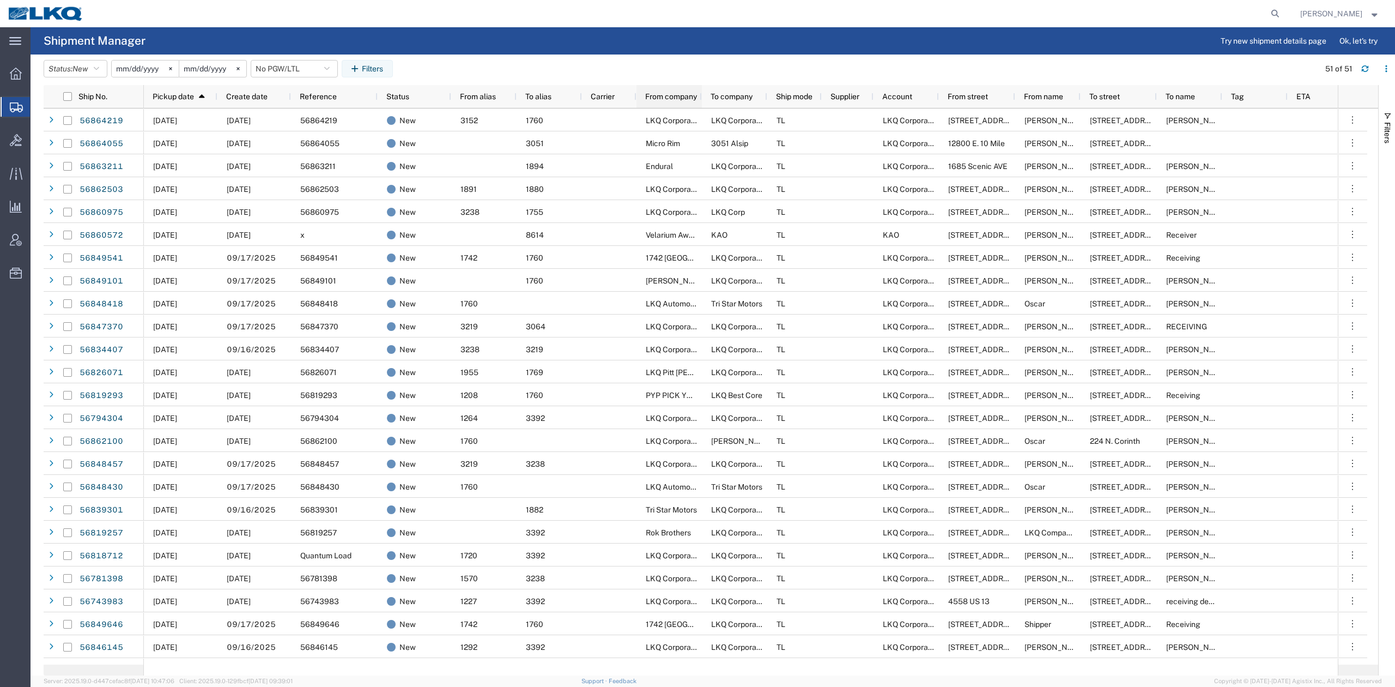
click at [677, 96] on span "From company" at bounding box center [671, 96] width 52 height 9
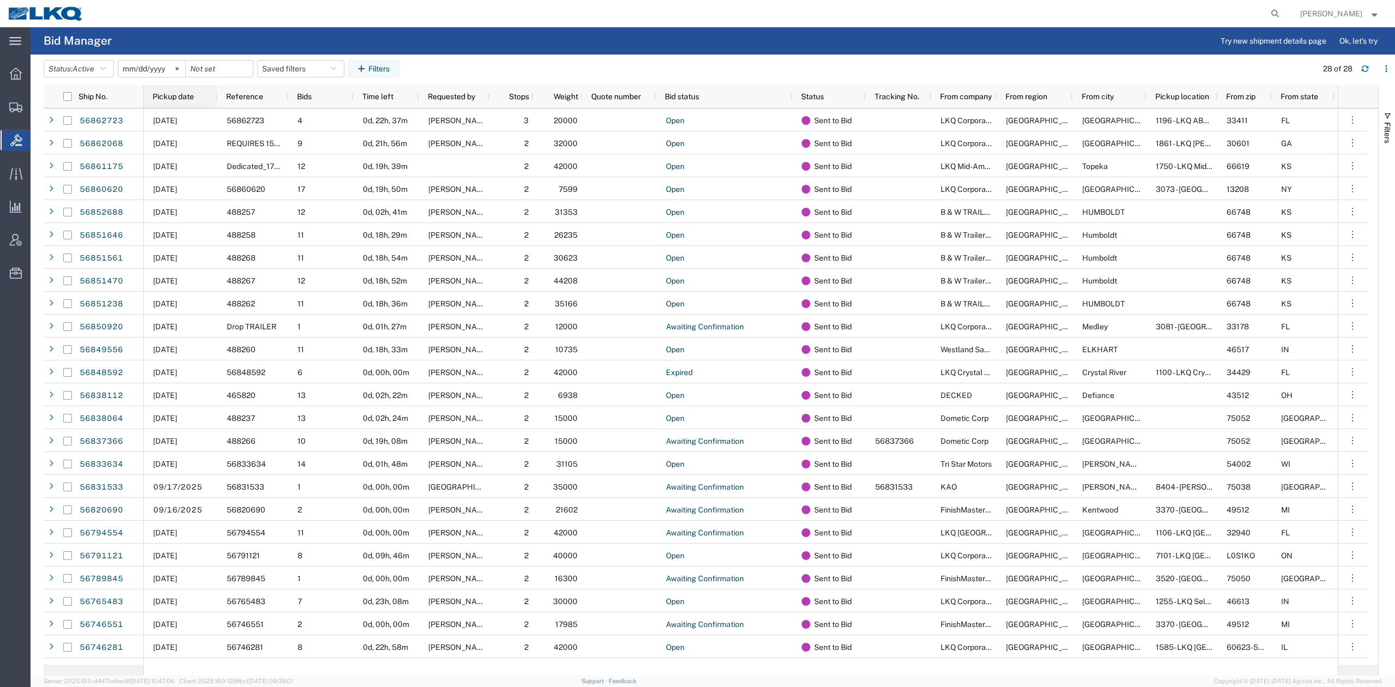
click at [192, 94] on span "Pickup date" at bounding box center [173, 96] width 41 height 9
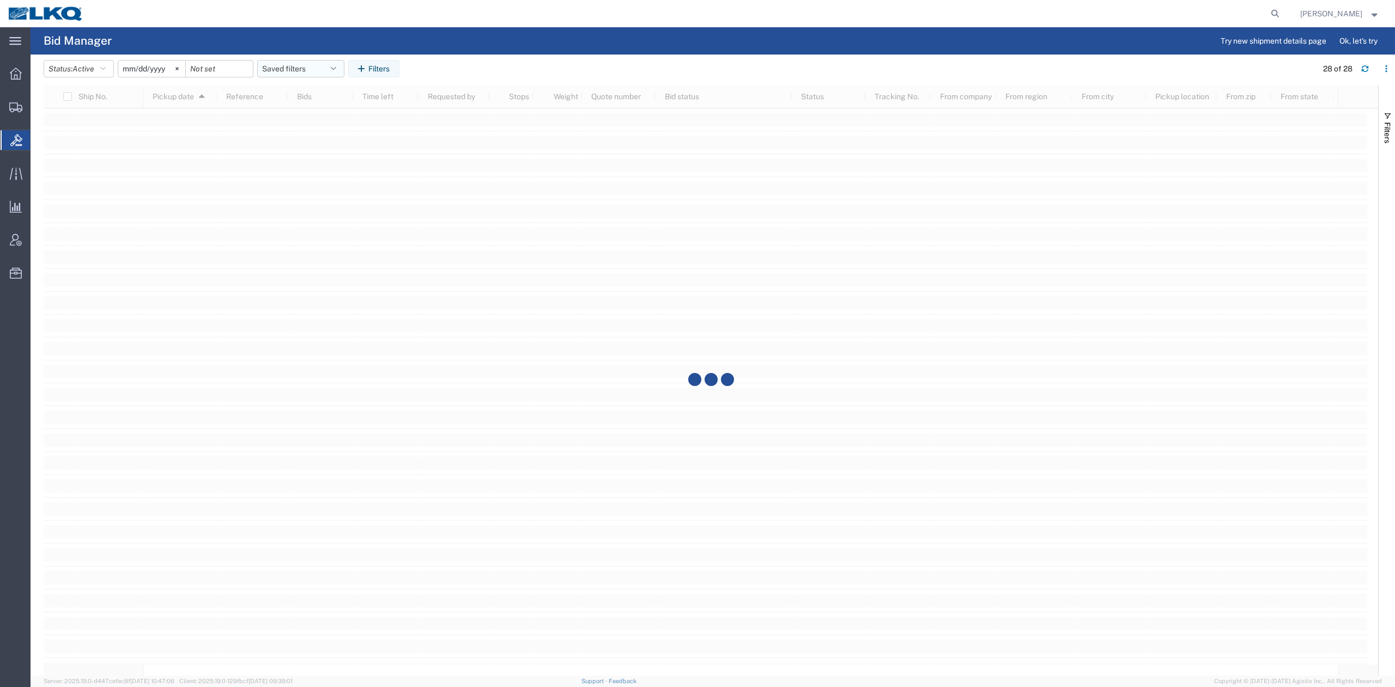
click at [298, 60] on button "Saved filters" at bounding box center [300, 68] width 87 height 17
click at [304, 123] on span "No PGW/LTL" at bounding box center [330, 116] width 143 height 20
type input "[DATE]"
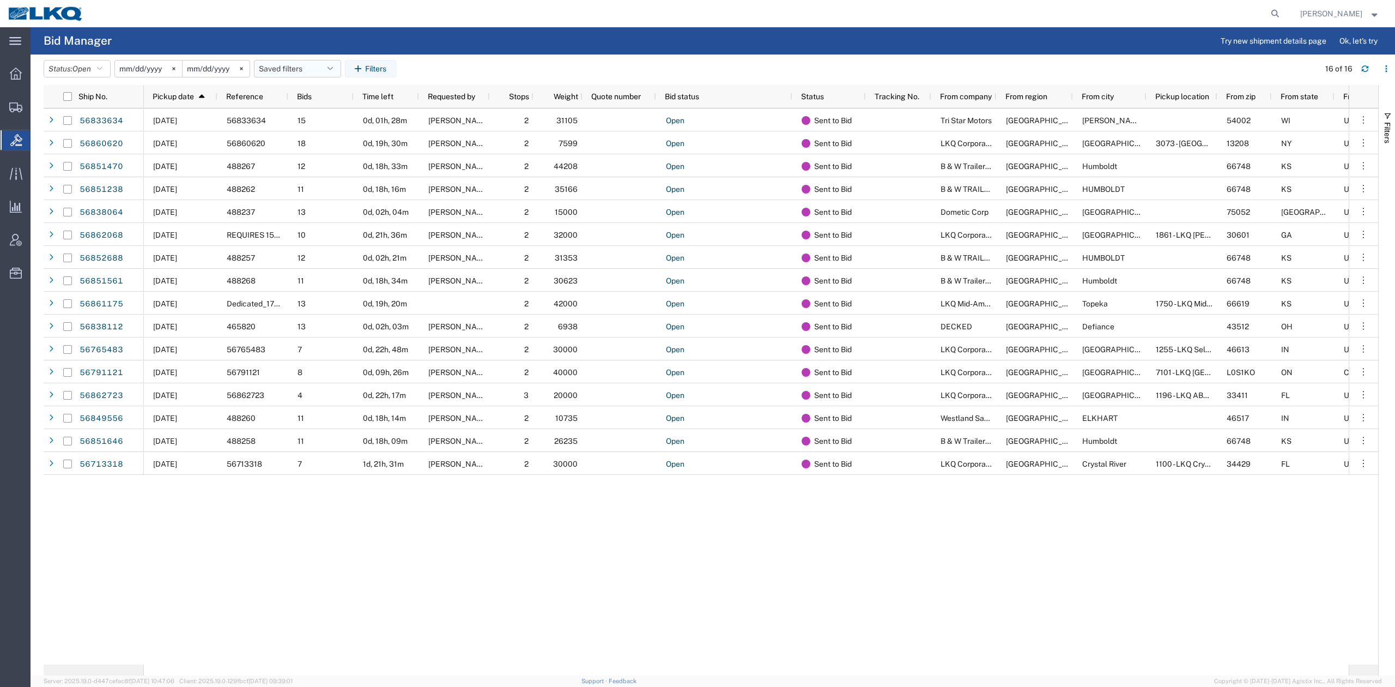
click at [298, 62] on button "Saved filters" at bounding box center [297, 68] width 87 height 17
click at [90, 68] on span "Open" at bounding box center [81, 68] width 19 height 9
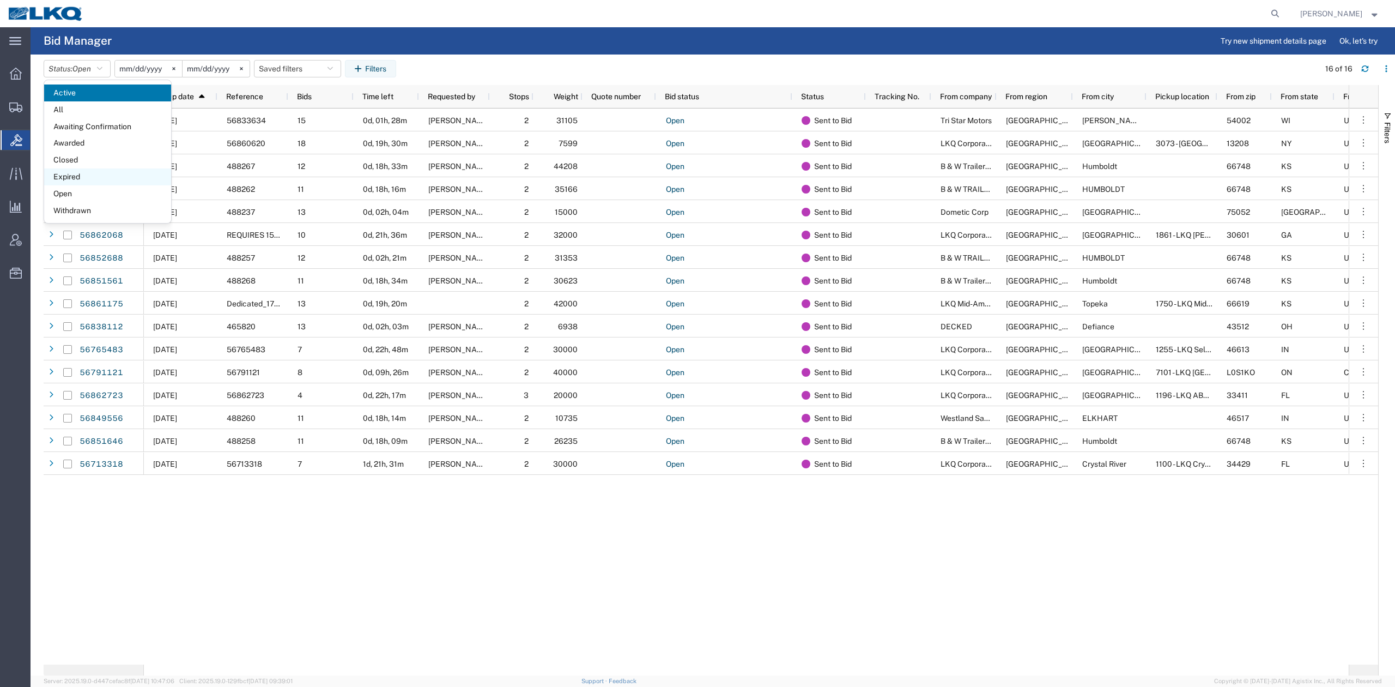
click at [72, 173] on span "Expired" at bounding box center [107, 176] width 127 height 17
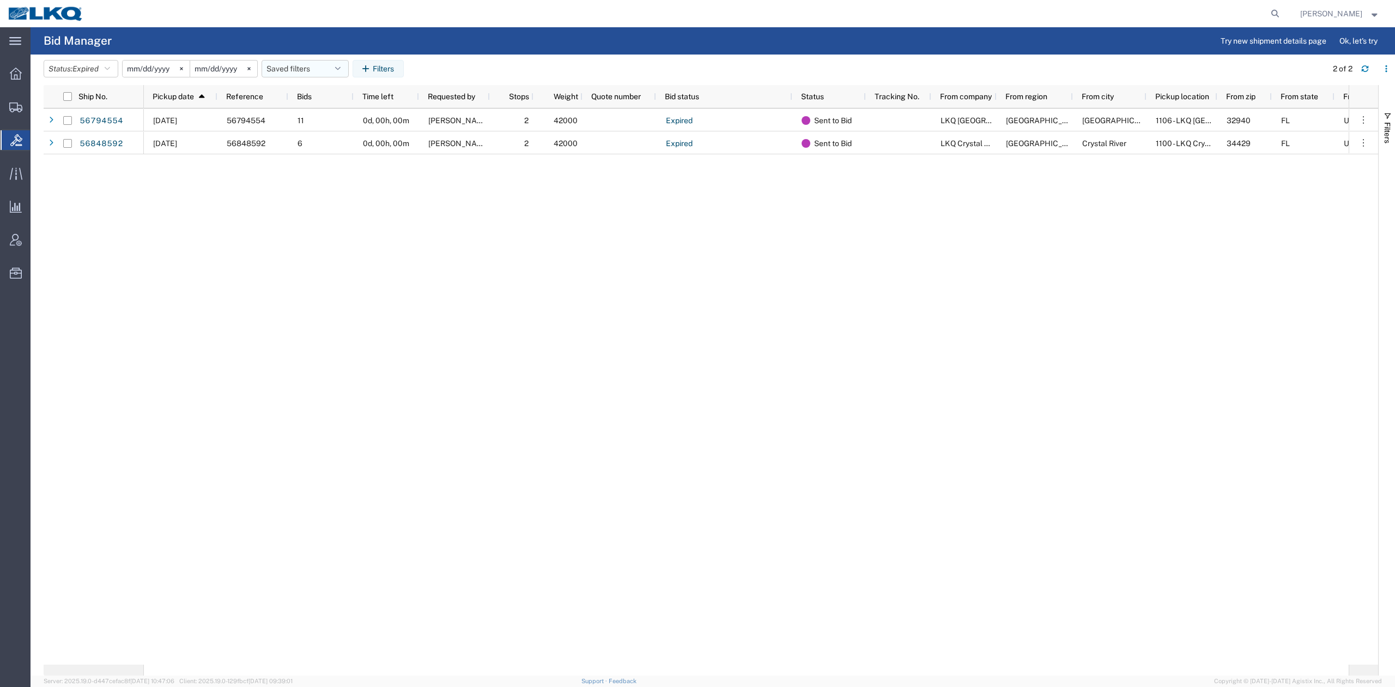
click at [310, 75] on button "Saved filters" at bounding box center [305, 68] width 87 height 17
click at [307, 111] on span "No PGW/LTL" at bounding box center [334, 116] width 143 height 20
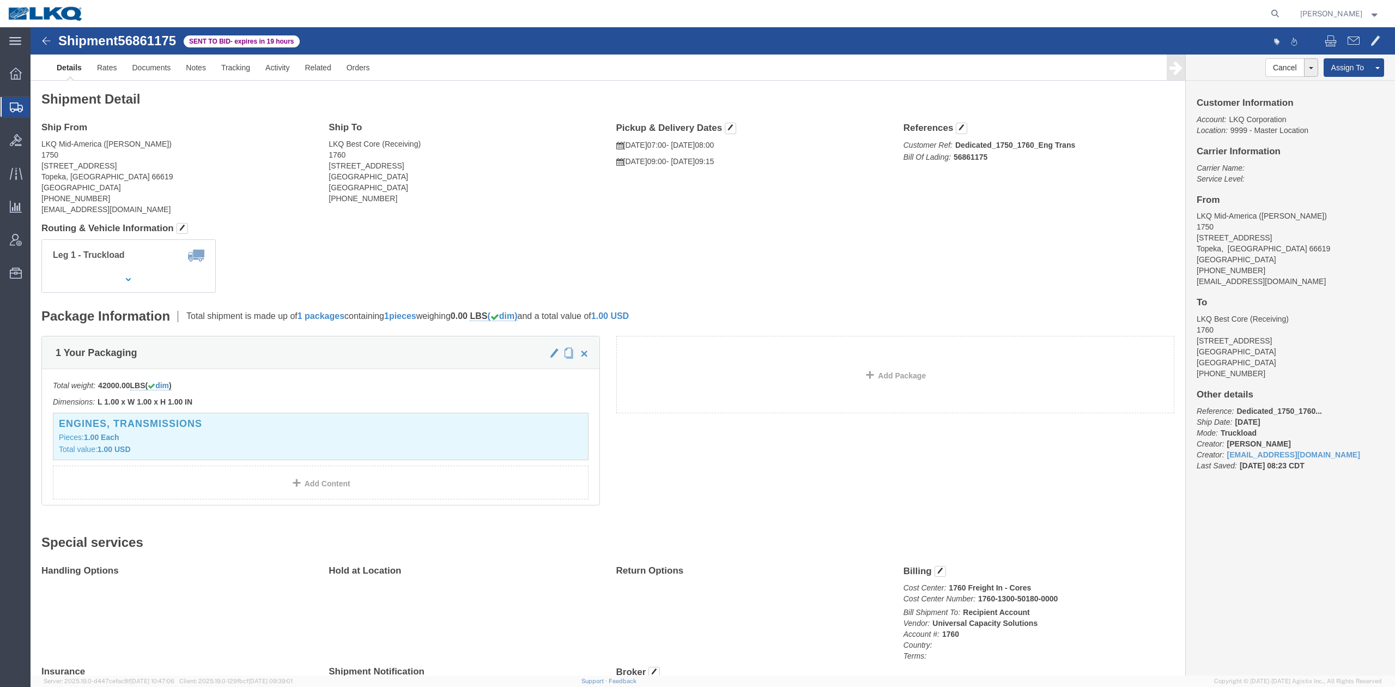
click span "56861175"
copy span "56861175"
click button "button"
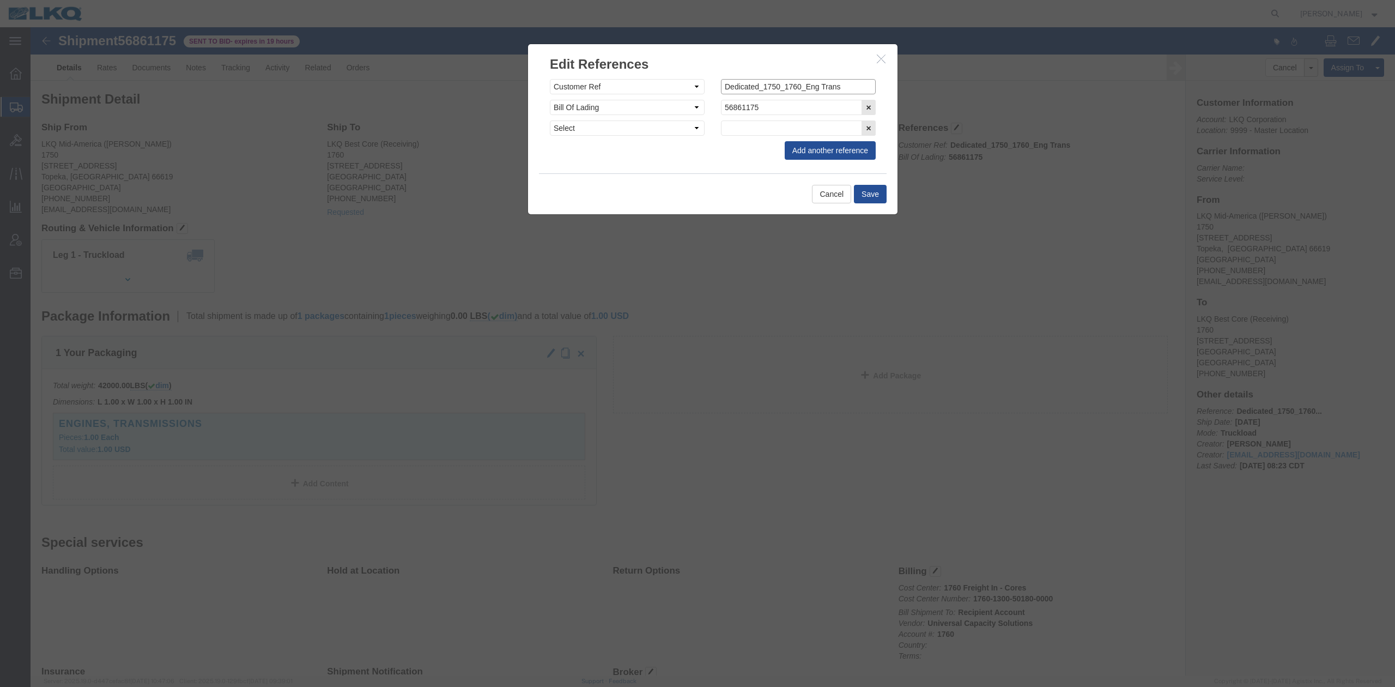
click input "Dedicated_1750_1760_Eng Trans"
paste input "56861175"
type input "56861175"
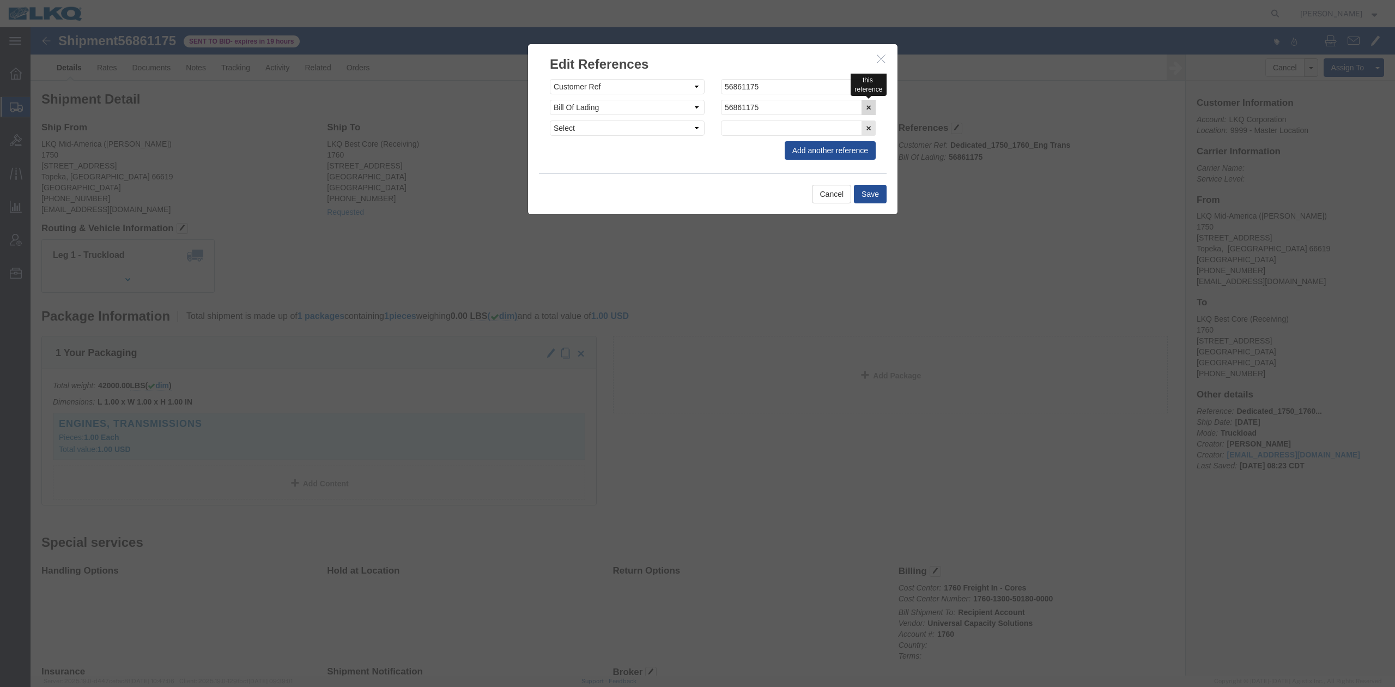
drag, startPoint x: 834, startPoint y: 76, endPoint x: 656, endPoint y: 44, distance: 180.6
click icon "button"
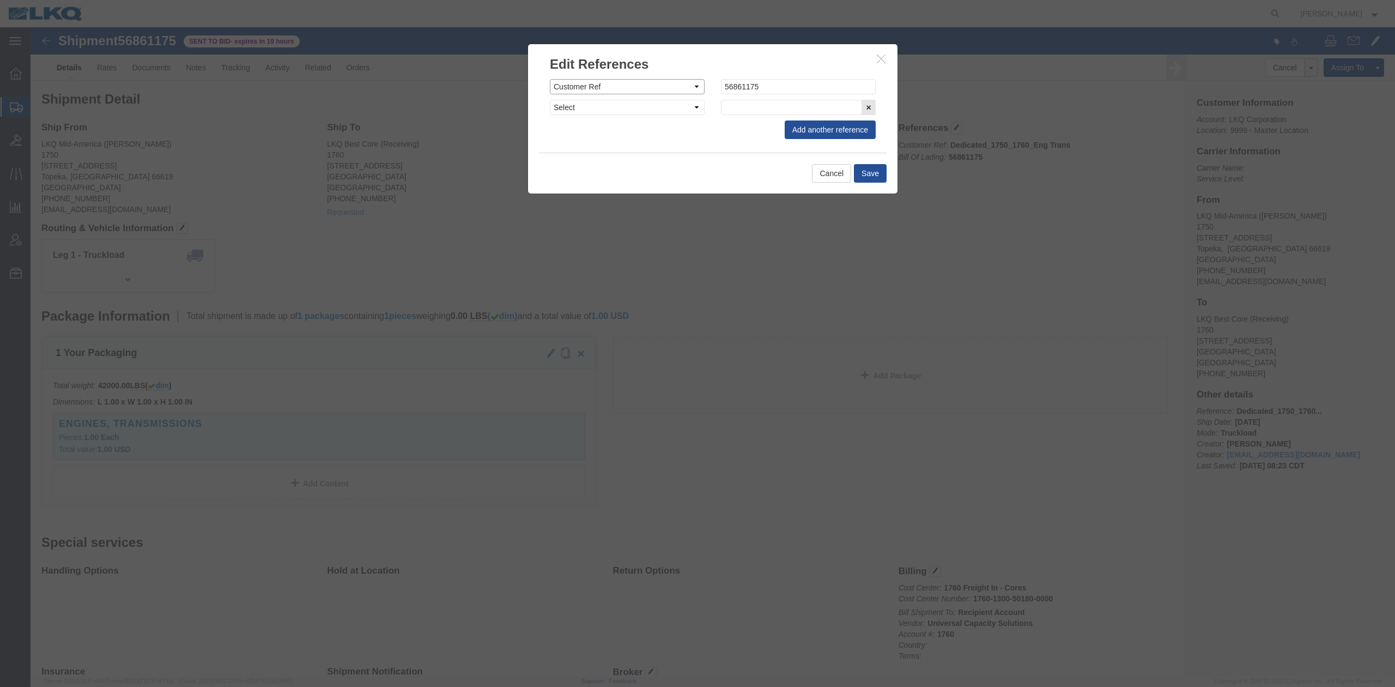
click select "Select Account Type Activity ID Airline Appointment Number ASN Batch Request # …"
select select "BOL"
click button "Save"
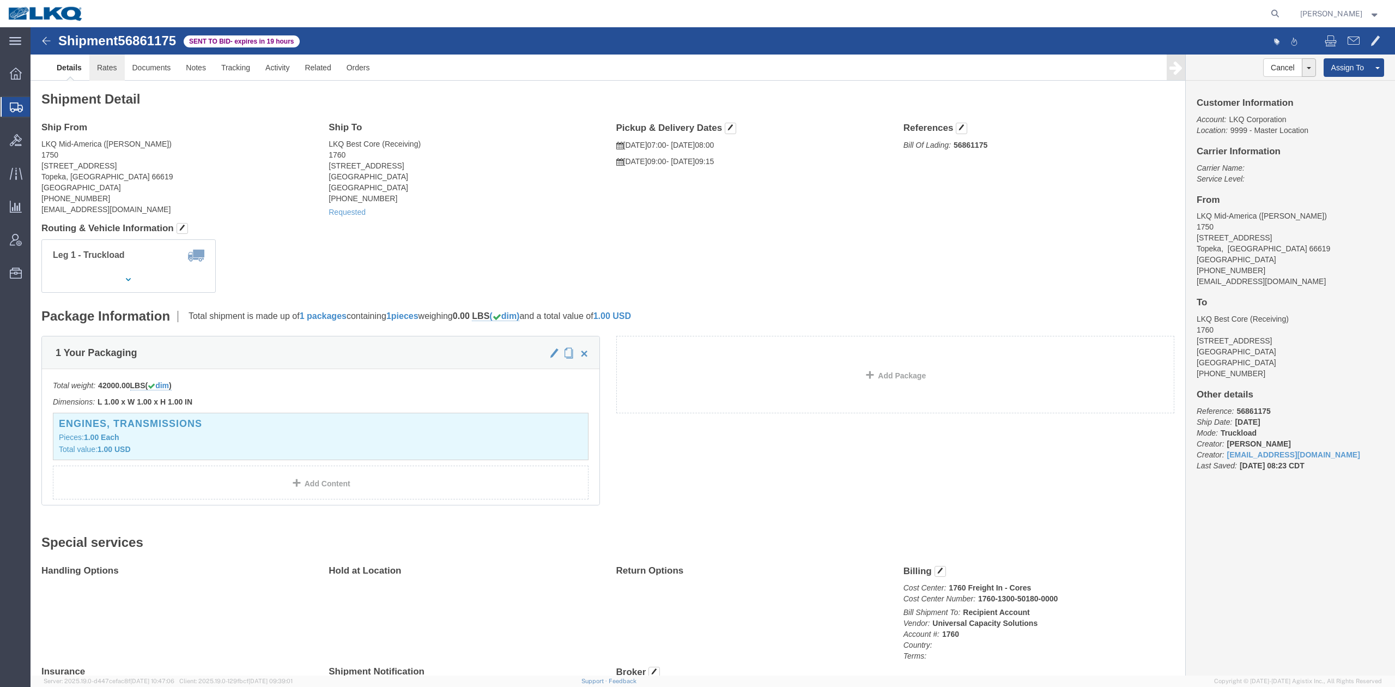
drag, startPoint x: 83, startPoint y: 46, endPoint x: 147, endPoint y: 408, distance: 367.4
click link "Rates"
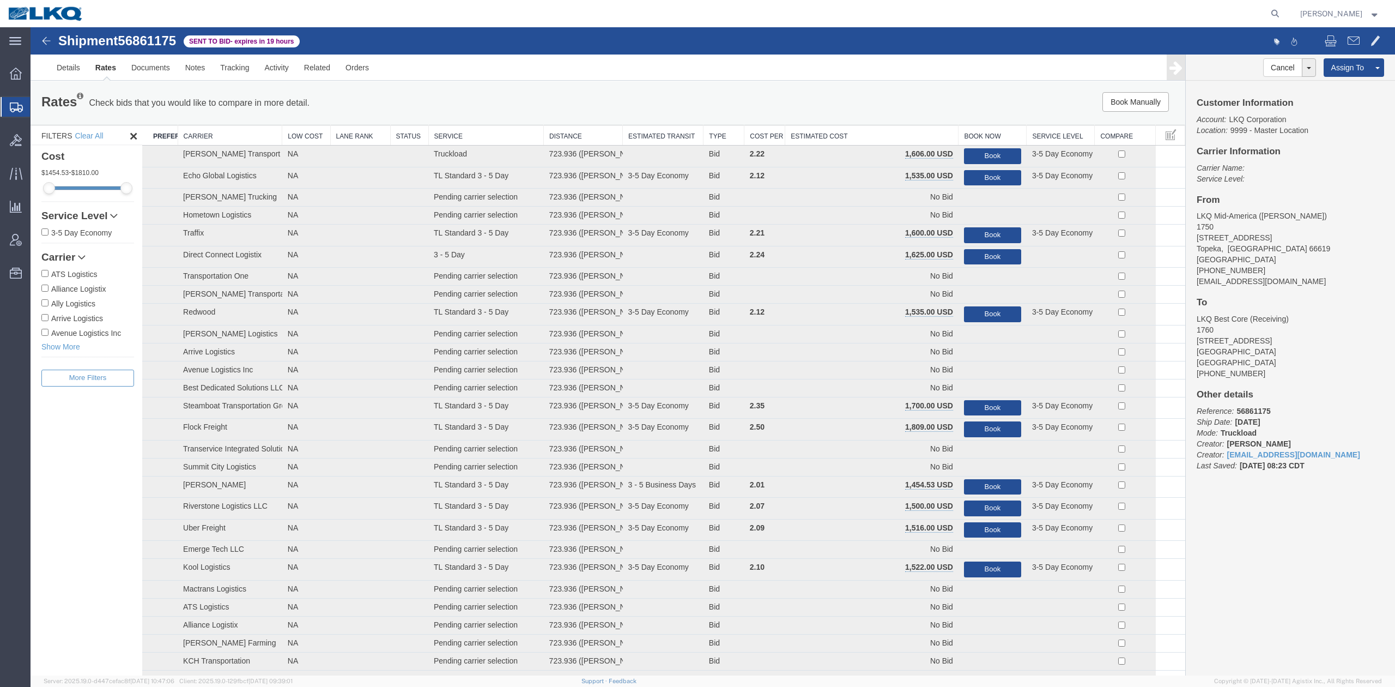
click at [805, 135] on th "Estimated Cost" at bounding box center [871, 135] width 173 height 20
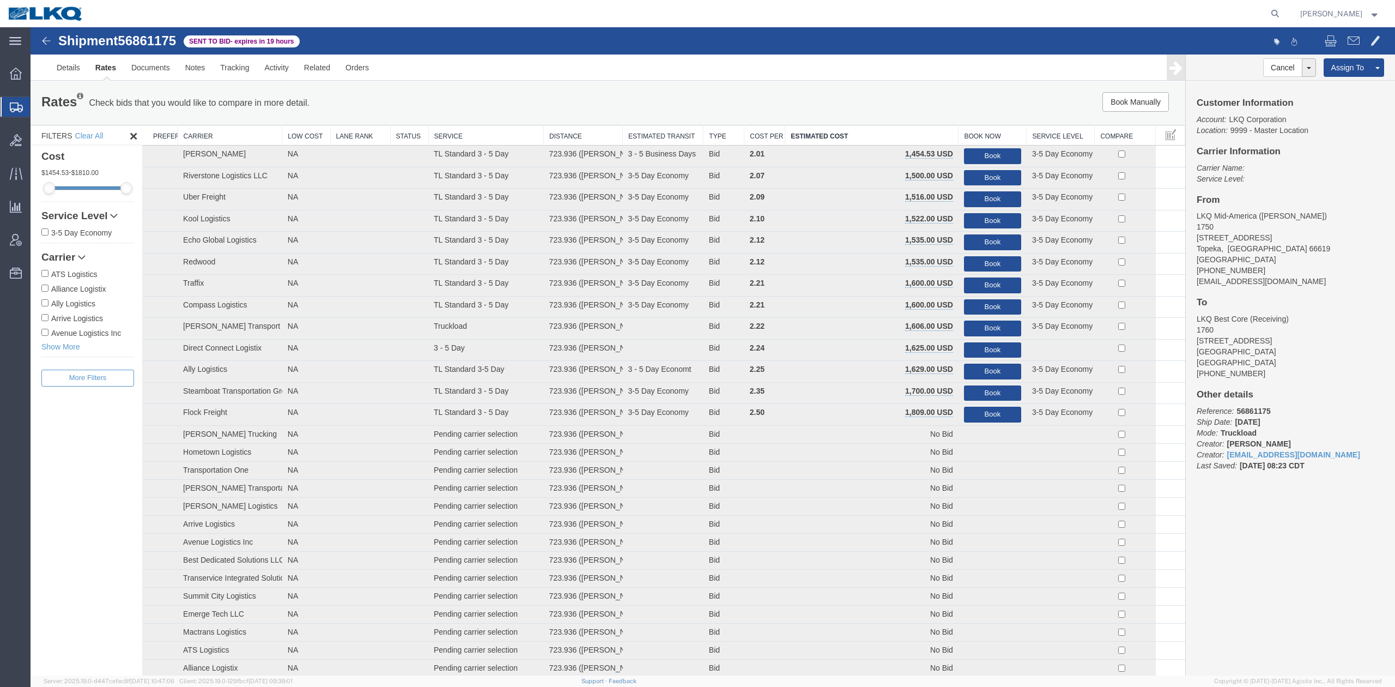
click at [521, 75] on ul "Details Rates Documents Notes Tracking Activity Related Orders" at bounding box center [712, 67] width 1327 height 26
